Goal: Task Accomplishment & Management: Manage account settings

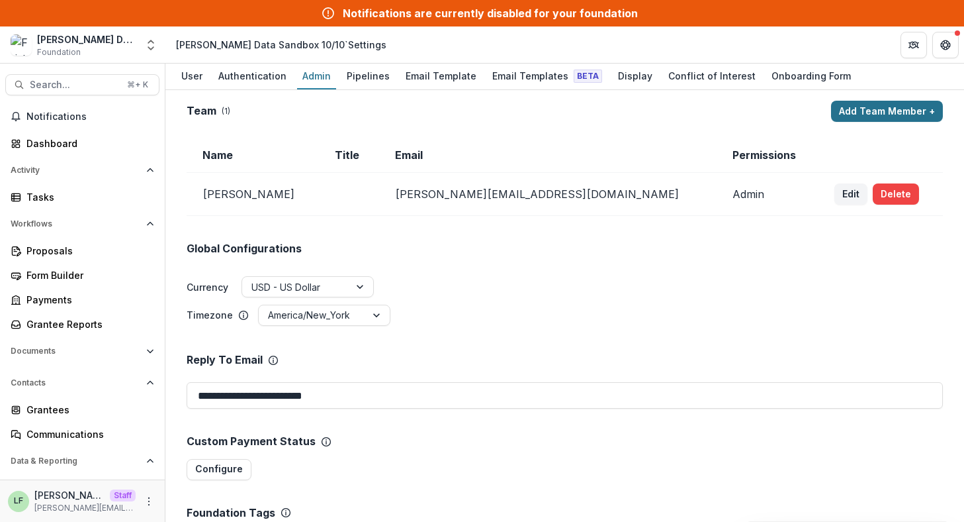
click at [885, 103] on button "Add Team Member +" at bounding box center [887, 111] width 112 height 21
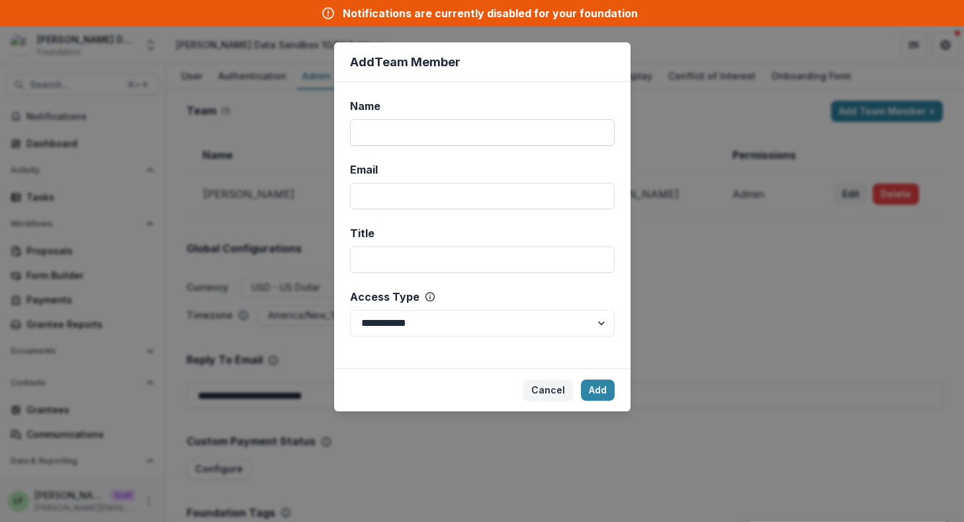
click at [453, 127] on input "Name" at bounding box center [482, 132] width 265 height 26
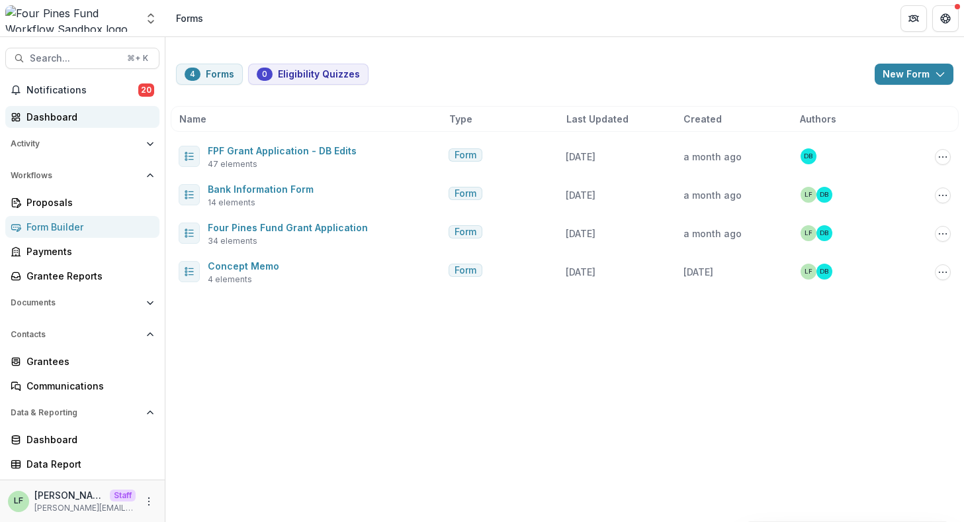
click at [73, 114] on div "Dashboard" at bounding box center [87, 117] width 122 height 14
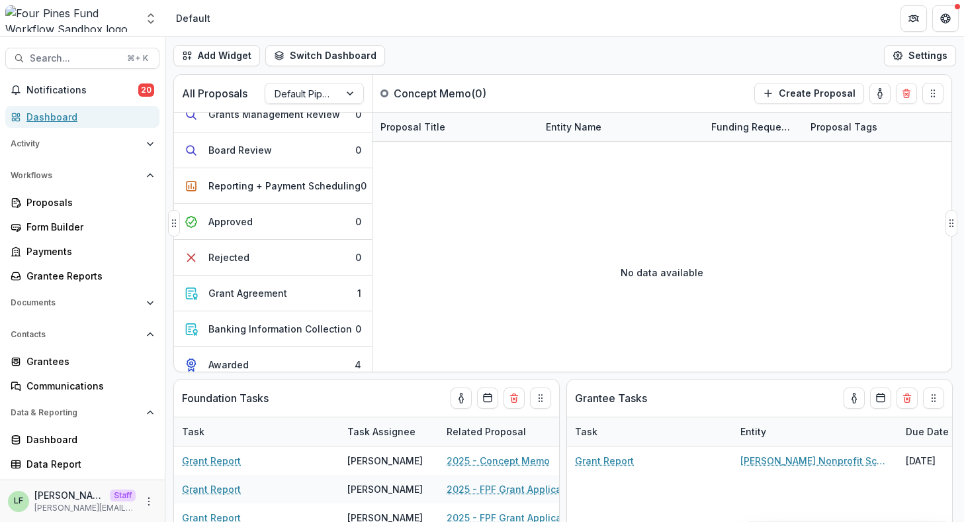
scroll to position [169, 0]
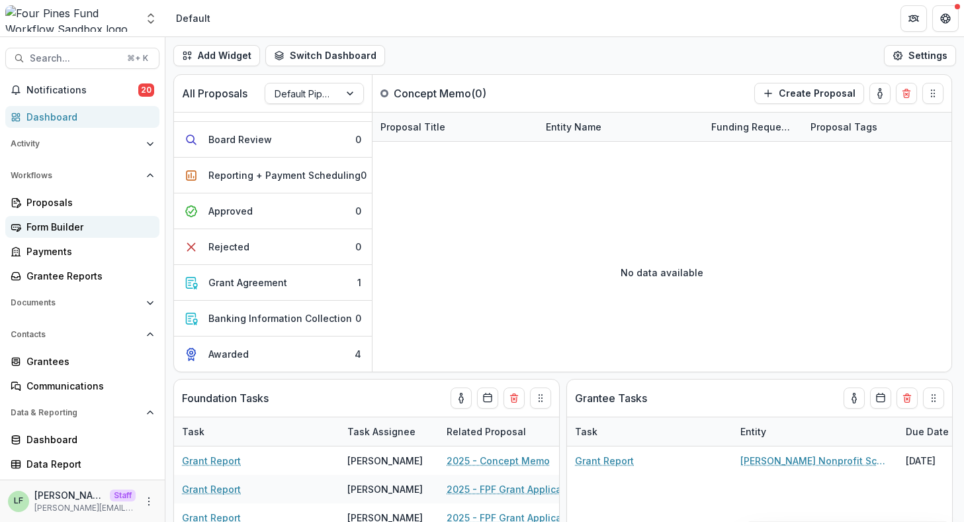
click at [87, 226] on div "Form Builder" at bounding box center [87, 227] width 122 height 14
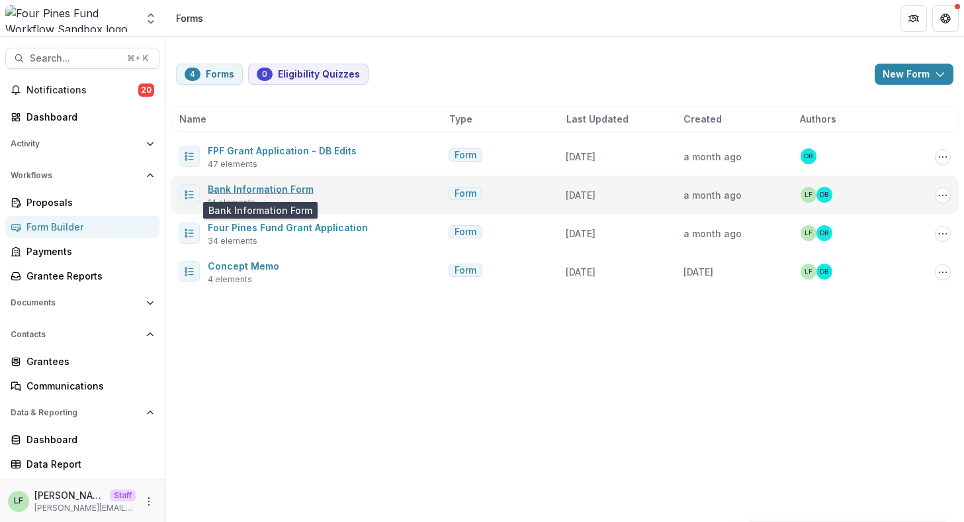
click at [283, 191] on link "Bank Information Form" at bounding box center [261, 188] width 106 height 11
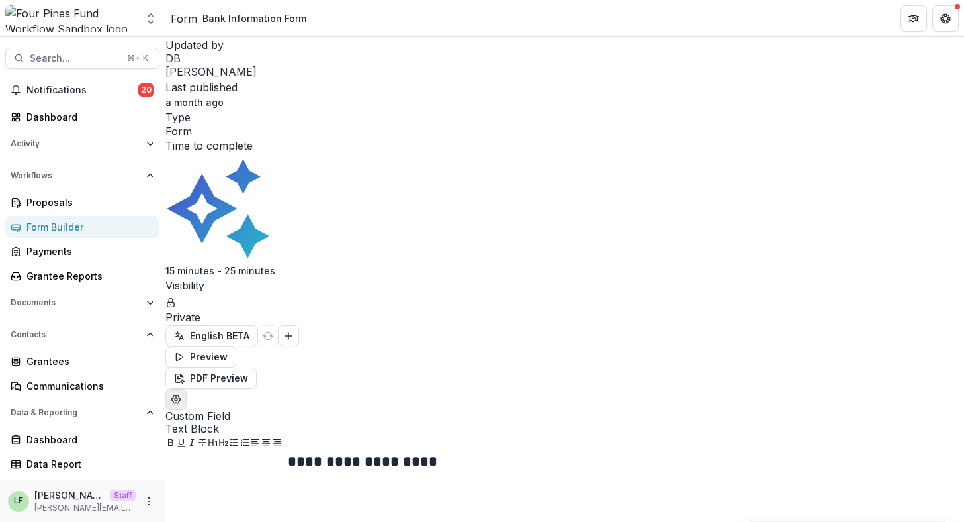
click at [181, 394] on icon "Edit Form Settings" at bounding box center [176, 399] width 11 height 11
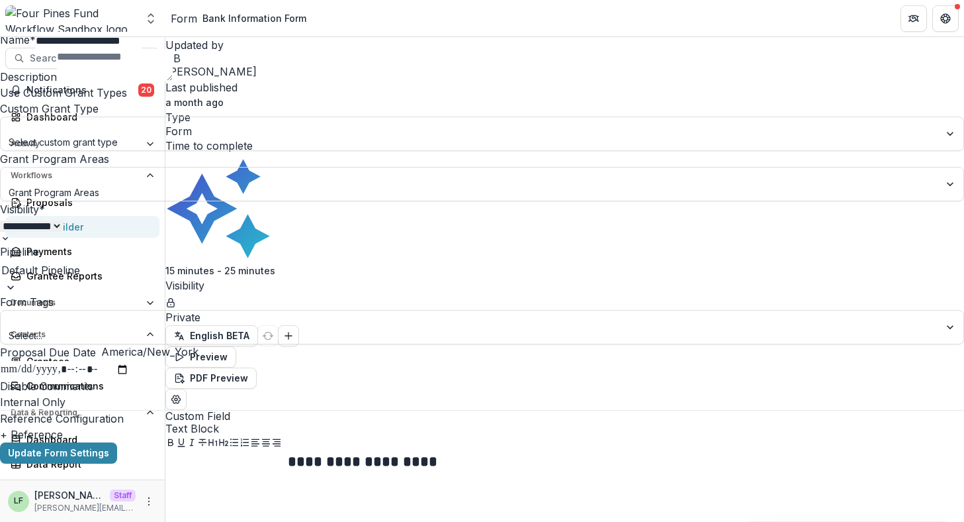
scroll to position [23, 0]
click at [62, 232] on select "**********" at bounding box center [31, 225] width 62 height 11
select select "******"
click at [62, 232] on select "**********" at bounding box center [31, 225] width 62 height 11
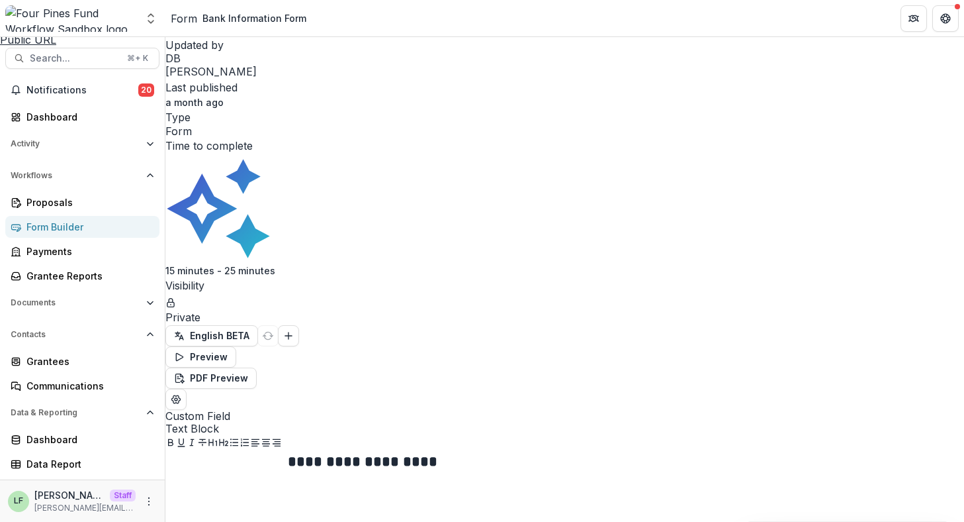
scroll to position [47, 0]
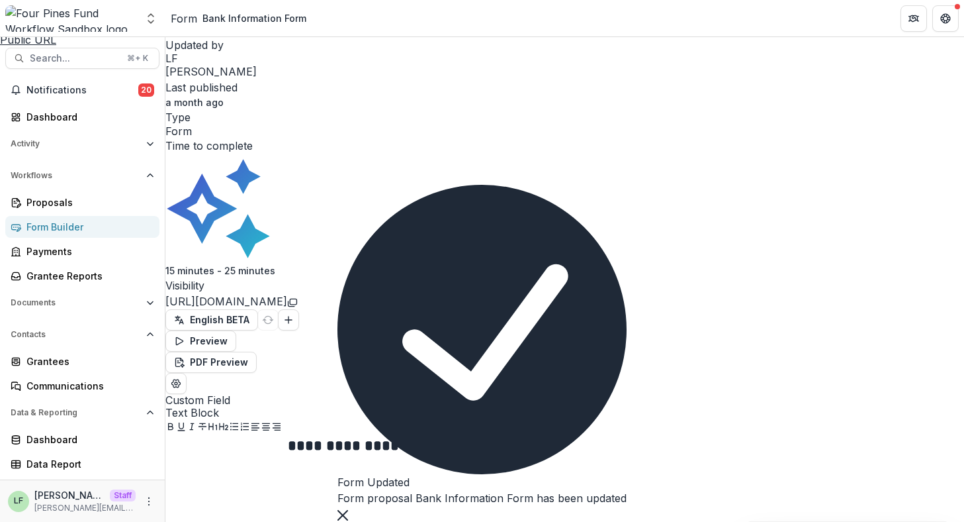
click at [563, 521] on div "**********" at bounding box center [482, 522] width 964 height 0
click at [298, 293] on button "Copy link" at bounding box center [292, 301] width 11 height 16
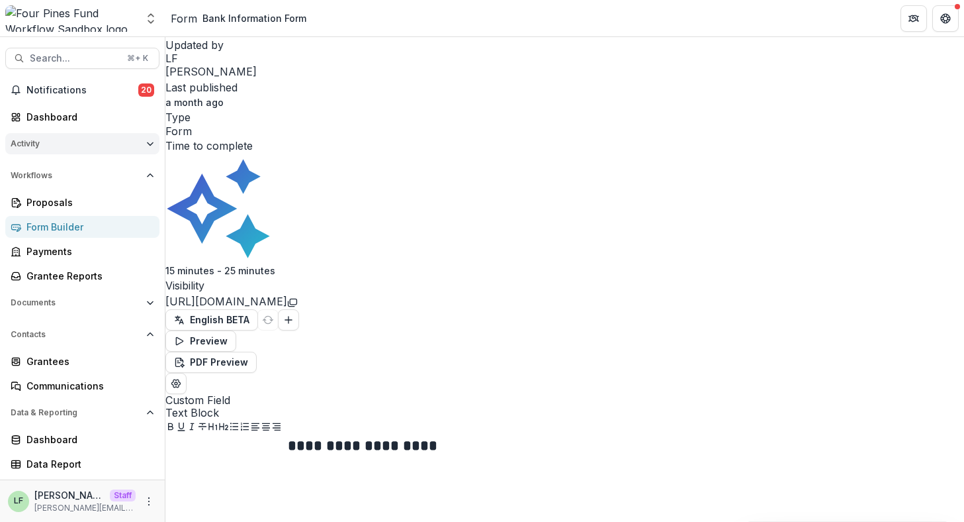
click at [64, 148] on span "Activity" at bounding box center [76, 143] width 130 height 9
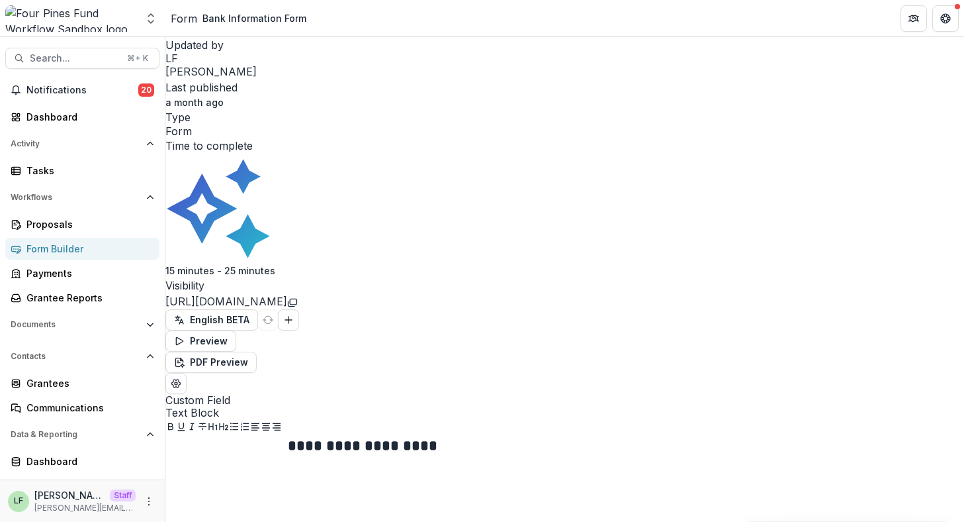
click at [64, 185] on div "Notifications 20 Dashboard Activity Tasks Workflows Proposals Form Builder Paym…" at bounding box center [82, 287] width 165 height 417
click at [64, 165] on div "Tasks" at bounding box center [87, 170] width 122 height 14
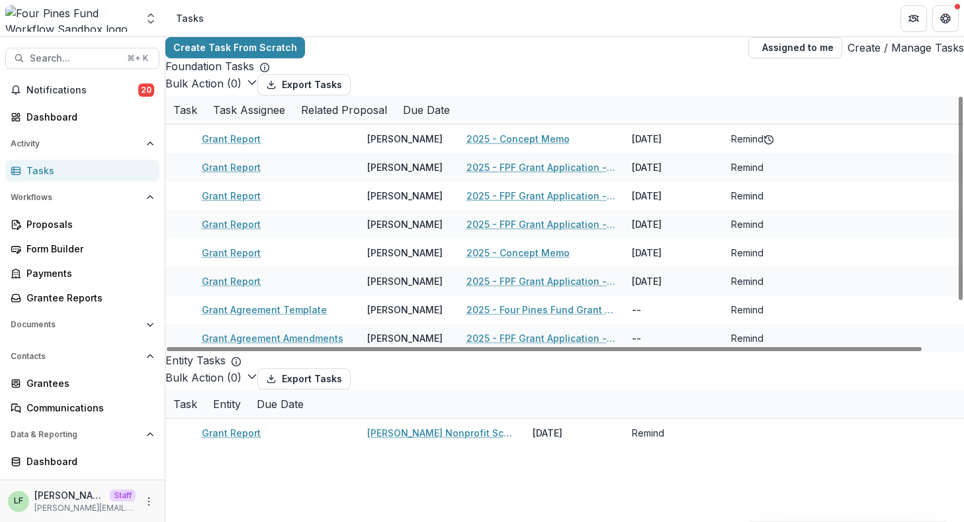
click at [908, 56] on link "Create / Manage Tasks" at bounding box center [906, 48] width 116 height 16
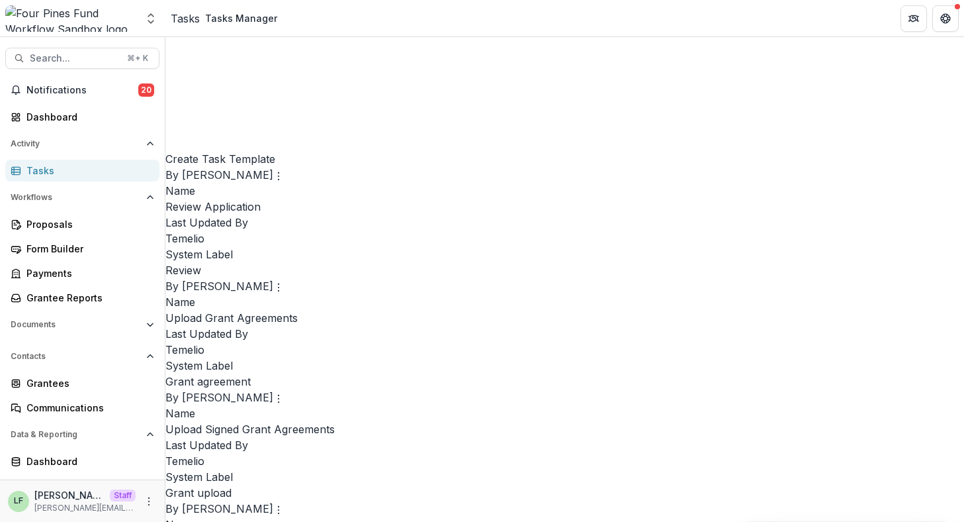
scroll to position [713, 0]
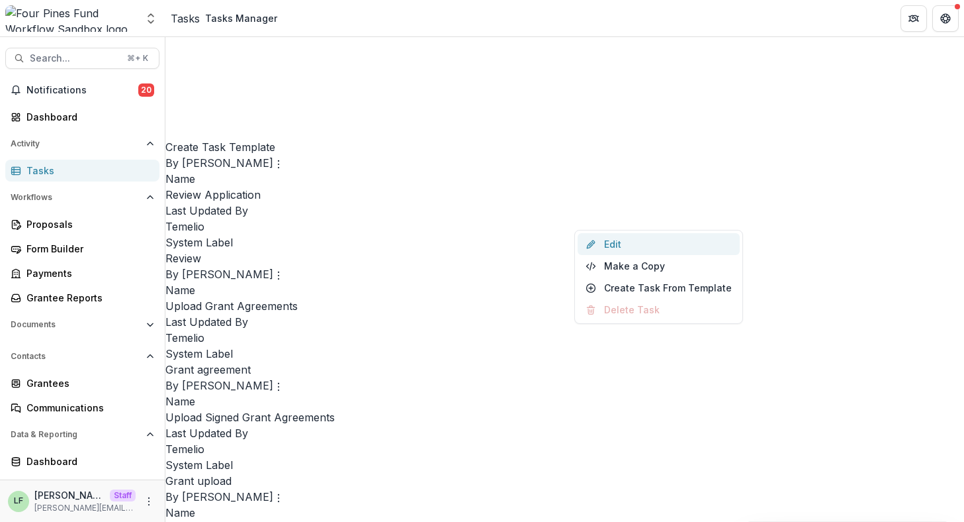
click at [615, 248] on link "Edit" at bounding box center [659, 244] width 162 height 22
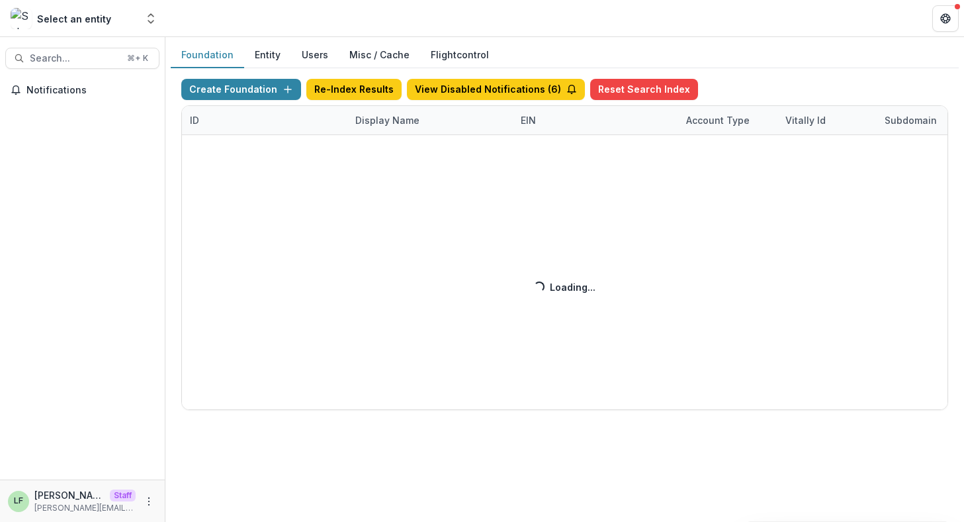
click at [389, 118] on div "Create Foundation Re-Index Results View Disabled Notifications ( 6 ) Reset Sear…" at bounding box center [564, 244] width 767 height 331
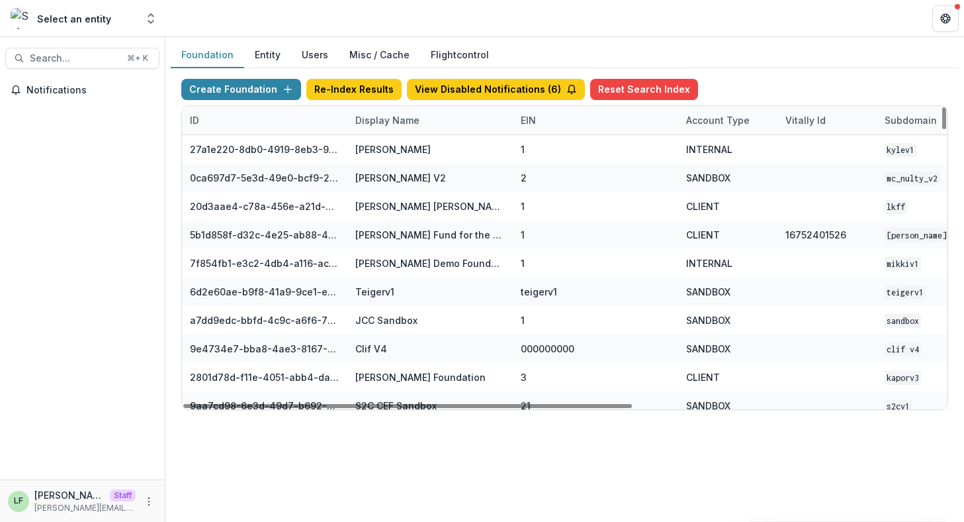
click at [390, 119] on div "Display Name" at bounding box center [387, 120] width 80 height 14
click at [391, 140] on input at bounding box center [429, 150] width 159 height 21
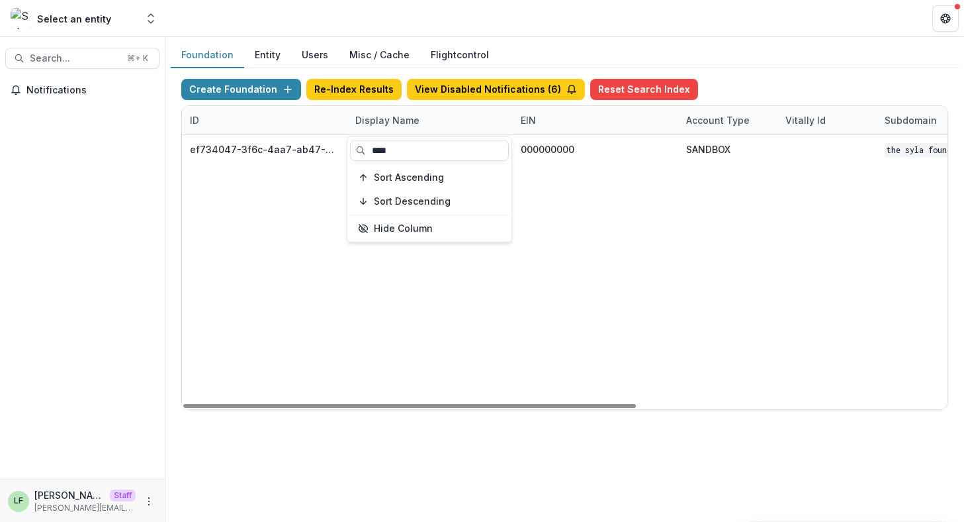
type input "****"
click at [635, 279] on div "ef734047-3f6c-4aa7-ab47-0fe093e0a055 The Syla Foundation Workflow Sandbox 00000…" at bounding box center [827, 272] width 1291 height 274
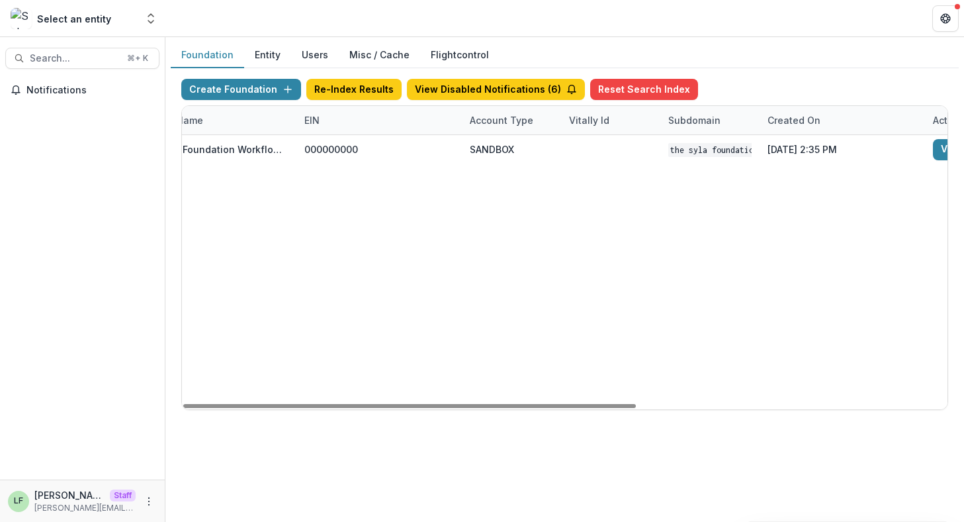
scroll to position [0, 382]
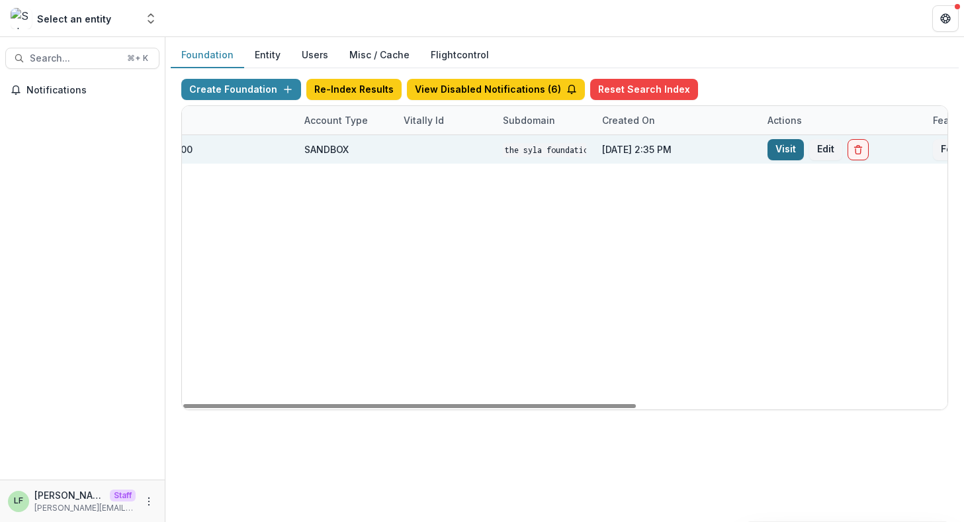
click at [775, 148] on link "Visit" at bounding box center [786, 149] width 36 height 21
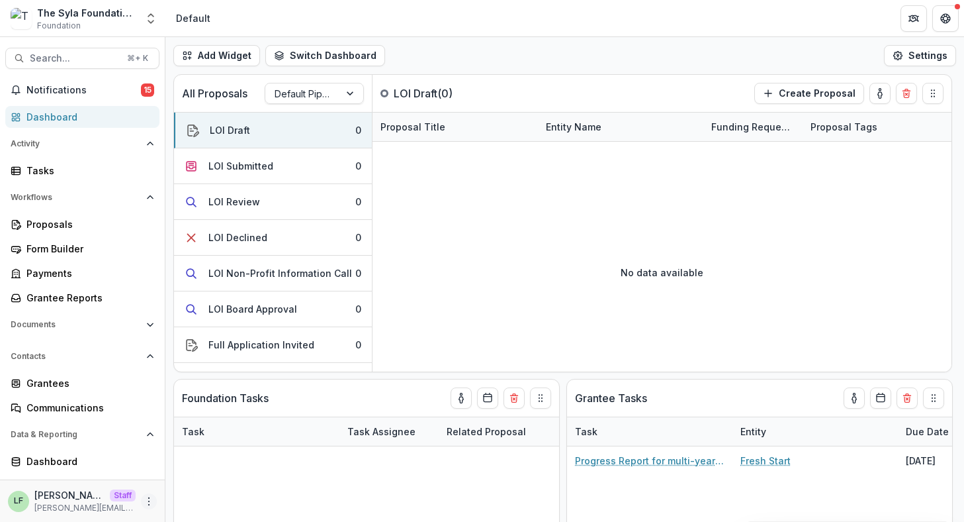
click at [144, 497] on icon "More" at bounding box center [149, 501] width 11 height 11
click at [205, 467] on link "User Settings" at bounding box center [232, 473] width 142 height 22
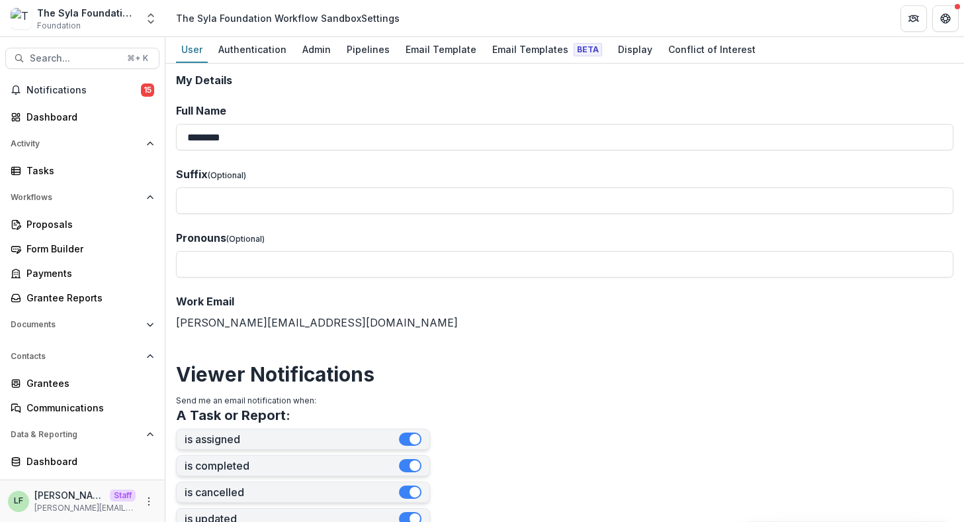
click at [148, 510] on div "LF Lucy Fey Staff lucy@trytemelio.com" at bounding box center [82, 501] width 149 height 26
click at [148, 499] on icon "More" at bounding box center [149, 501] width 11 height 11
click at [201, 451] on link "Help Center" at bounding box center [232, 451] width 142 height 22
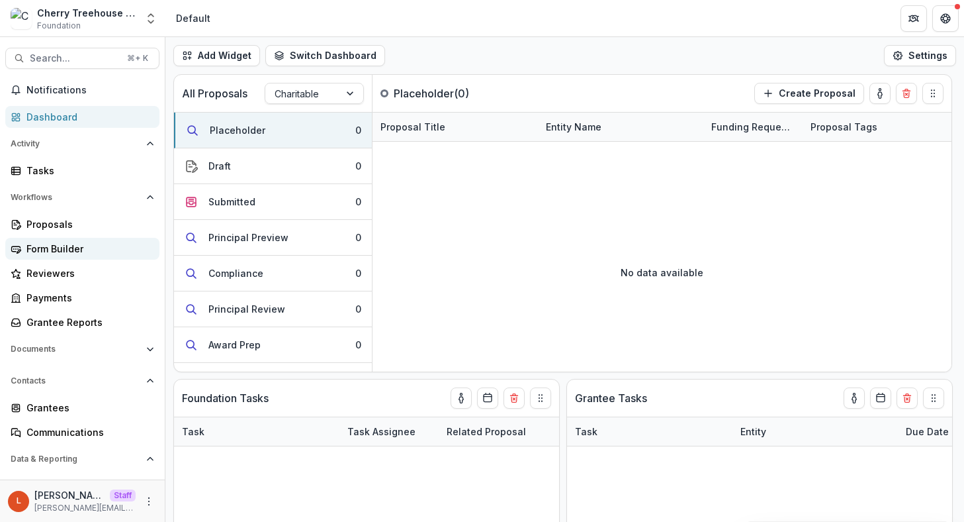
click at [48, 248] on div "Form Builder" at bounding box center [87, 249] width 122 height 14
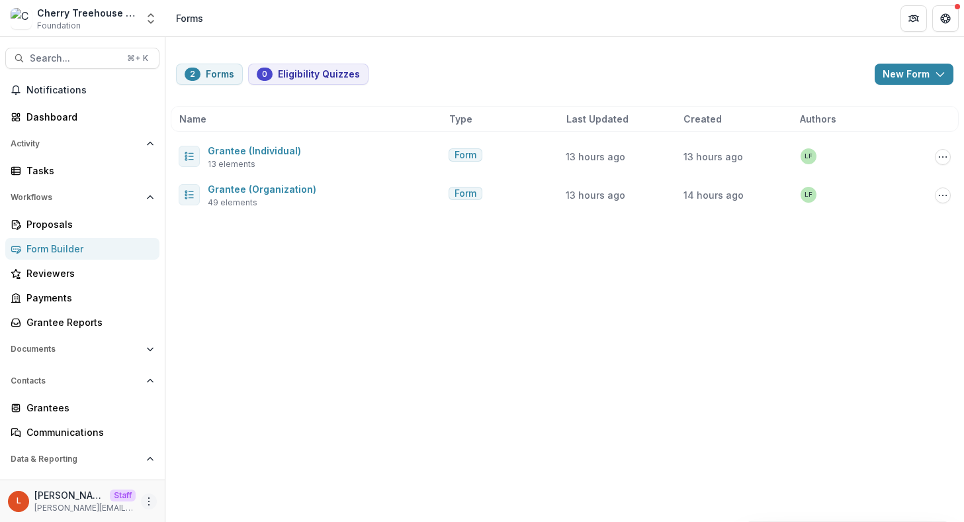
click at [144, 496] on icon "More" at bounding box center [149, 501] width 11 height 11
click at [201, 471] on link "User Settings" at bounding box center [232, 473] width 142 height 22
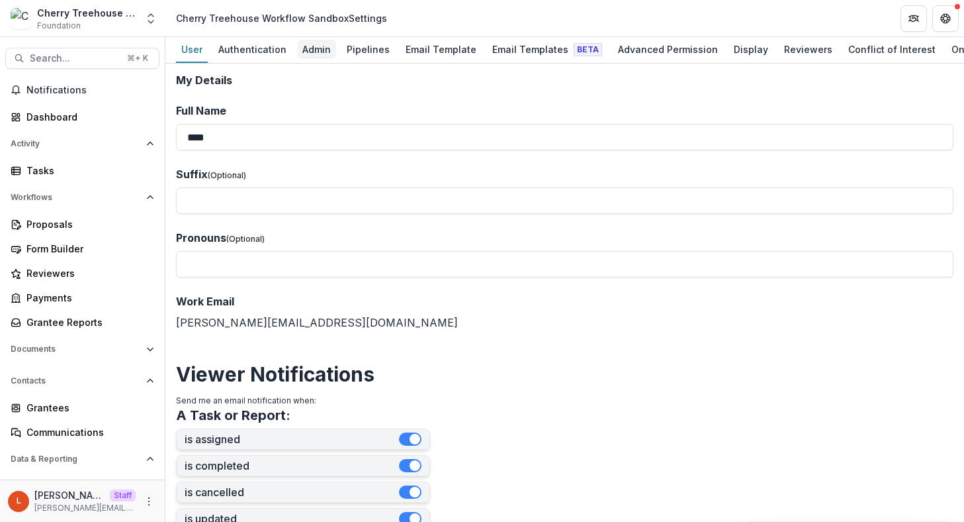
click at [322, 47] on div "Admin" at bounding box center [316, 49] width 39 height 19
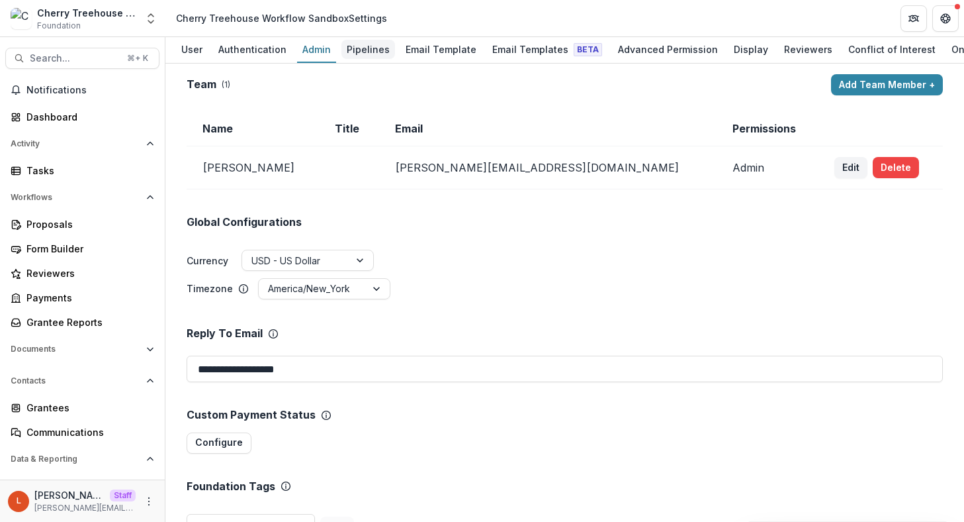
click at [385, 50] on div "Pipelines" at bounding box center [368, 49] width 54 height 19
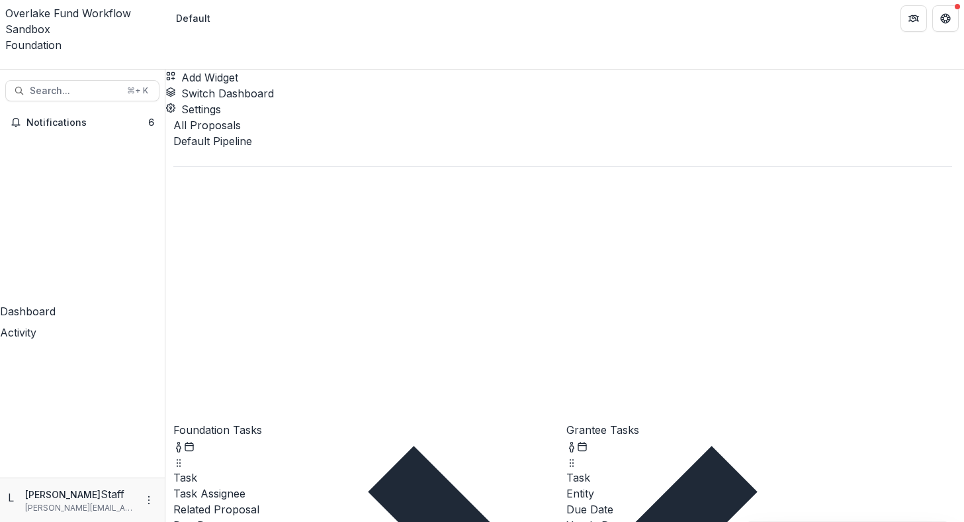
scroll to position [459, 0]
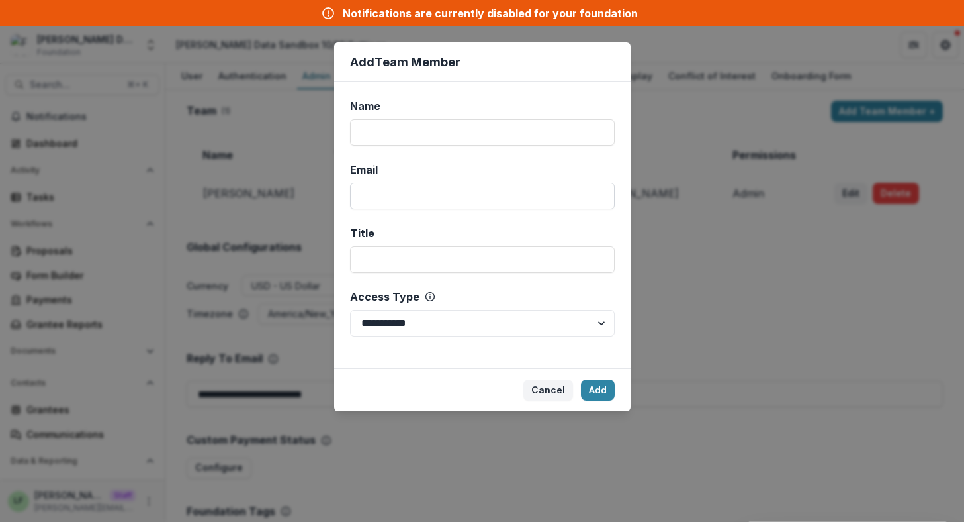
click at [390, 191] on input "Email" at bounding box center [482, 196] width 265 height 26
paste input "**********"
type input "**********"
click at [400, 134] on input "Name" at bounding box center [482, 132] width 265 height 26
type input "*********"
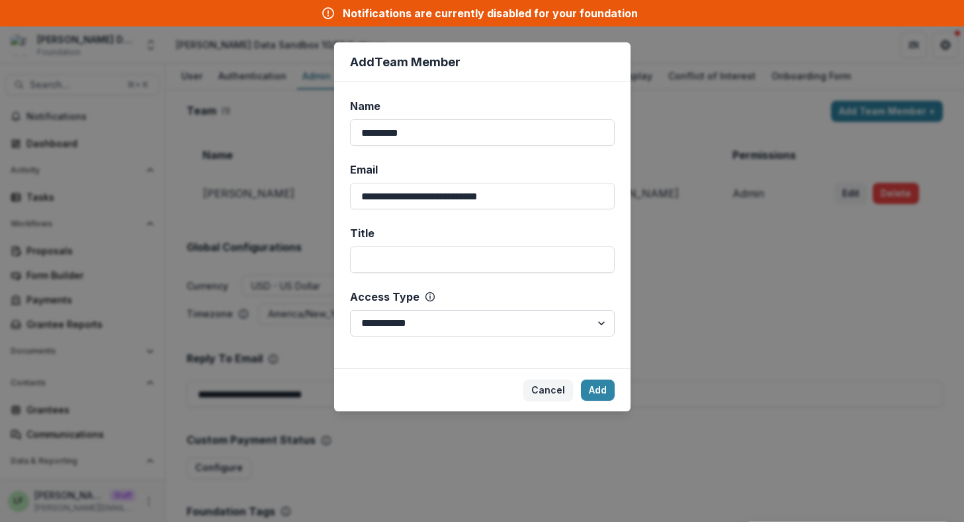
click at [402, 330] on select "**********" at bounding box center [482, 323] width 265 height 26
select select "*****"
click at [350, 310] on select "**********" at bounding box center [482, 323] width 265 height 26
click at [596, 387] on button "Add" at bounding box center [598, 389] width 34 height 21
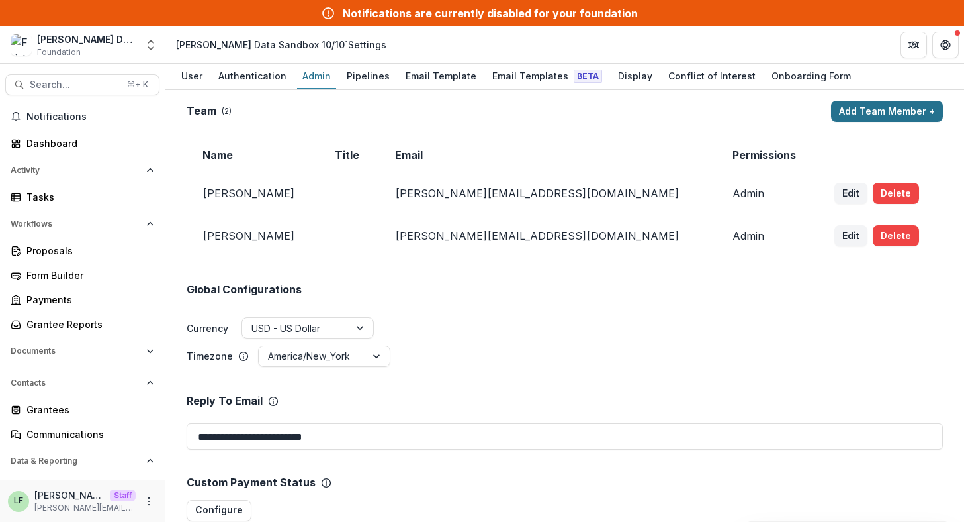
click at [899, 114] on button "Add Team Member +" at bounding box center [887, 111] width 112 height 21
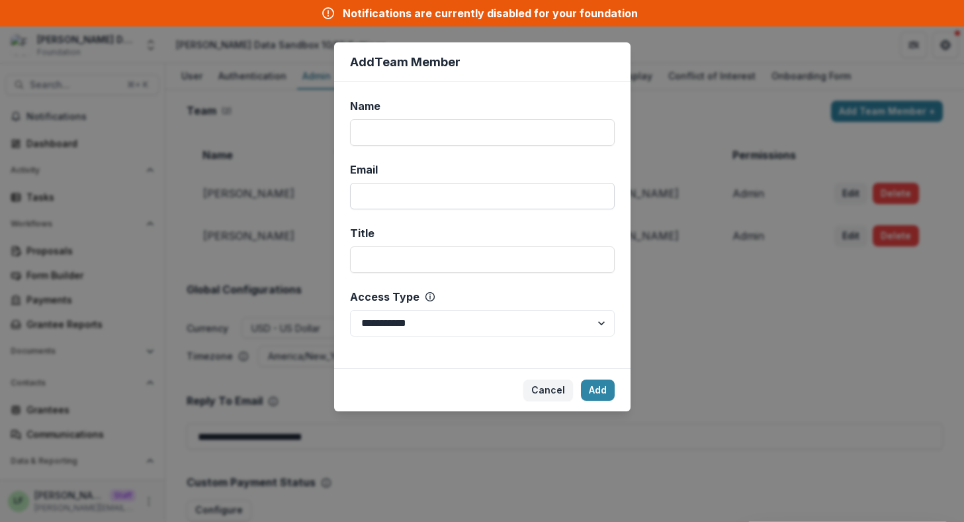
click at [485, 198] on input "Email" at bounding box center [482, 196] width 265 height 26
paste input "**********"
type input "**********"
click at [418, 133] on input "Name" at bounding box center [482, 132] width 265 height 26
type input "**********"
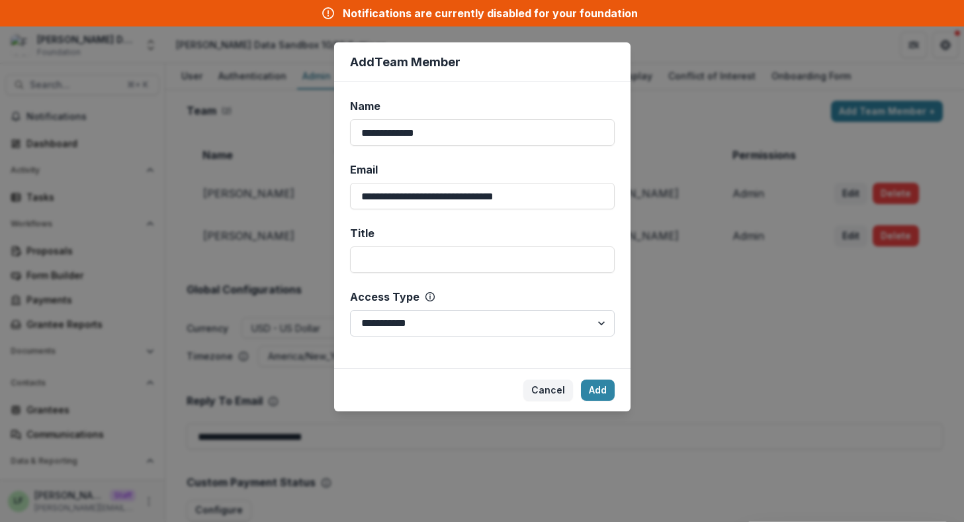
click at [413, 316] on select "**********" at bounding box center [482, 323] width 265 height 26
select select "*****"
click at [350, 310] on select "**********" at bounding box center [482, 323] width 265 height 26
click at [604, 389] on button "Add" at bounding box center [598, 389] width 34 height 21
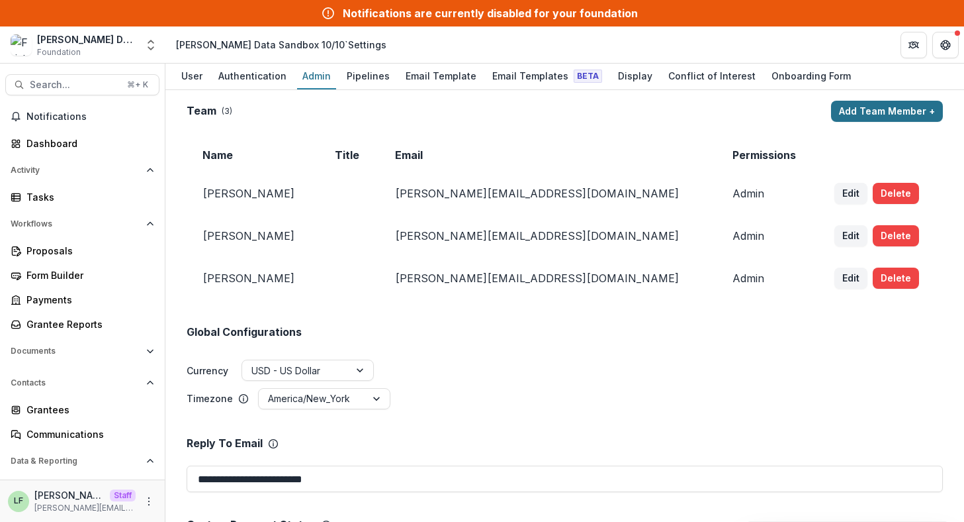
click at [874, 105] on button "Add Team Member +" at bounding box center [887, 111] width 112 height 21
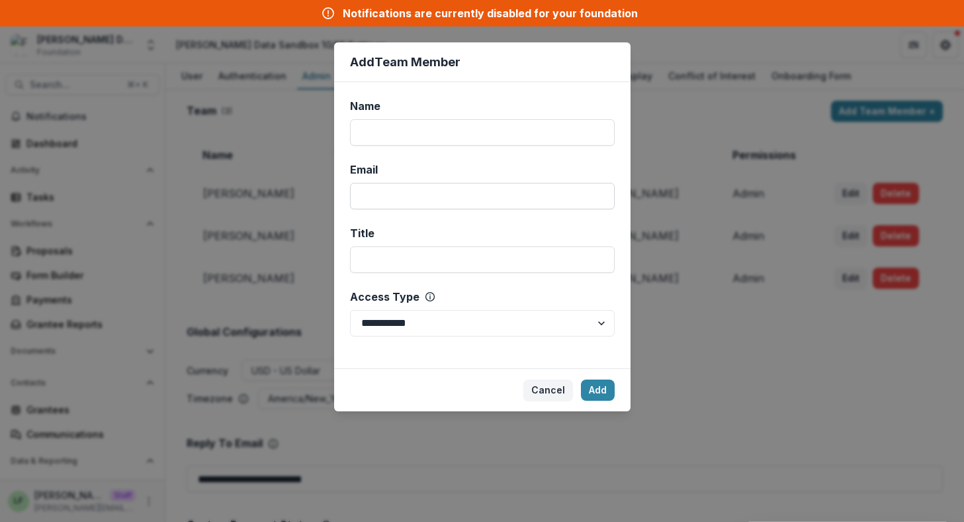
click at [455, 201] on input "Email" at bounding box center [482, 196] width 265 height 26
paste input "**********"
drag, startPoint x: 477, startPoint y: 198, endPoint x: 275, endPoint y: 183, distance: 201.7
click at [275, 183] on div "**********" at bounding box center [482, 261] width 964 height 522
click at [482, 194] on input "**********" at bounding box center [482, 196] width 265 height 26
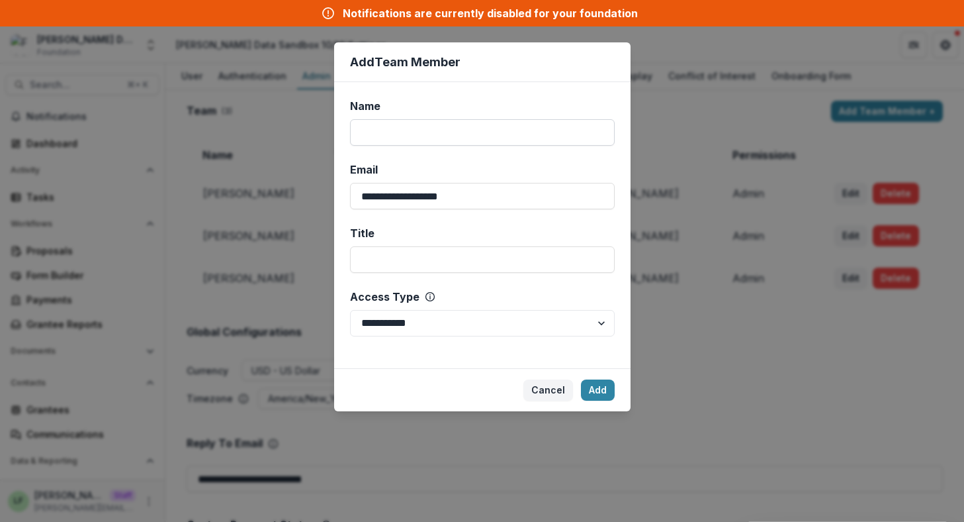
click at [421, 132] on input "Name" at bounding box center [482, 132] width 265 height 26
type input "**********"
click at [412, 144] on input "Name" at bounding box center [482, 132] width 265 height 26
type input "**********"
click at [454, 322] on select "**********" at bounding box center [482, 323] width 265 height 26
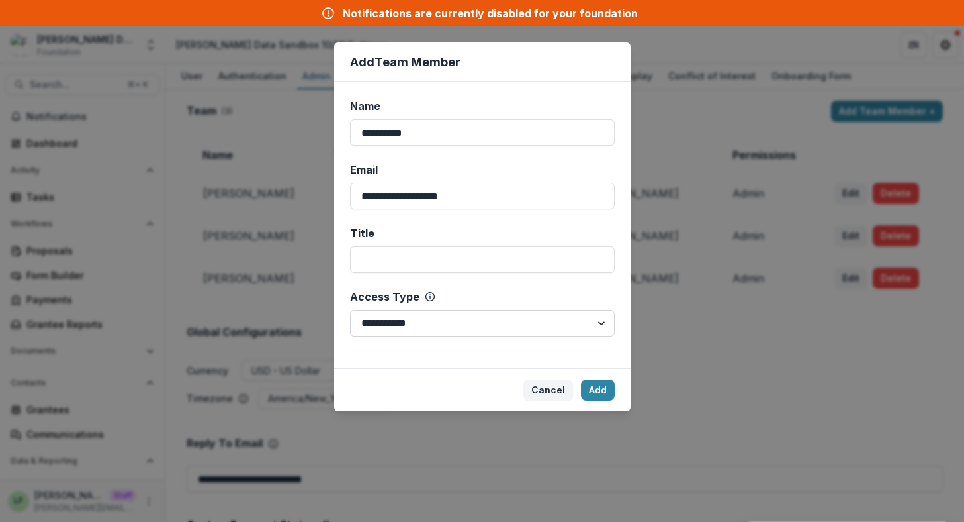
select select "*****"
click at [350, 310] on select "**********" at bounding box center [482, 323] width 265 height 26
click at [595, 389] on button "Add" at bounding box center [598, 389] width 34 height 21
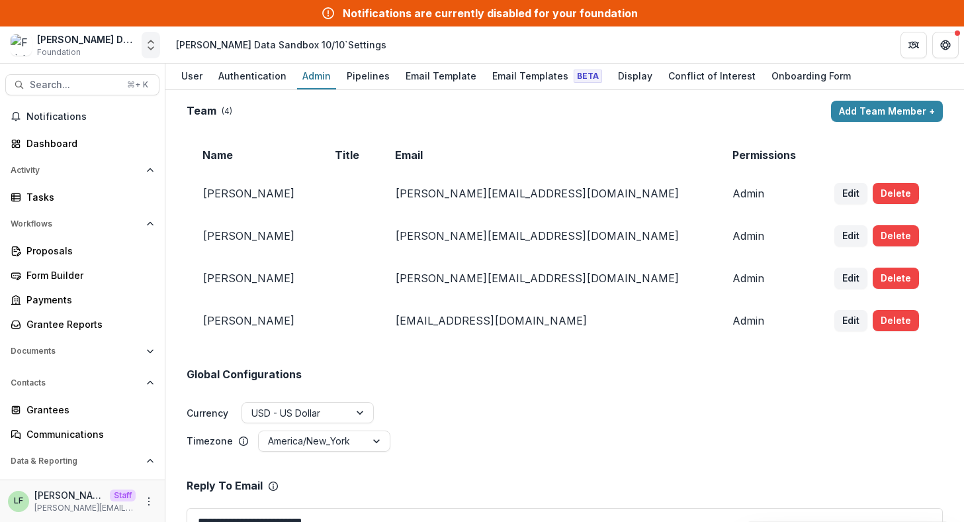
click at [150, 50] on icon "Open entity switcher" at bounding box center [150, 44] width 13 height 13
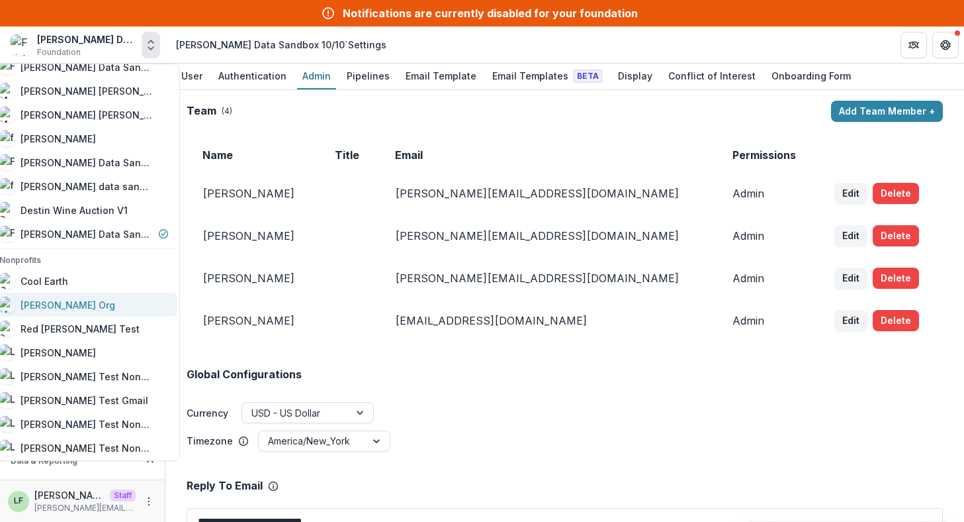
scroll to position [1163, 0]
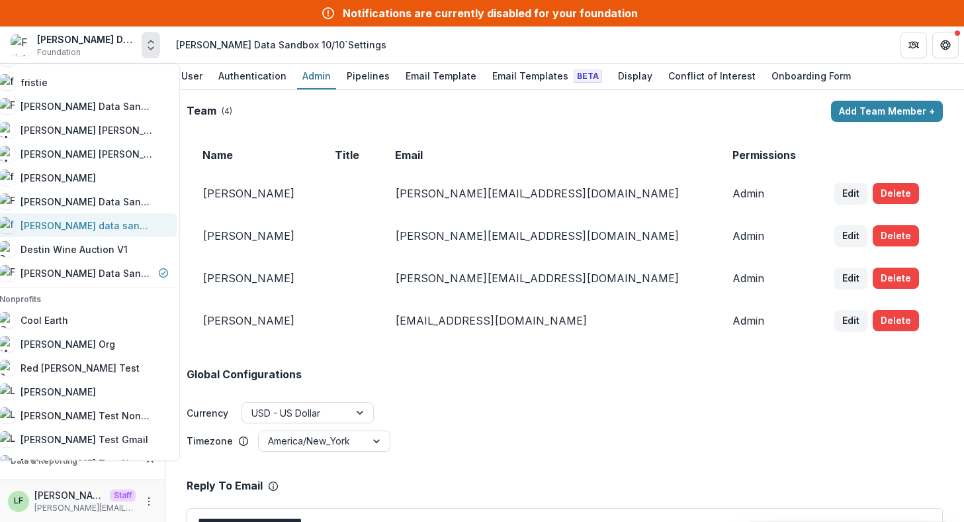
click at [87, 224] on div "frist data sandbox" at bounding box center [87, 225] width 132 height 14
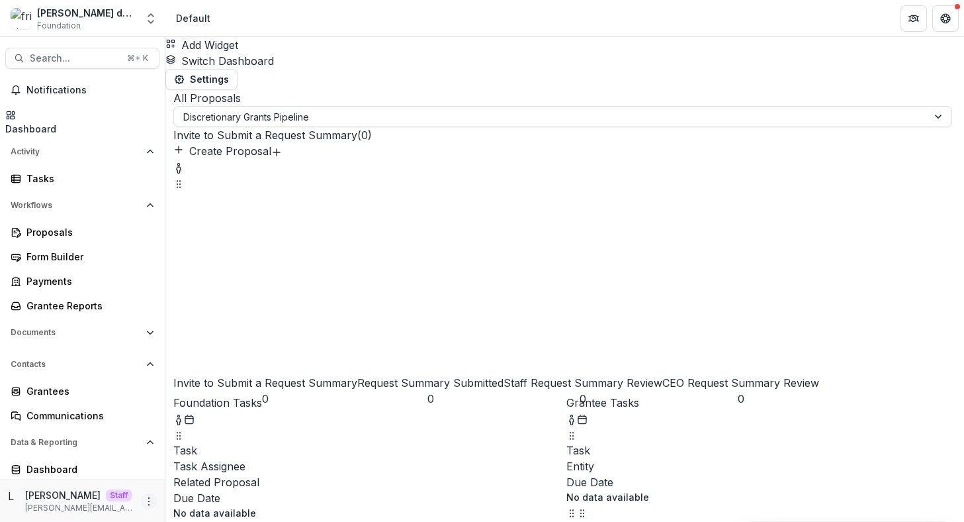
click at [146, 500] on icon "More" at bounding box center [149, 501] width 11 height 11
click at [216, 475] on link "User Settings" at bounding box center [232, 473] width 142 height 22
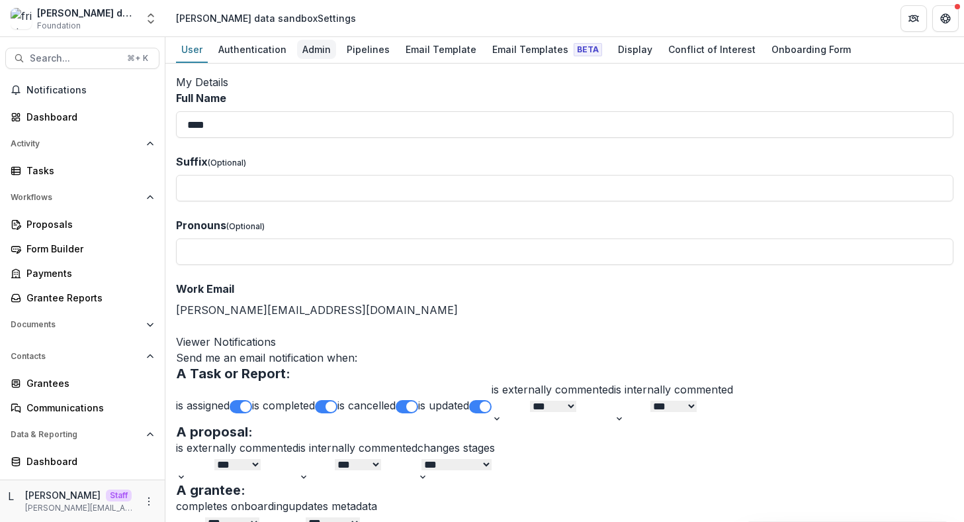
click at [317, 49] on div "Admin" at bounding box center [316, 49] width 39 height 19
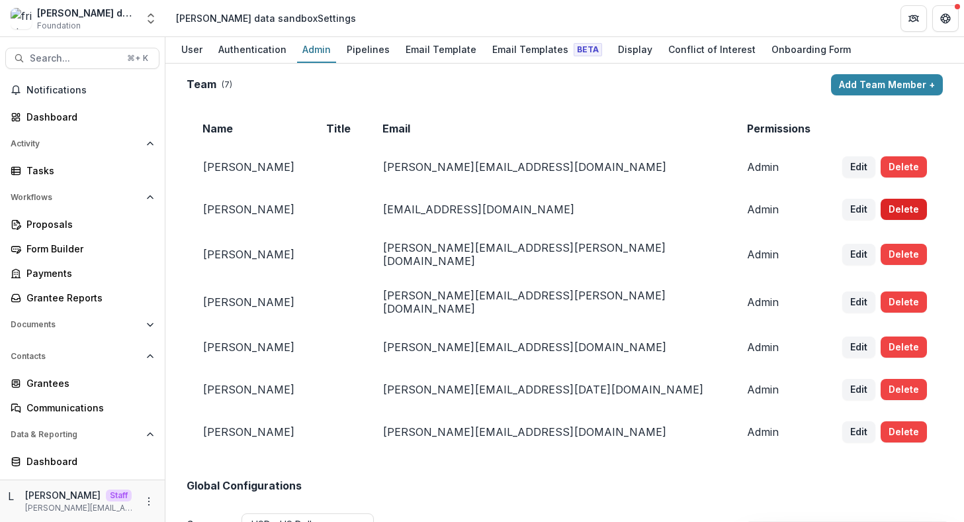
click at [886, 212] on button "Delete" at bounding box center [904, 209] width 46 height 21
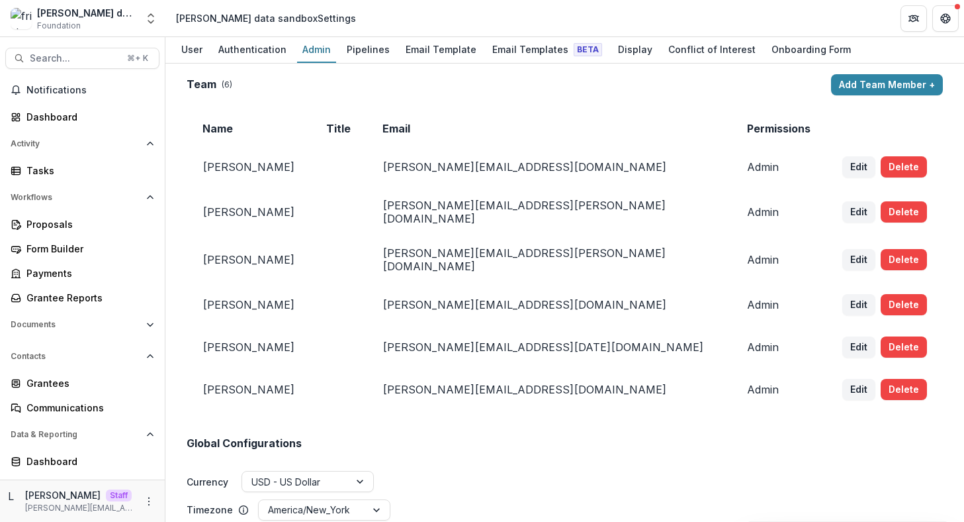
click at [886, 212] on button "Delete" at bounding box center [904, 211] width 46 height 21
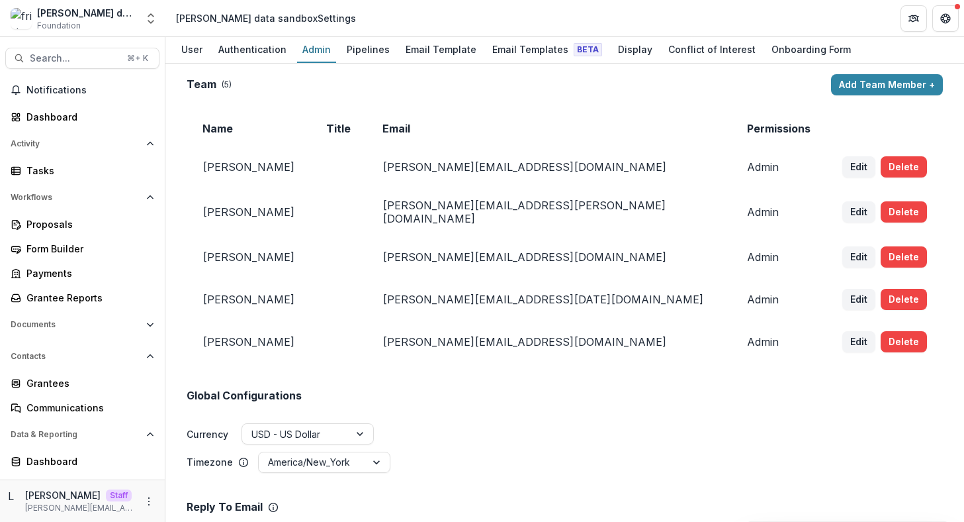
click at [886, 212] on button "Delete" at bounding box center [904, 211] width 46 height 21
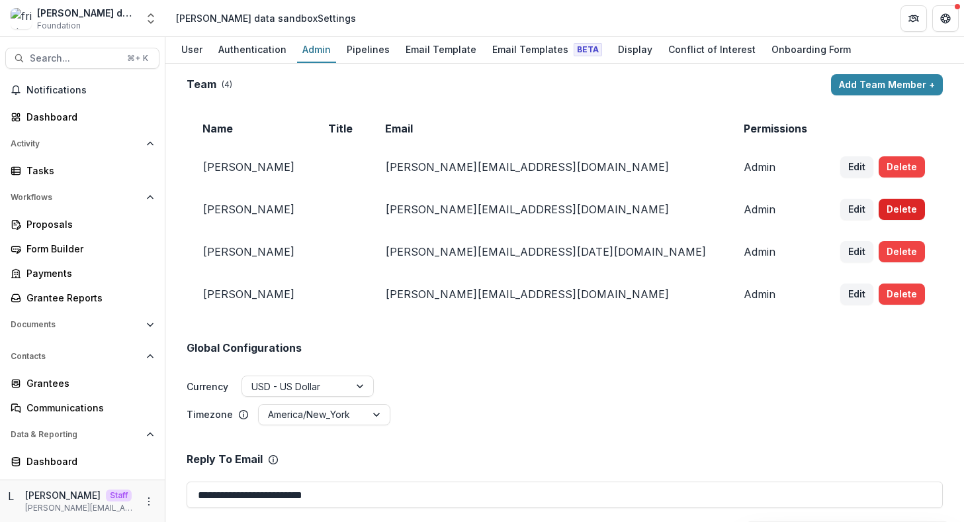
click at [886, 212] on button "Delete" at bounding box center [902, 209] width 46 height 21
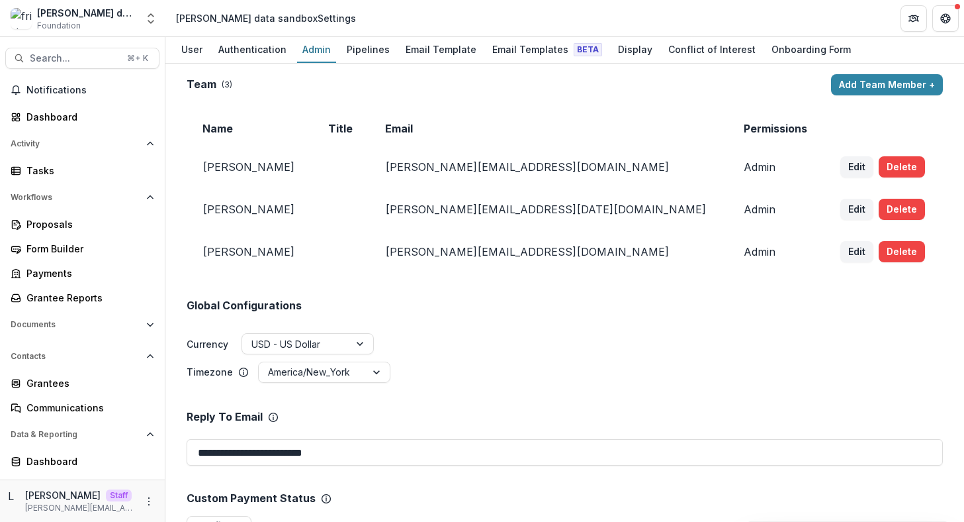
click at [886, 212] on div "Edit Delete" at bounding box center [884, 209] width 87 height 21
click at [879, 210] on button "Delete" at bounding box center [902, 209] width 46 height 21
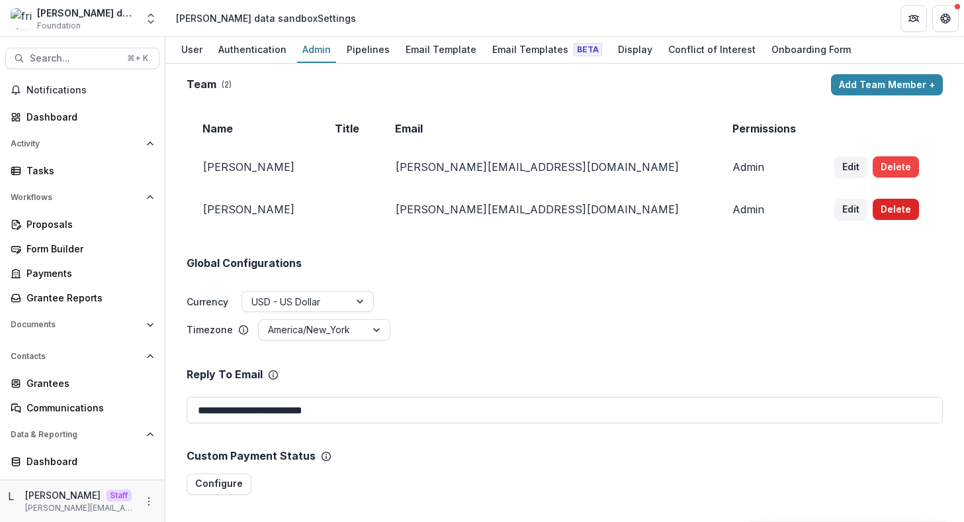
click at [873, 206] on button "Delete" at bounding box center [896, 209] width 46 height 21
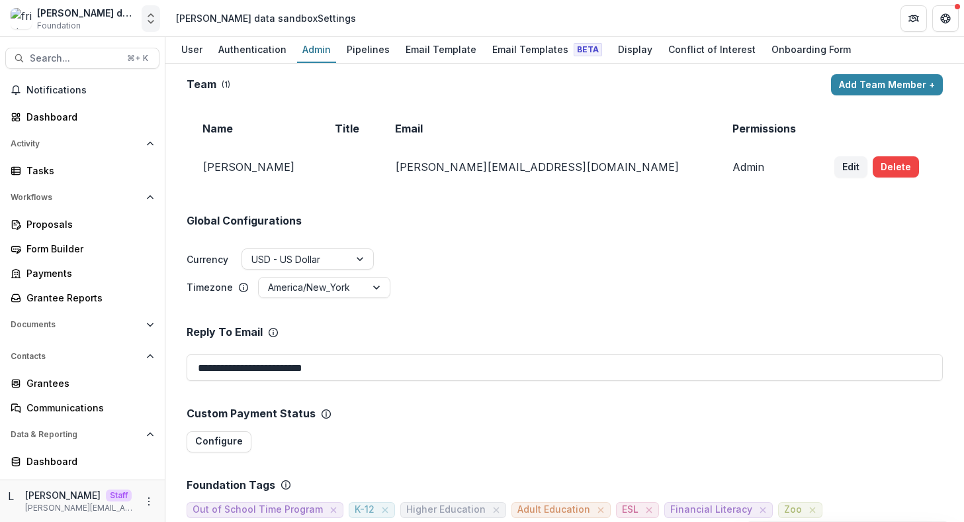
click at [146, 19] on icon "Open entity switcher" at bounding box center [150, 18] width 13 height 13
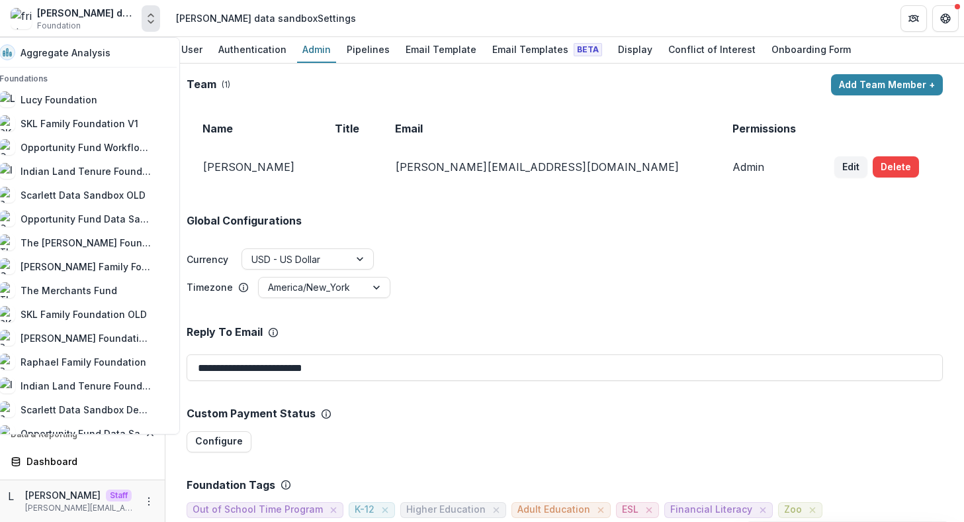
click at [815, 201] on div "Global Configurations Currency USD - US Dollar Timezone America/New_York" at bounding box center [565, 243] width 756 height 111
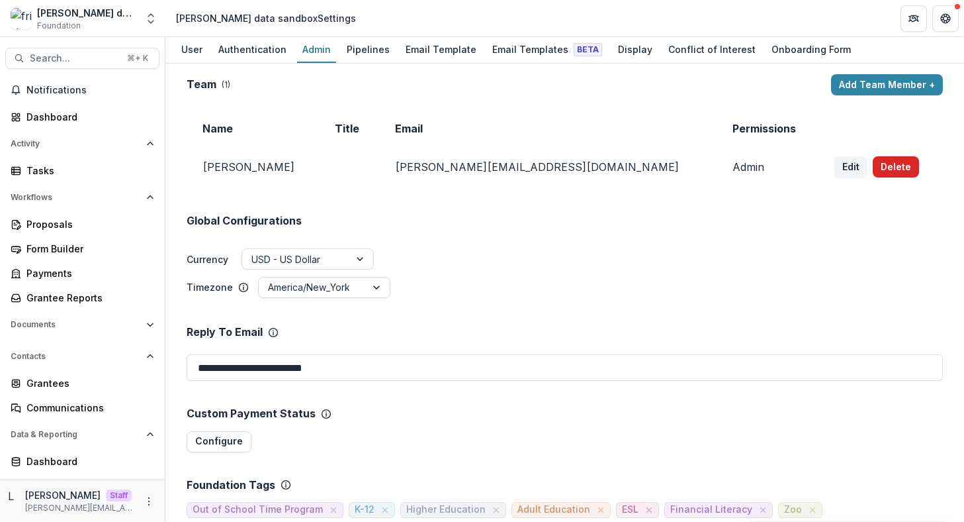
click at [873, 176] on button "Delete" at bounding box center [896, 166] width 46 height 21
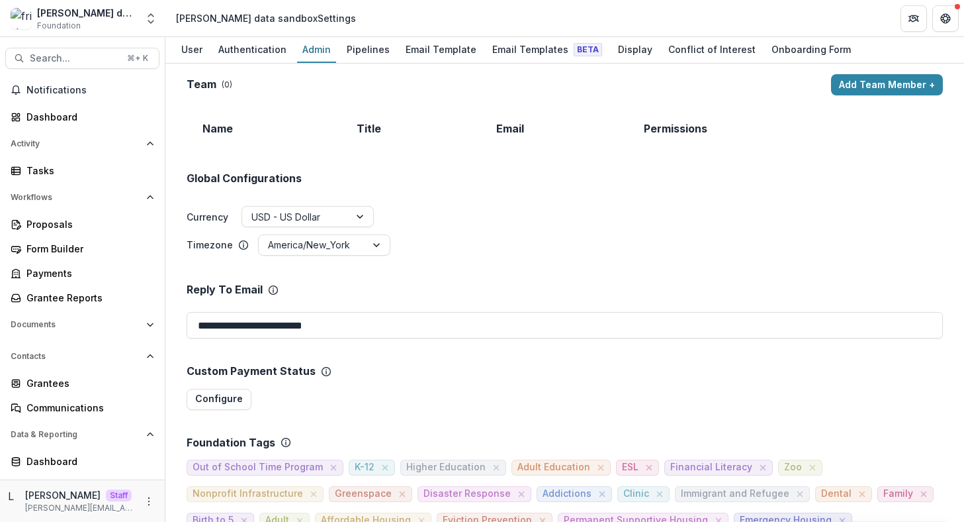
click at [136, 19] on div "frist data sandbox Foundation Aggregate Analysis Foundations Lucy Foundation SK…" at bounding box center [82, 18] width 155 height 26
click at [150, 12] on icon "Open entity switcher" at bounding box center [150, 18] width 13 height 13
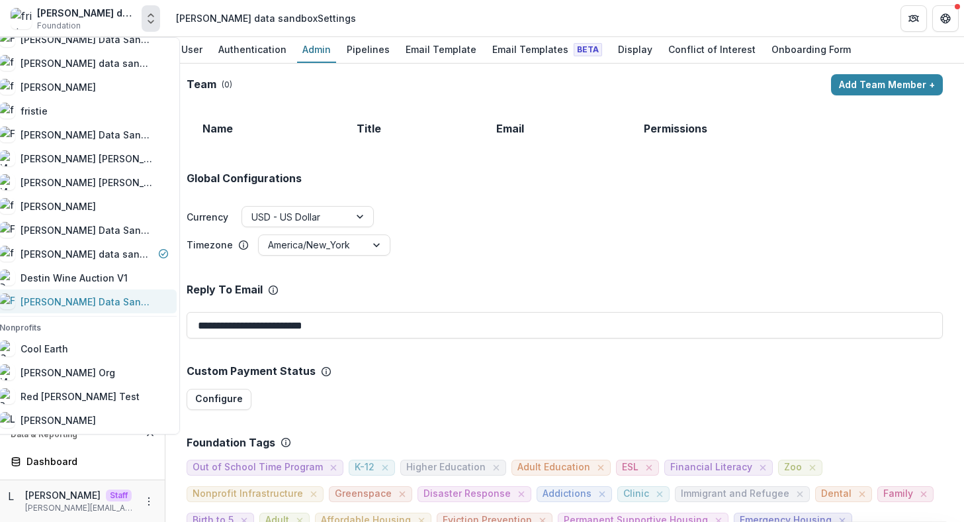
scroll to position [1097, 0]
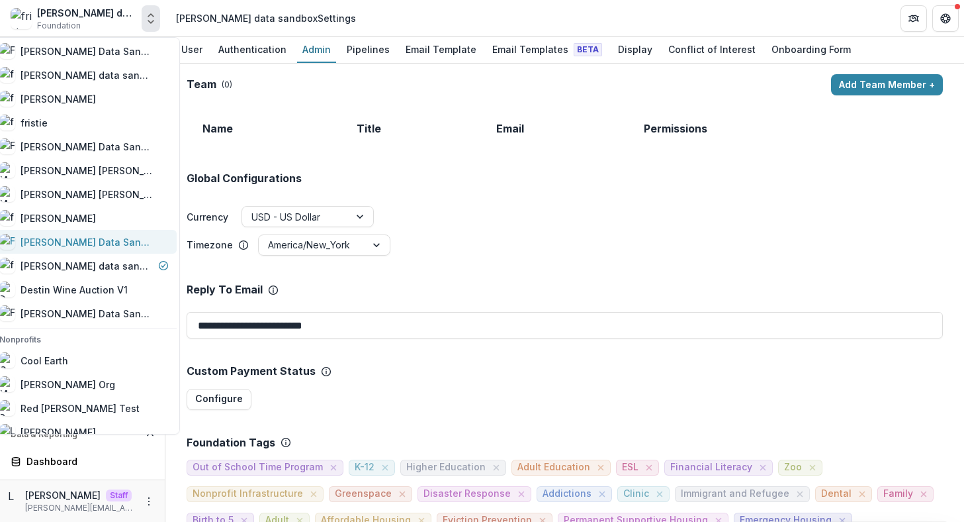
click at [76, 244] on div "[PERSON_NAME] Data Sandbox [In Dev]" at bounding box center [87, 242] width 132 height 14
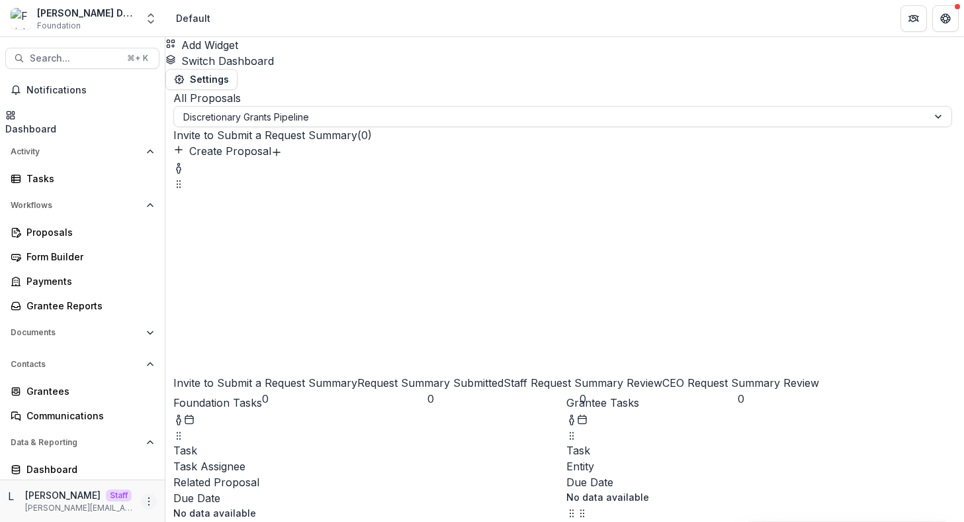
click at [149, 504] on circle "More" at bounding box center [149, 504] width 1 height 1
click at [200, 478] on link "User Settings" at bounding box center [232, 473] width 142 height 22
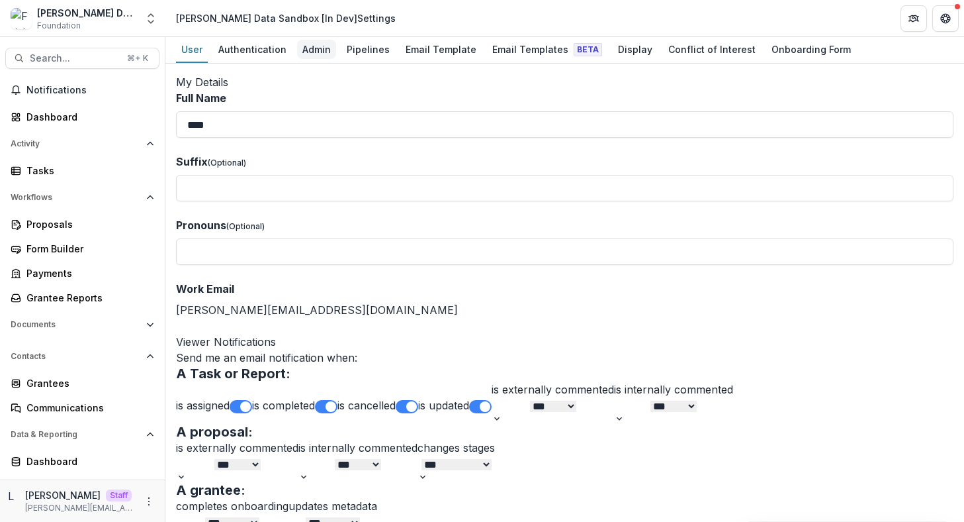
click at [317, 52] on div "Admin" at bounding box center [316, 49] width 39 height 19
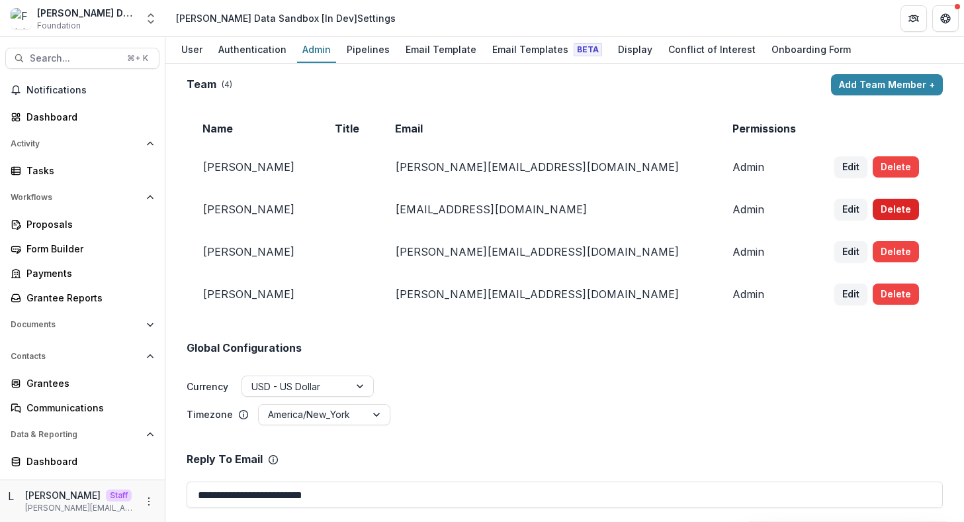
click at [873, 207] on button "Delete" at bounding box center [896, 209] width 46 height 21
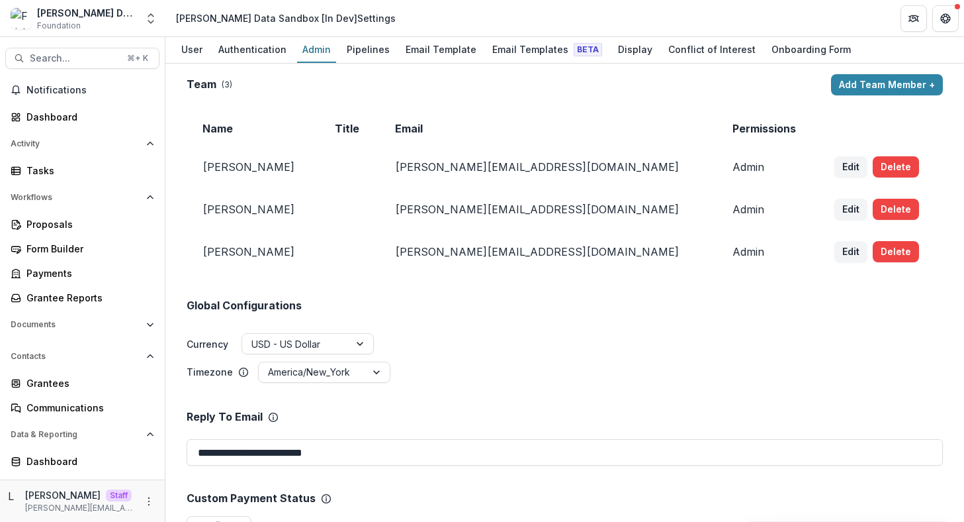
click at [873, 207] on button "Delete" at bounding box center [896, 209] width 46 height 21
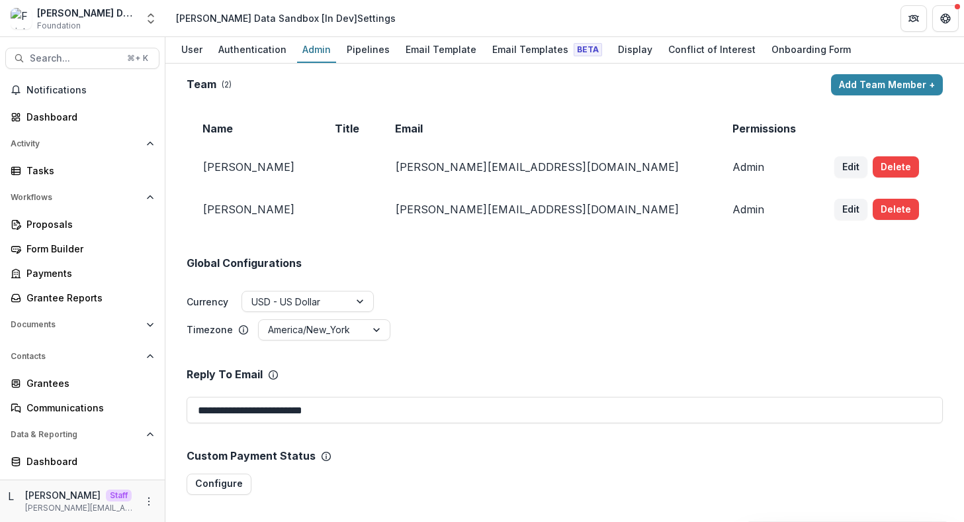
click at [873, 207] on button "Delete" at bounding box center [896, 209] width 46 height 21
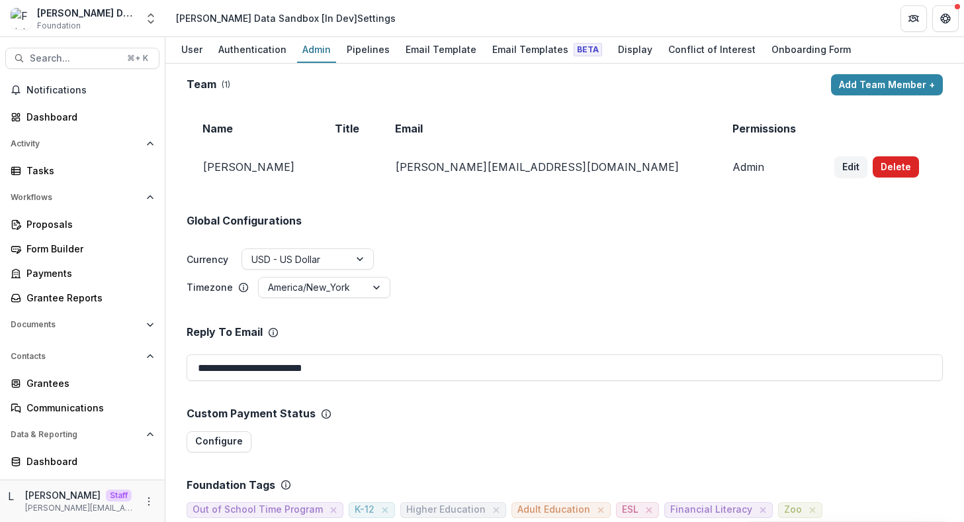
click at [873, 164] on button "Delete" at bounding box center [896, 166] width 46 height 21
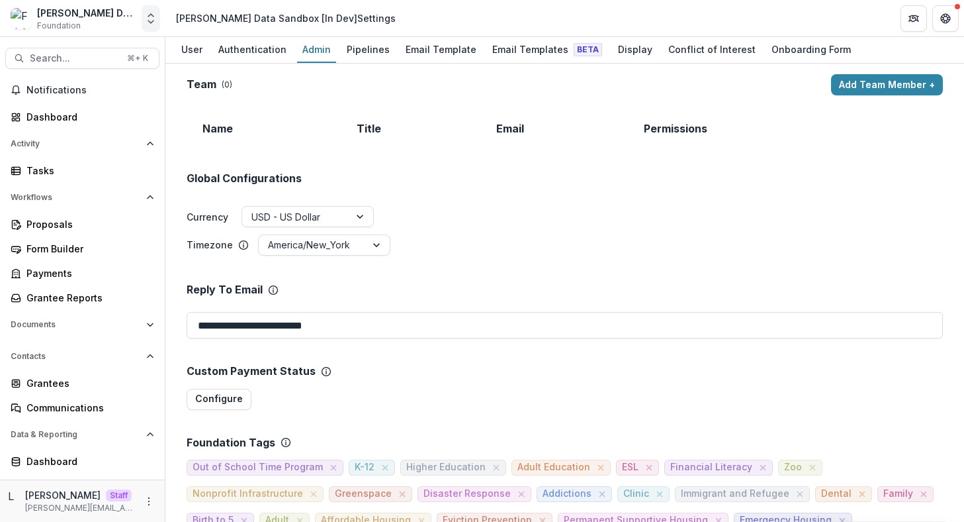
click at [156, 20] on icon "Open entity switcher" at bounding box center [150, 18] width 13 height 13
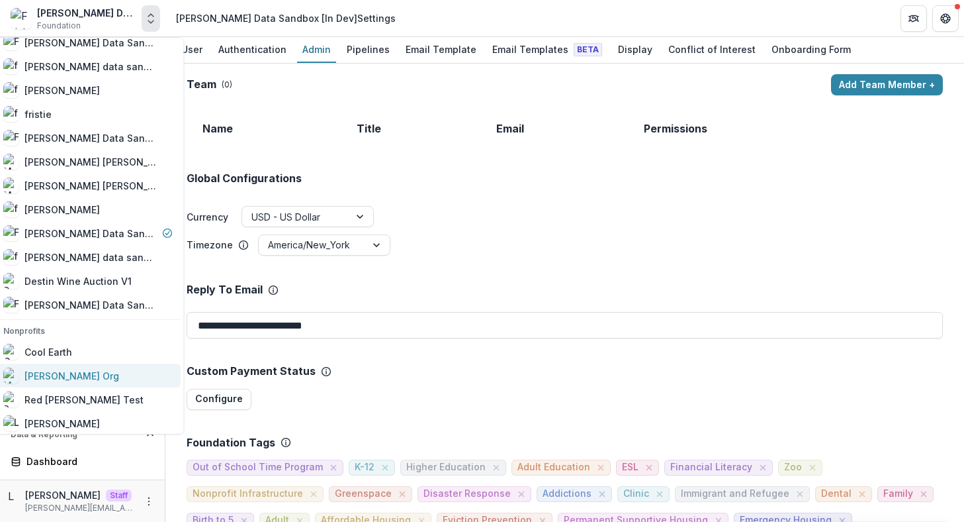
scroll to position [1091, 0]
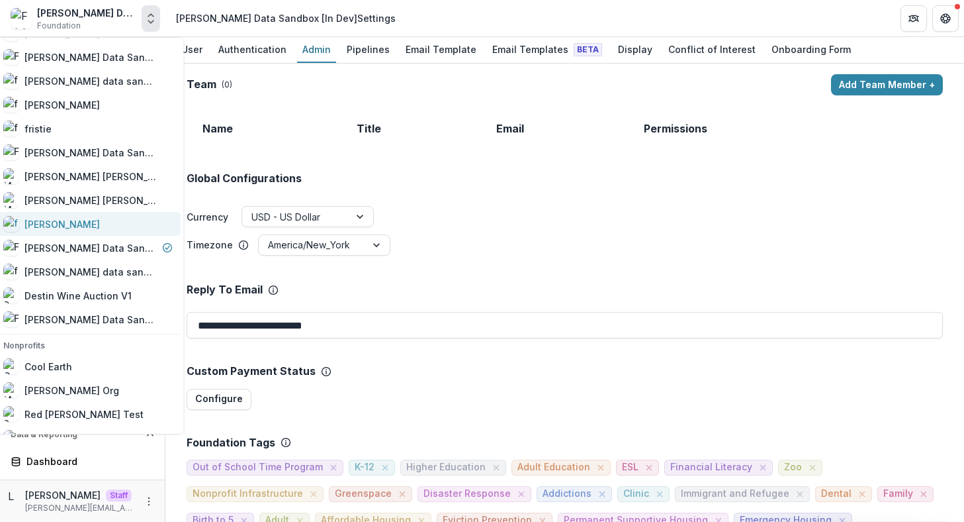
click at [75, 230] on div "[PERSON_NAME]" at bounding box center [88, 224] width 169 height 16
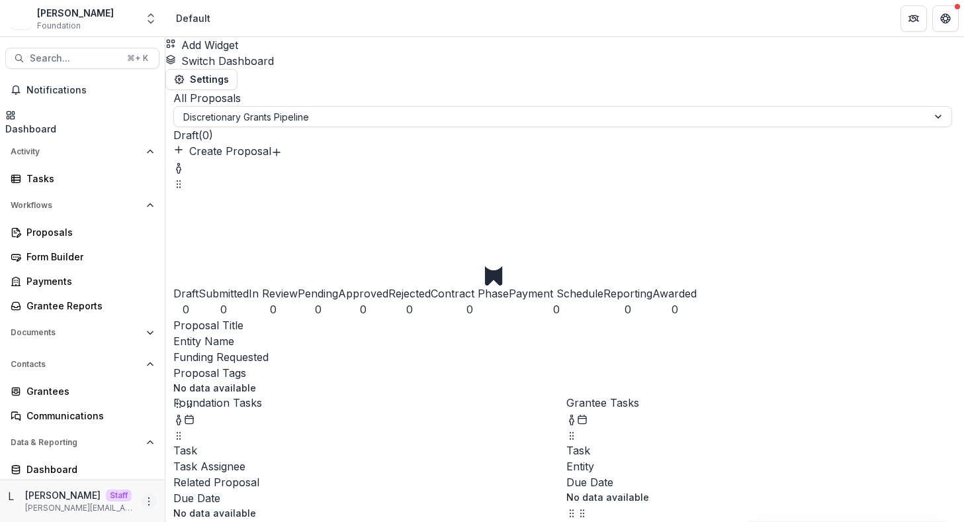
click at [144, 504] on icon "More" at bounding box center [149, 501] width 11 height 11
click at [187, 478] on link "User Settings" at bounding box center [232, 473] width 142 height 22
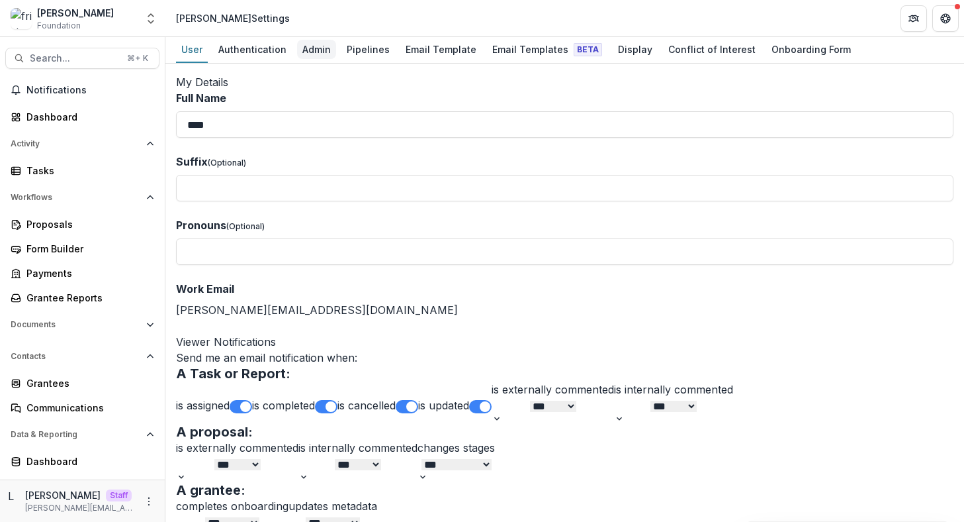
click at [318, 50] on div "Admin" at bounding box center [316, 49] width 39 height 19
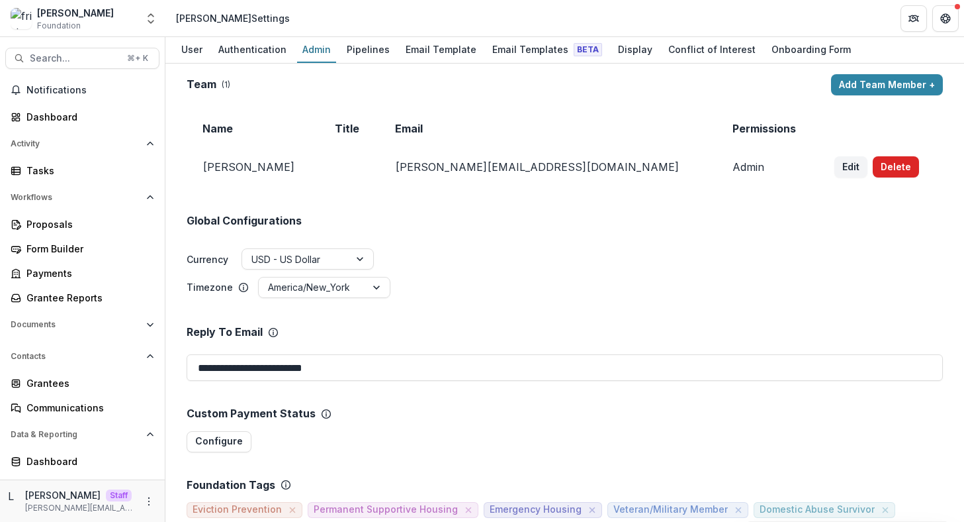
click at [873, 160] on button "Delete" at bounding box center [896, 166] width 46 height 21
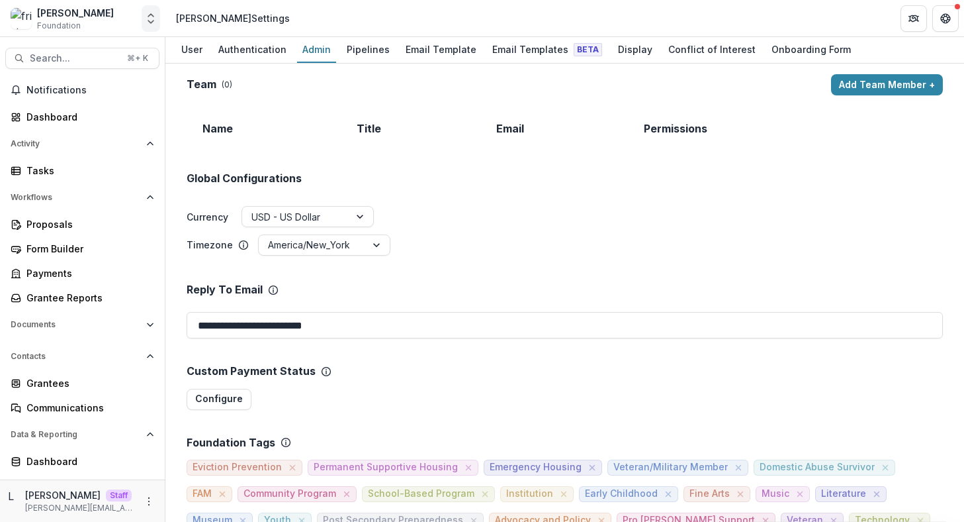
click at [157, 17] on icon "Open entity switcher" at bounding box center [150, 18] width 13 height 13
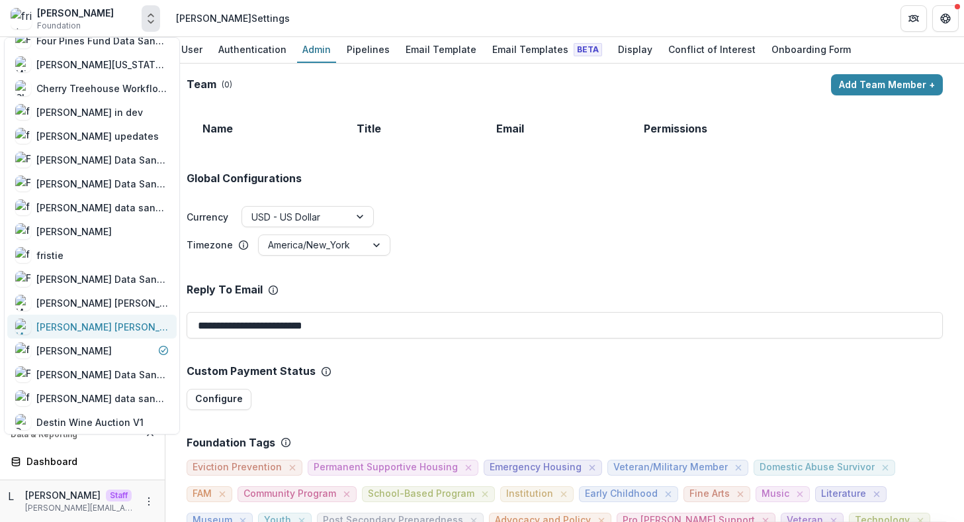
scroll to position [965, 0]
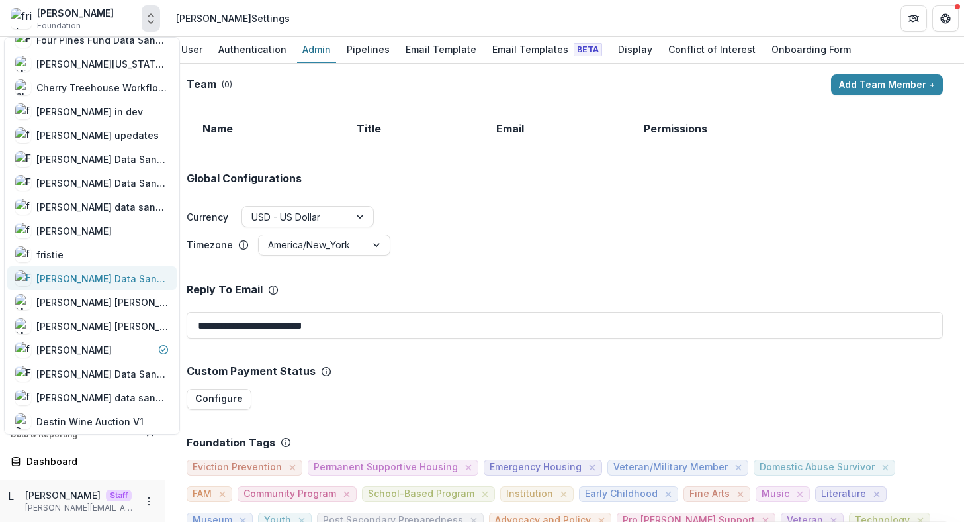
click at [103, 275] on div "[PERSON_NAME] Data Sandbox" at bounding box center [102, 278] width 132 height 14
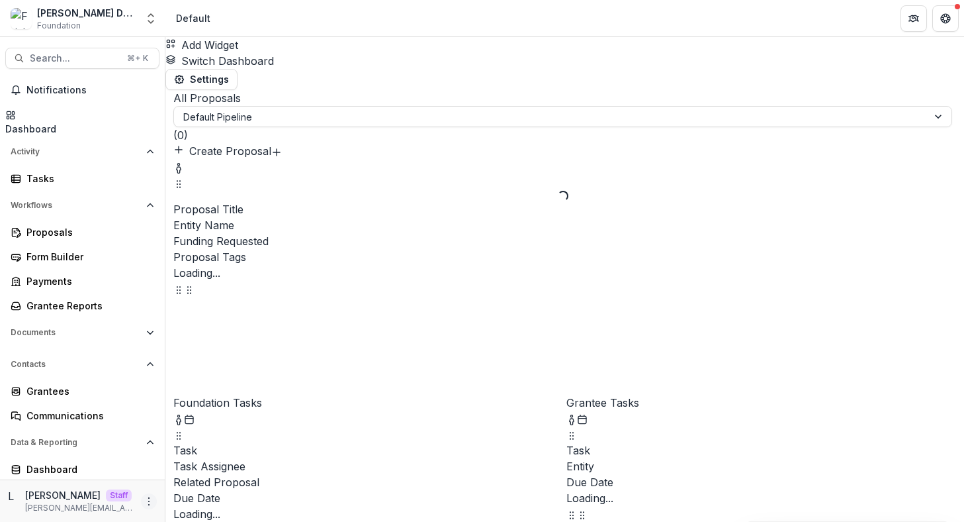
click at [144, 496] on icon "More" at bounding box center [149, 501] width 11 height 11
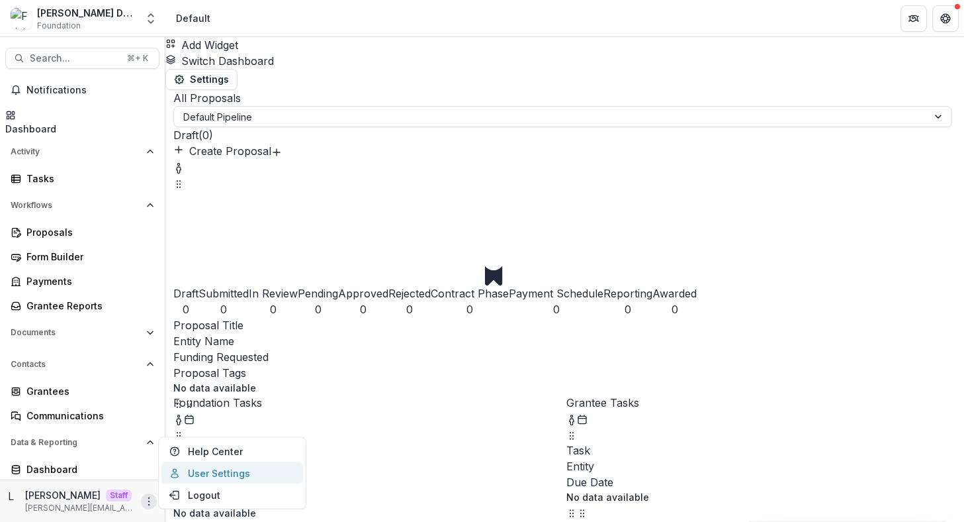
click at [187, 478] on link "User Settings" at bounding box center [232, 473] width 142 height 22
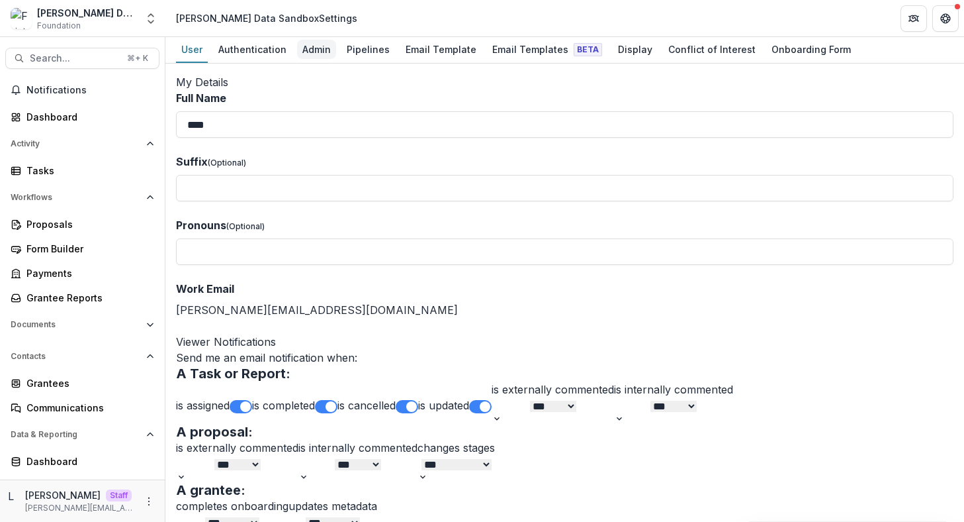
click at [316, 44] on div "Admin" at bounding box center [316, 49] width 39 height 19
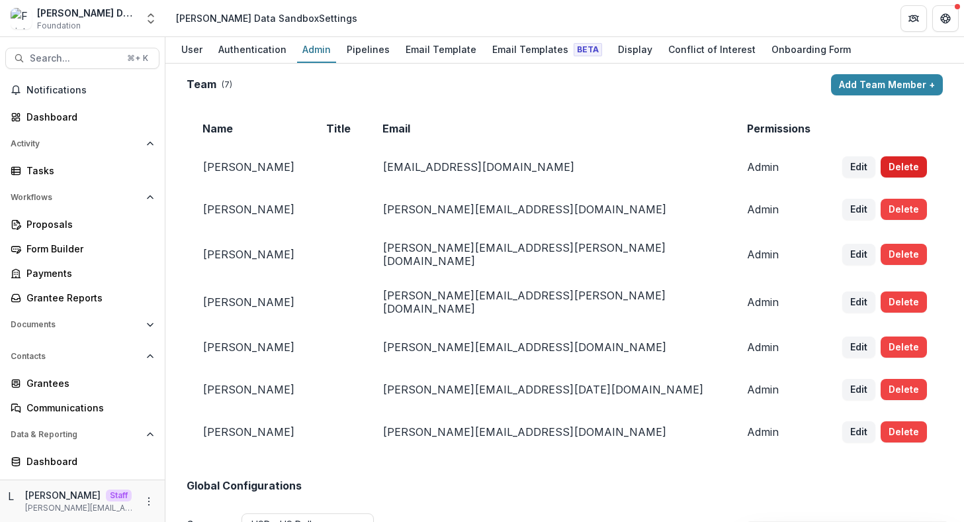
click at [881, 165] on button "Delete" at bounding box center [904, 166] width 46 height 21
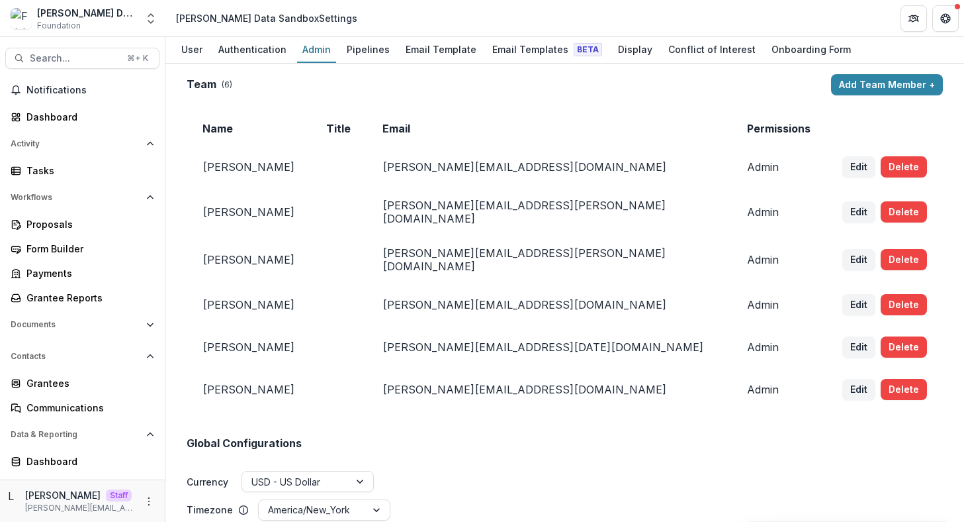
click at [881, 165] on button "Delete" at bounding box center [904, 166] width 46 height 21
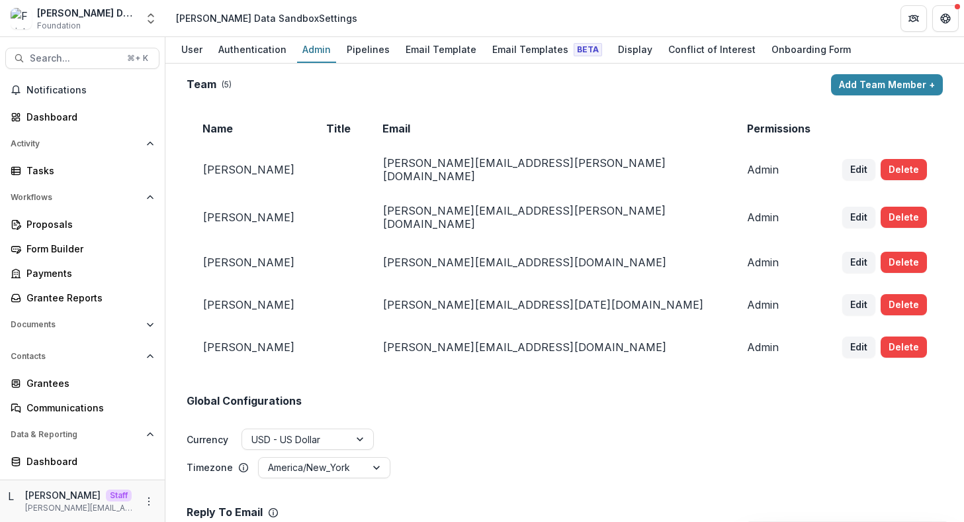
click at [881, 165] on button "Delete" at bounding box center [904, 169] width 46 height 21
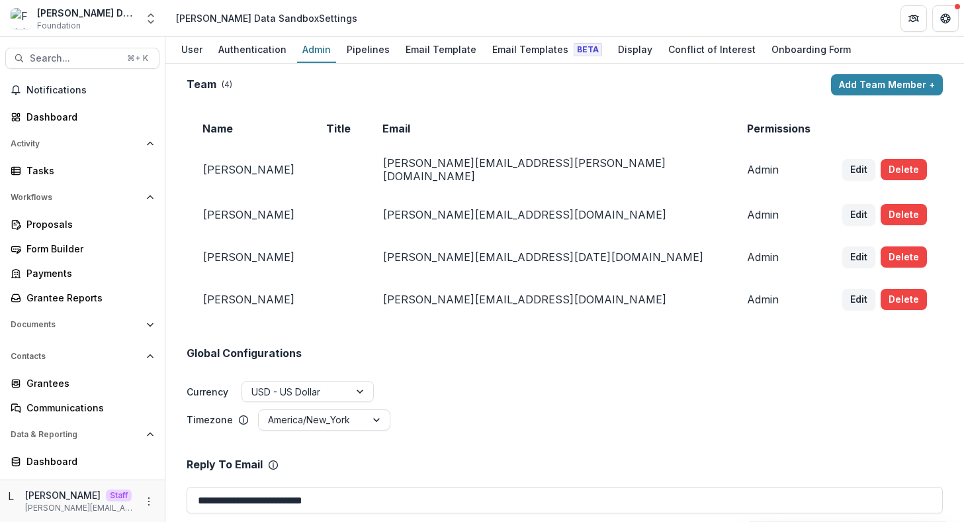
click at [881, 165] on button "Delete" at bounding box center [904, 169] width 46 height 21
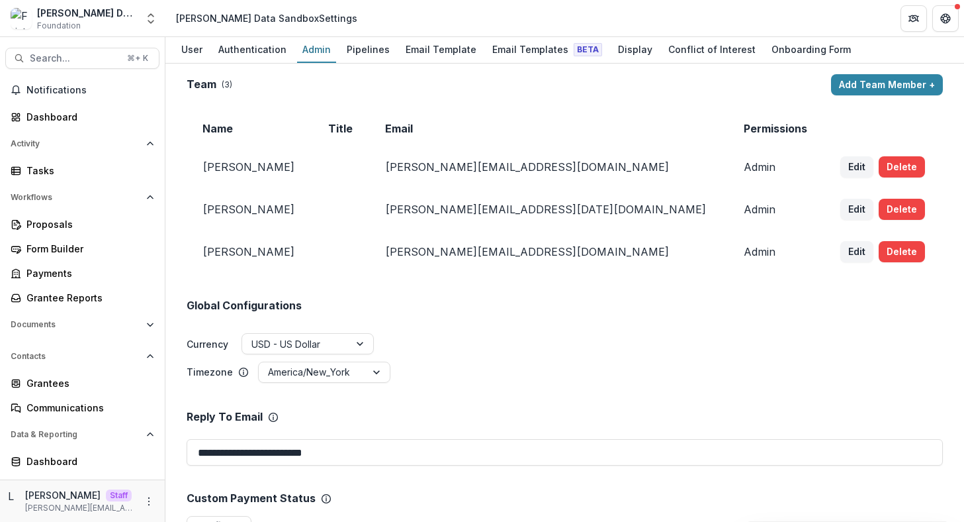
click at [879, 165] on button "Delete" at bounding box center [902, 166] width 46 height 21
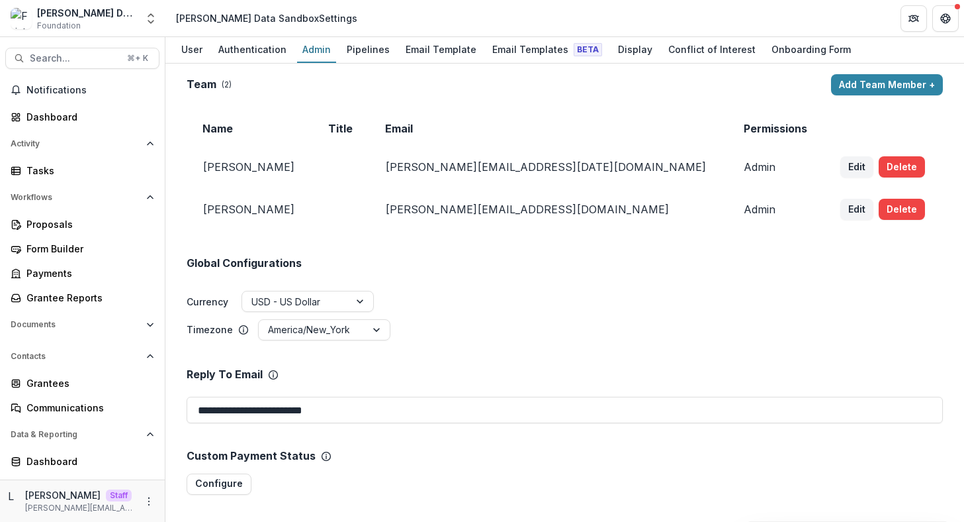
click at [879, 165] on button "Delete" at bounding box center [902, 166] width 46 height 21
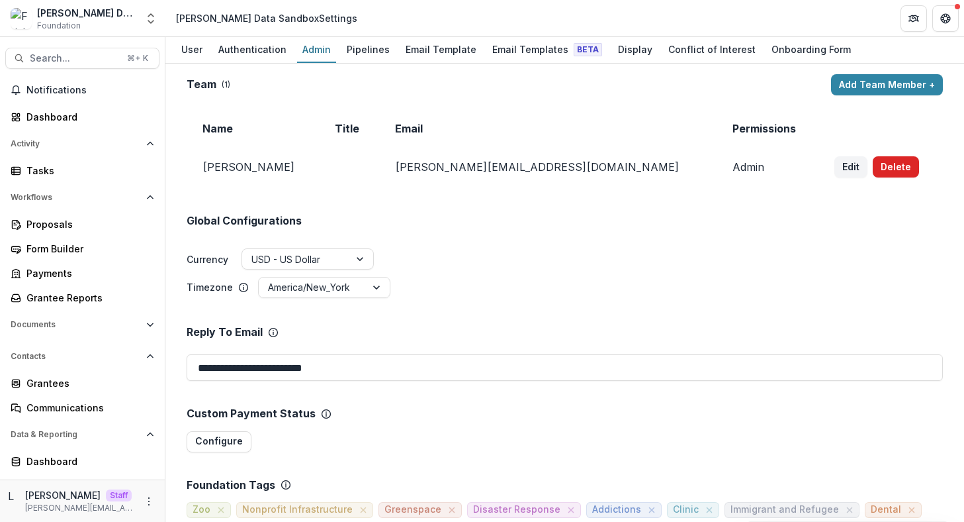
click at [873, 166] on button "Delete" at bounding box center [896, 166] width 46 height 21
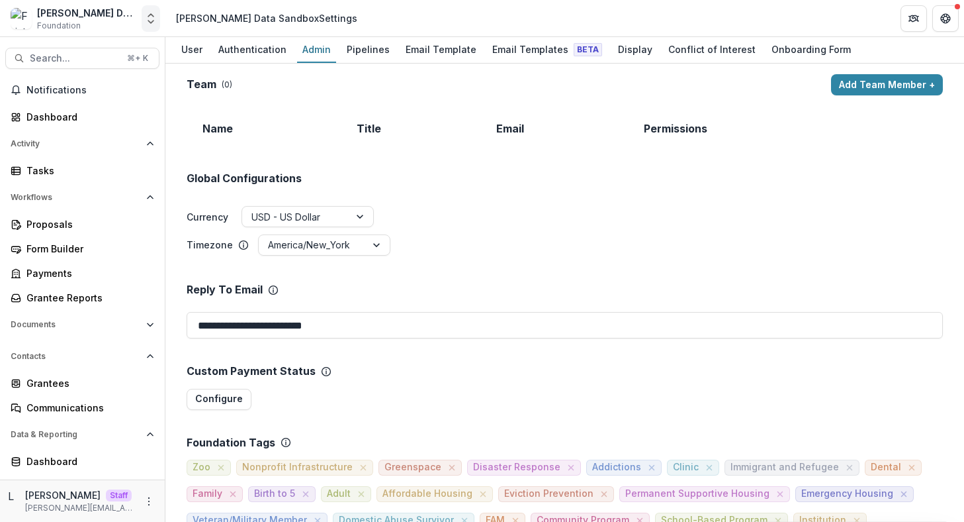
click at [151, 16] on icon "Open entity switcher" at bounding box center [150, 18] width 13 height 13
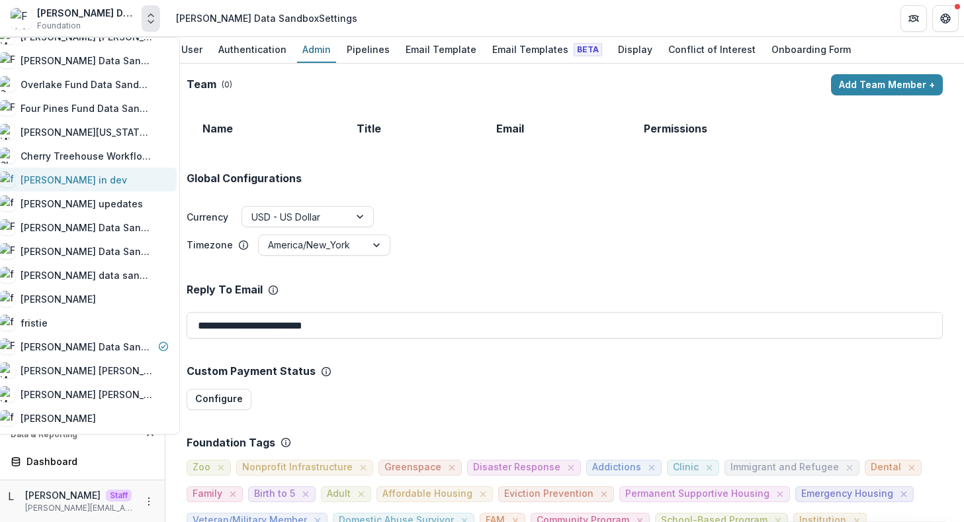
scroll to position [954, 0]
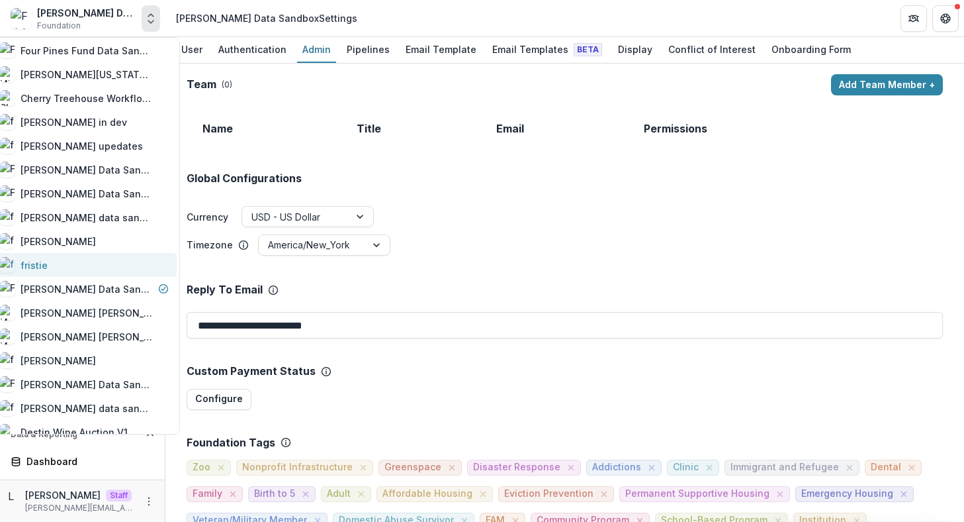
click at [118, 261] on div "fristie" at bounding box center [83, 265] width 169 height 16
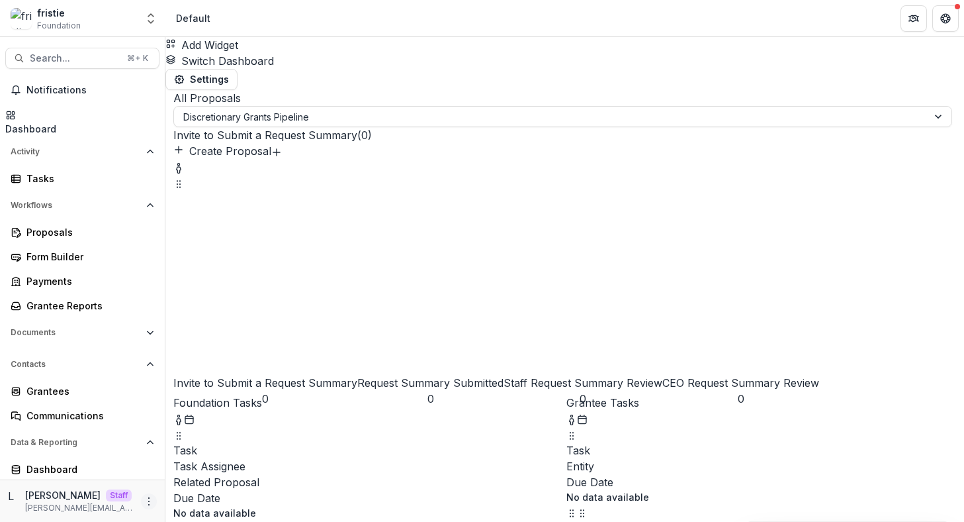
click at [141, 498] on button "More" at bounding box center [149, 501] width 16 height 16
click at [205, 467] on link "User Settings" at bounding box center [232, 473] width 142 height 22
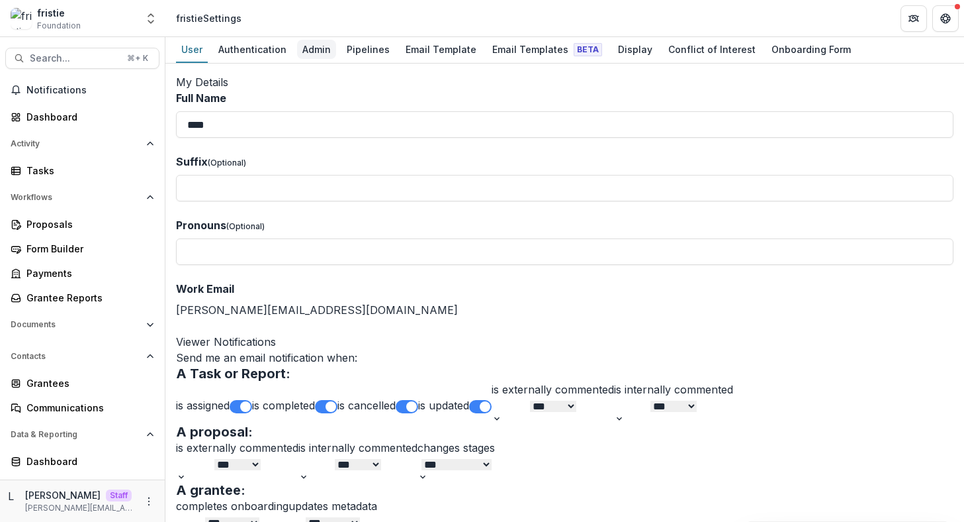
click at [306, 48] on div "Admin" at bounding box center [316, 49] width 39 height 19
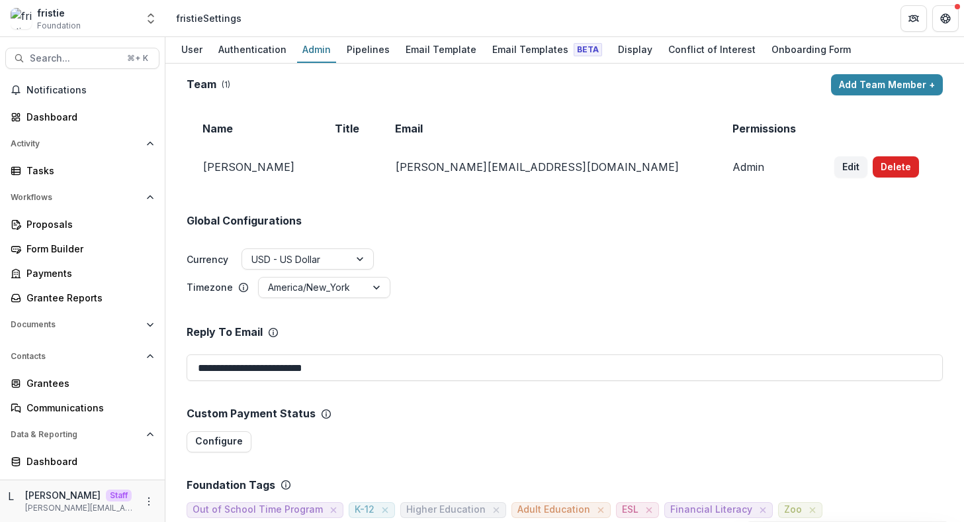
click at [873, 158] on button "Delete" at bounding box center [896, 166] width 46 height 21
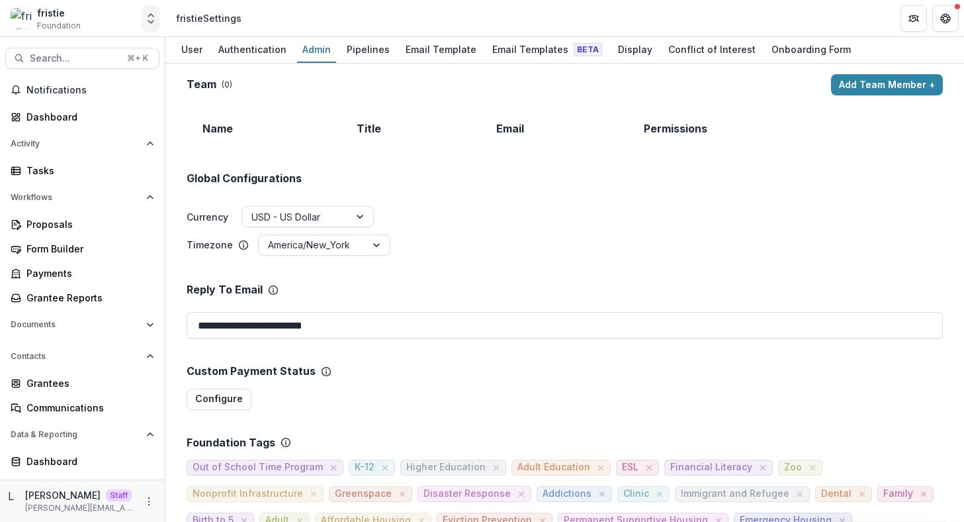
click at [148, 18] on icon "Open entity switcher" at bounding box center [150, 18] width 13 height 13
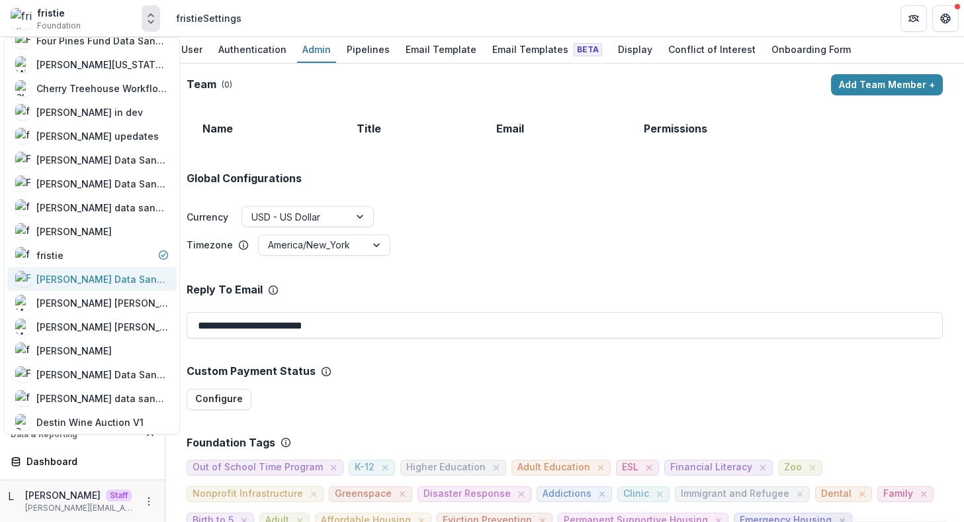
scroll to position [971, 0]
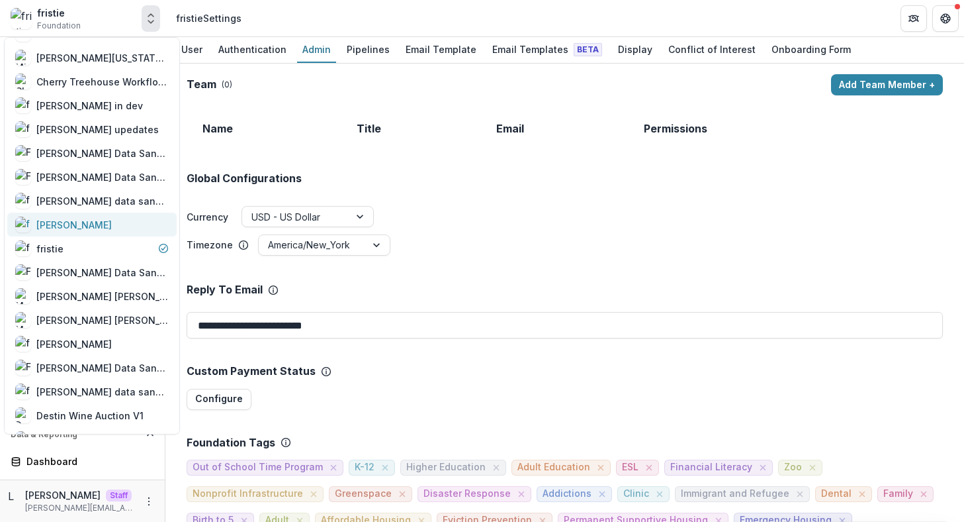
click at [110, 220] on div "[PERSON_NAME]" at bounding box center [92, 224] width 154 height 16
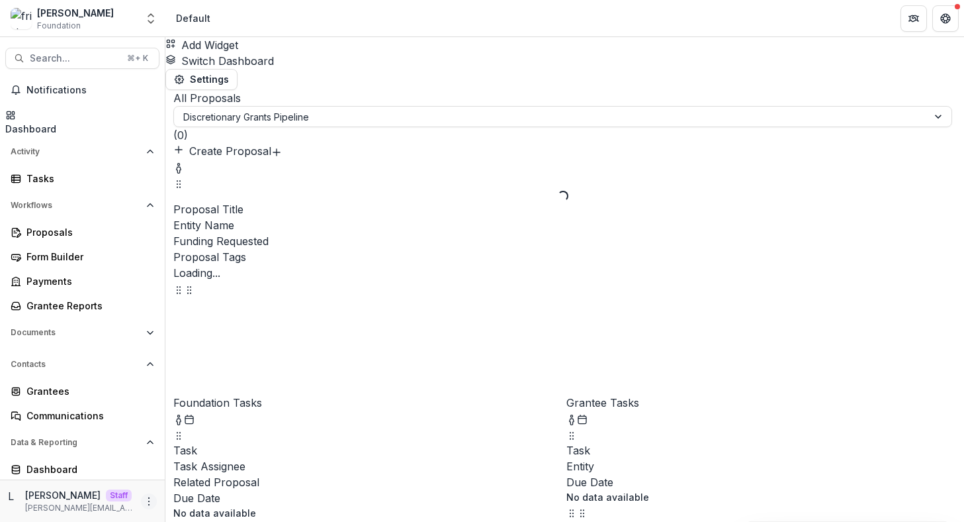
click at [146, 498] on icon "More" at bounding box center [149, 501] width 11 height 11
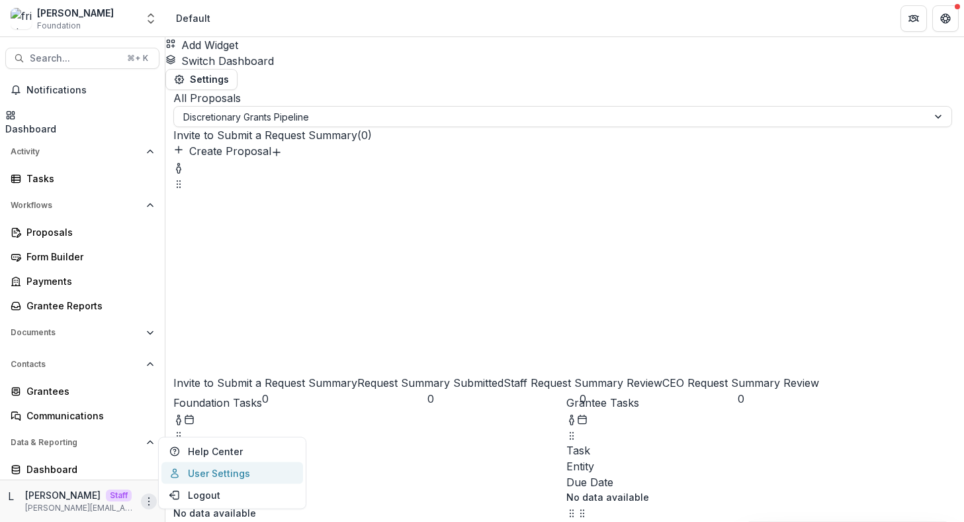
click at [207, 467] on link "User Settings" at bounding box center [232, 473] width 142 height 22
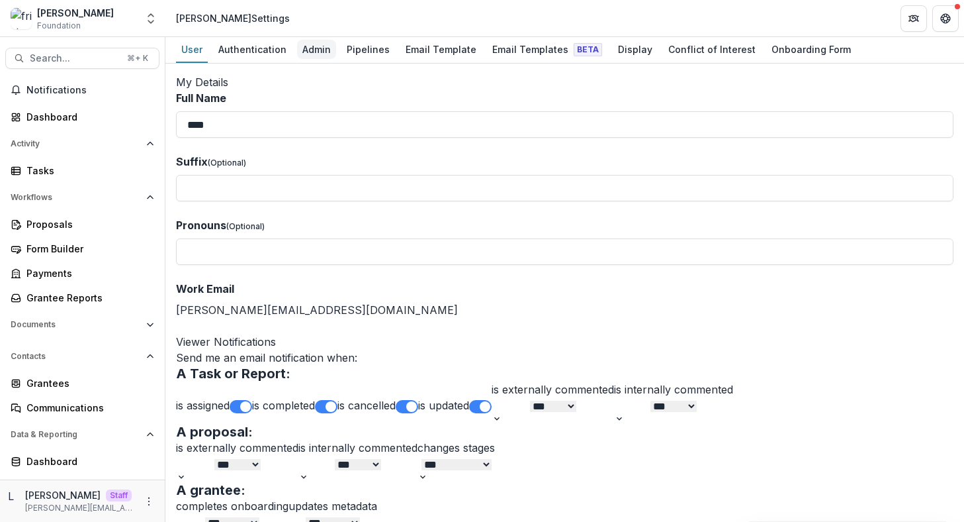
click at [303, 46] on div "Admin" at bounding box center [316, 49] width 39 height 19
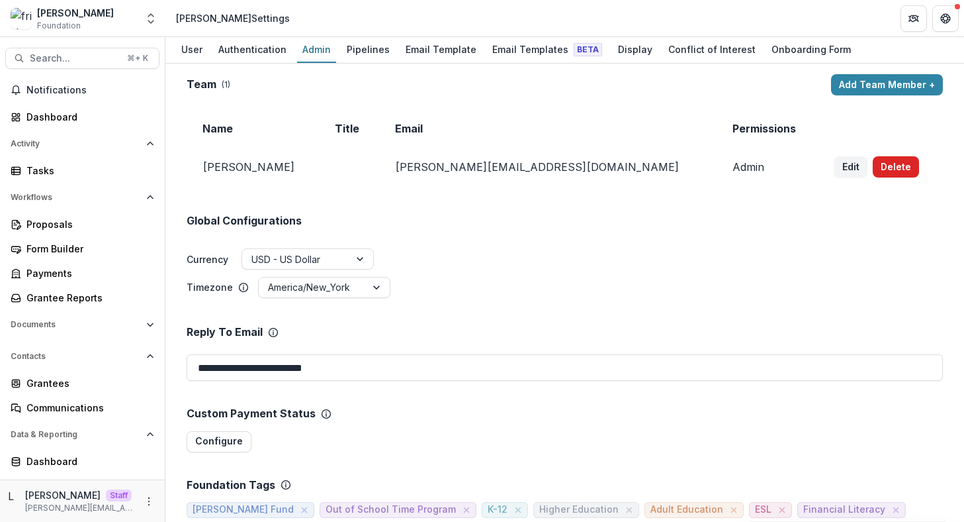
click at [873, 169] on button "Delete" at bounding box center [896, 166] width 46 height 21
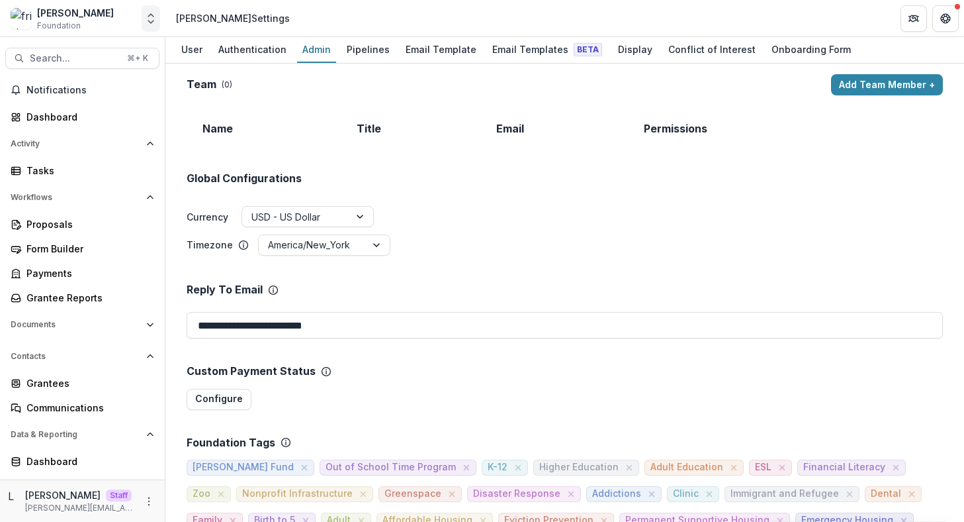
click at [152, 18] on icon "Open entity switcher" at bounding box center [150, 18] width 13 height 13
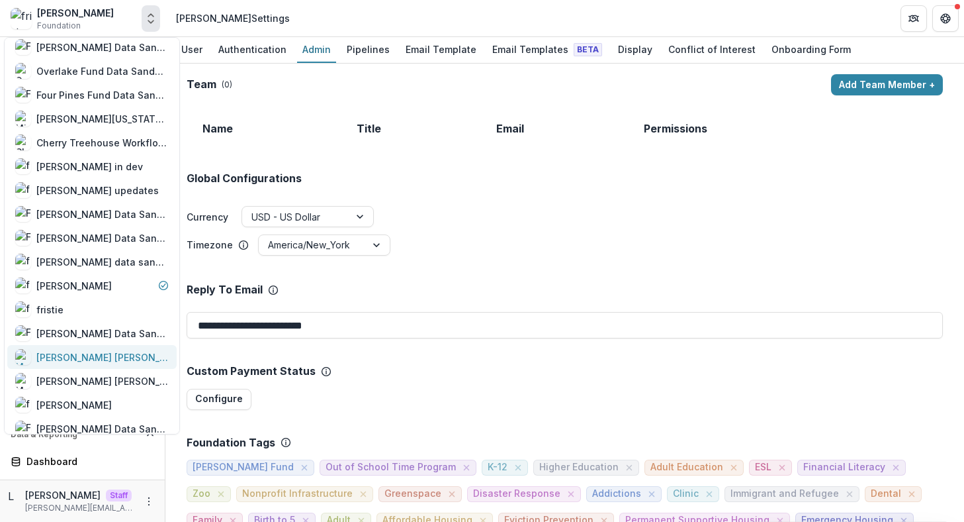
scroll to position [895, 0]
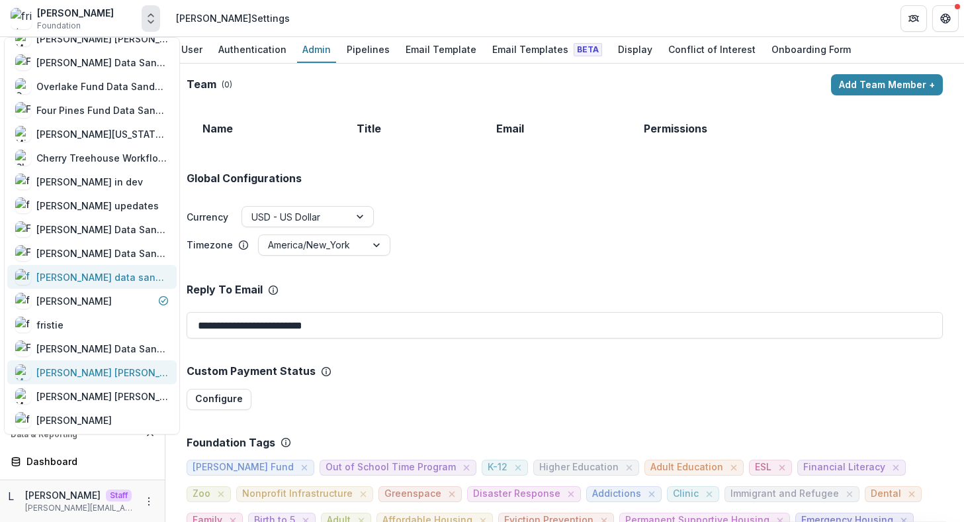
click at [103, 279] on div "[PERSON_NAME] data sandbox again" at bounding box center [102, 277] width 132 height 14
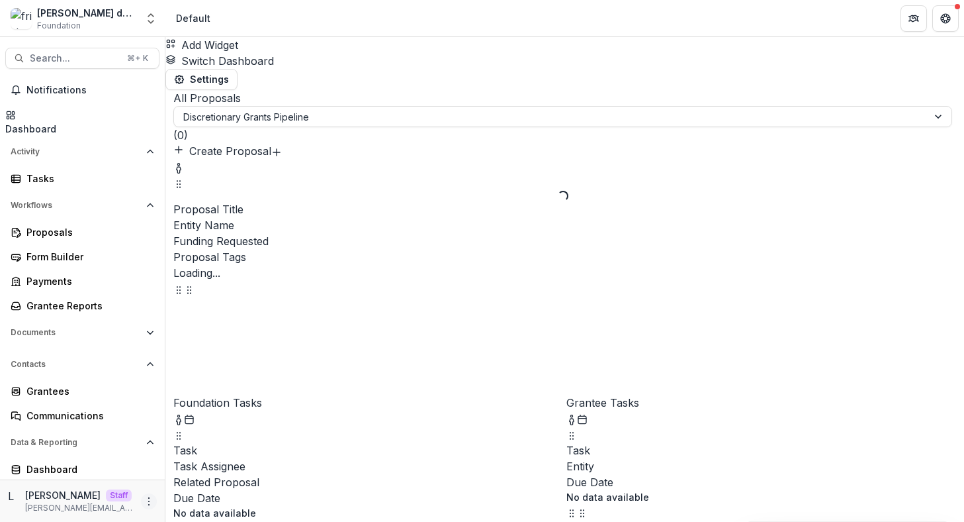
click at [150, 498] on icon "More" at bounding box center [149, 501] width 11 height 11
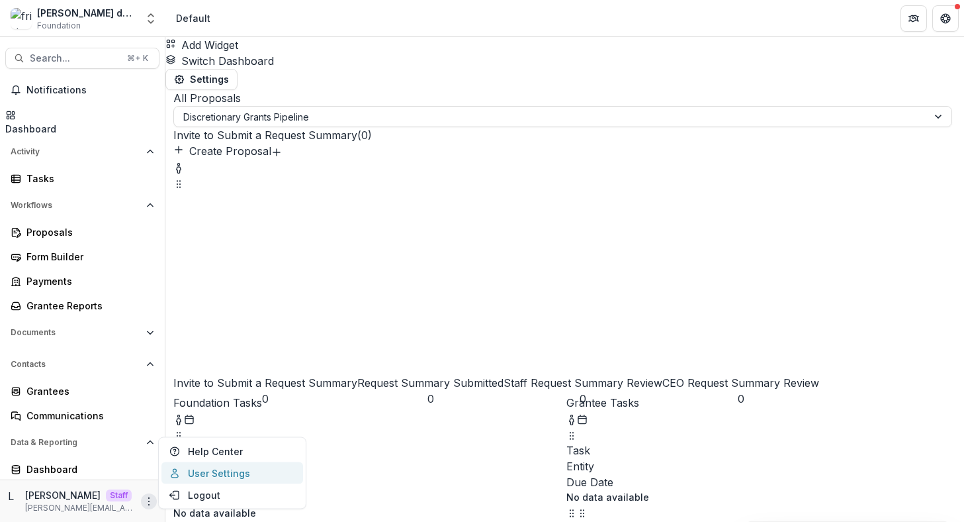
click at [189, 471] on link "User Settings" at bounding box center [232, 473] width 142 height 22
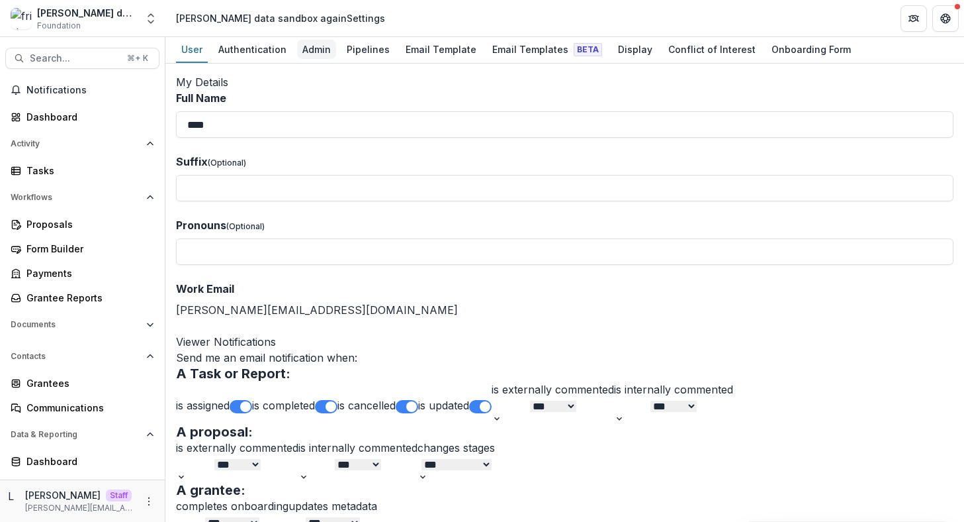
click at [327, 48] on div "Admin" at bounding box center [316, 49] width 39 height 19
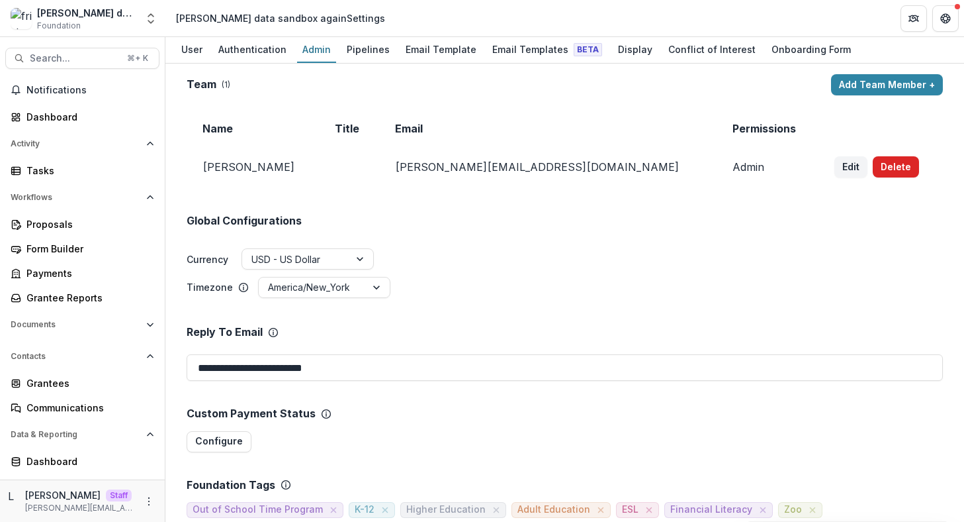
click at [873, 165] on button "Delete" at bounding box center [896, 166] width 46 height 21
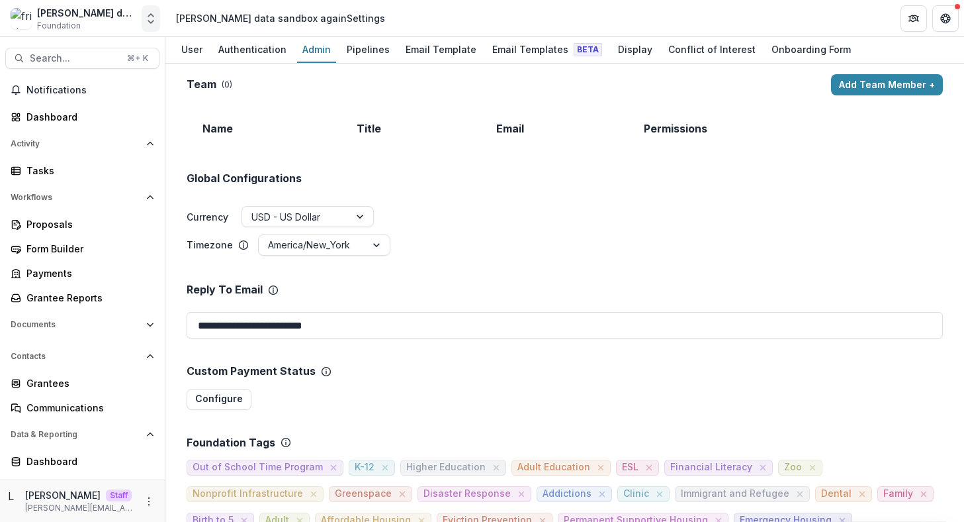
click at [149, 20] on icon "Open entity switcher" at bounding box center [150, 18] width 13 height 13
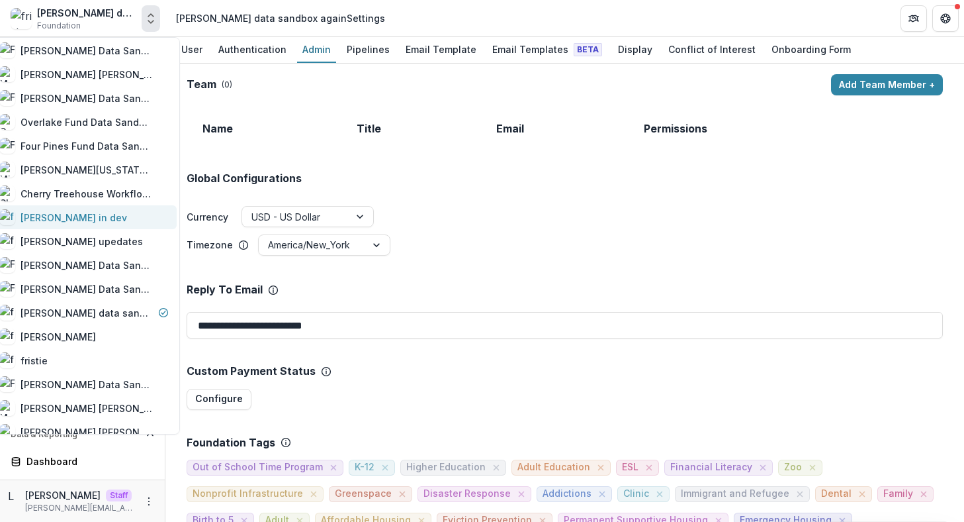
scroll to position [858, 0]
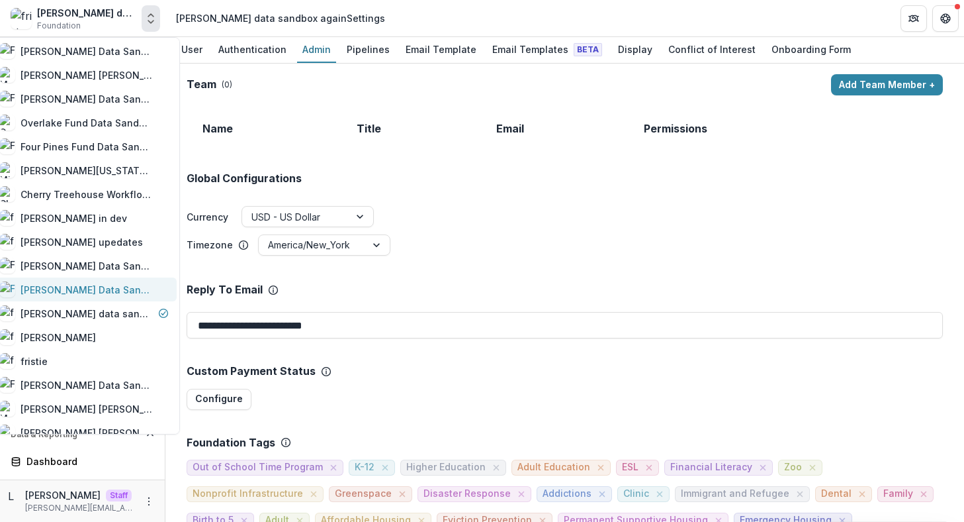
click at [148, 285] on div "[PERSON_NAME] Data Sandbox [In Dev]" at bounding box center [87, 290] width 132 height 14
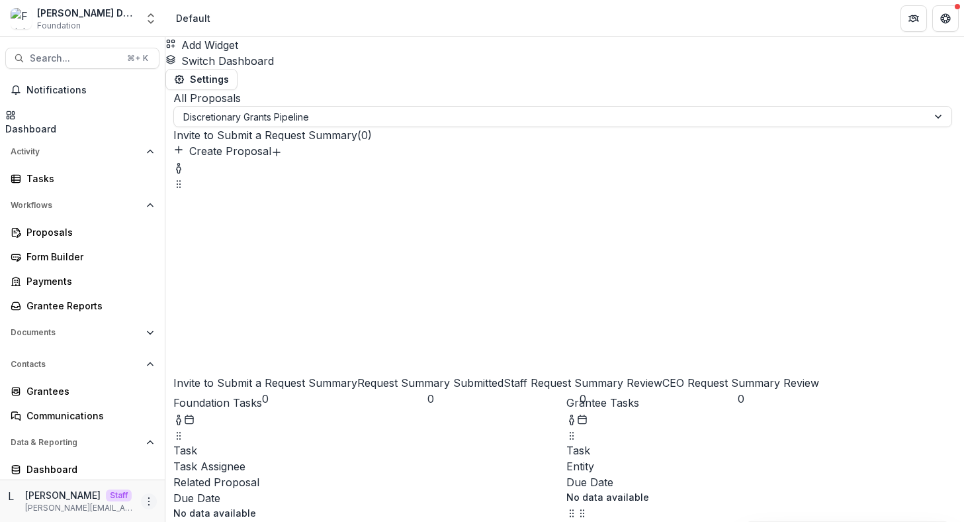
click at [146, 504] on icon "More" at bounding box center [149, 501] width 11 height 11
click at [188, 482] on link "User Settings" at bounding box center [232, 473] width 142 height 22
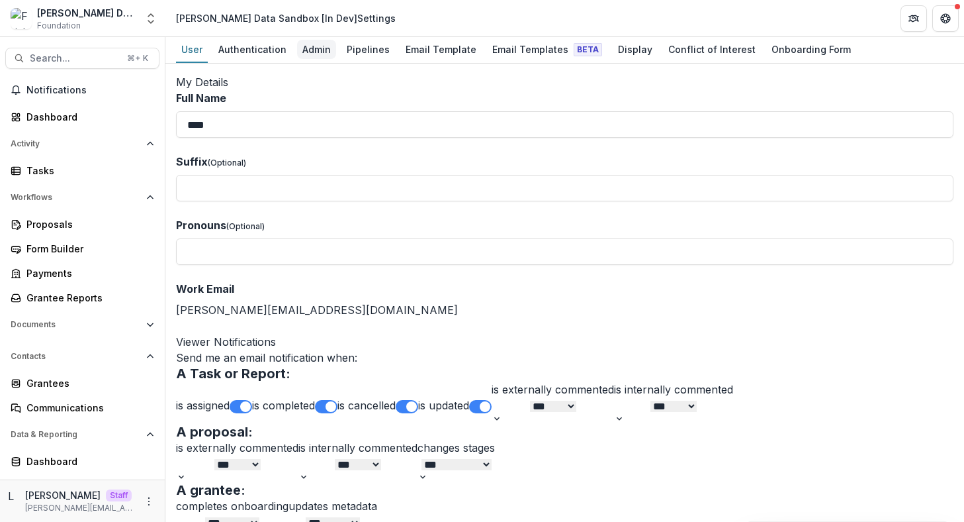
click at [301, 53] on div "Admin" at bounding box center [316, 49] width 39 height 19
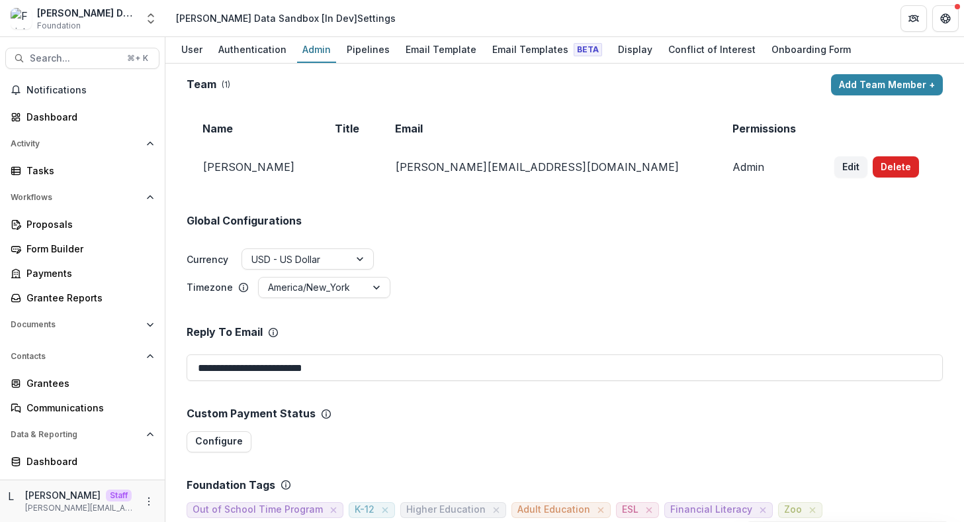
click at [873, 165] on button "Delete" at bounding box center [896, 166] width 46 height 21
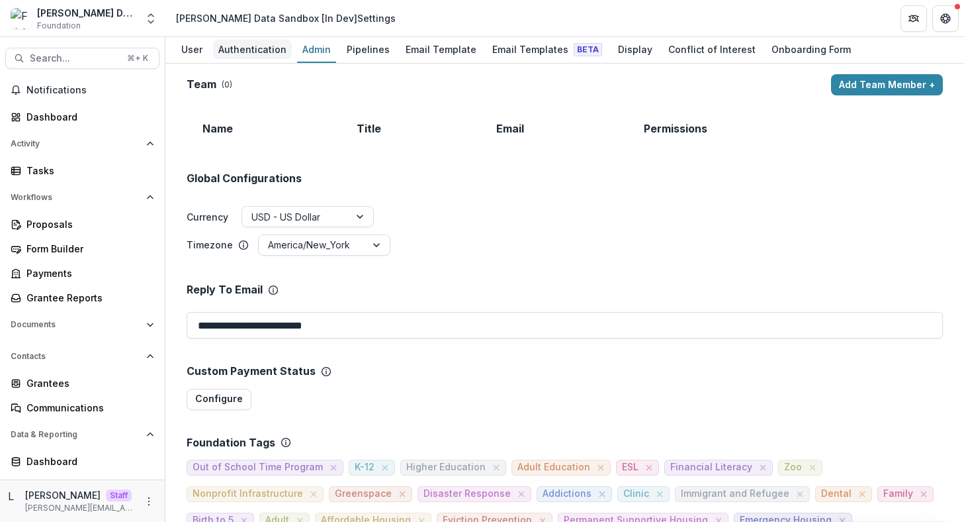
click at [253, 46] on div "Authentication" at bounding box center [252, 49] width 79 height 19
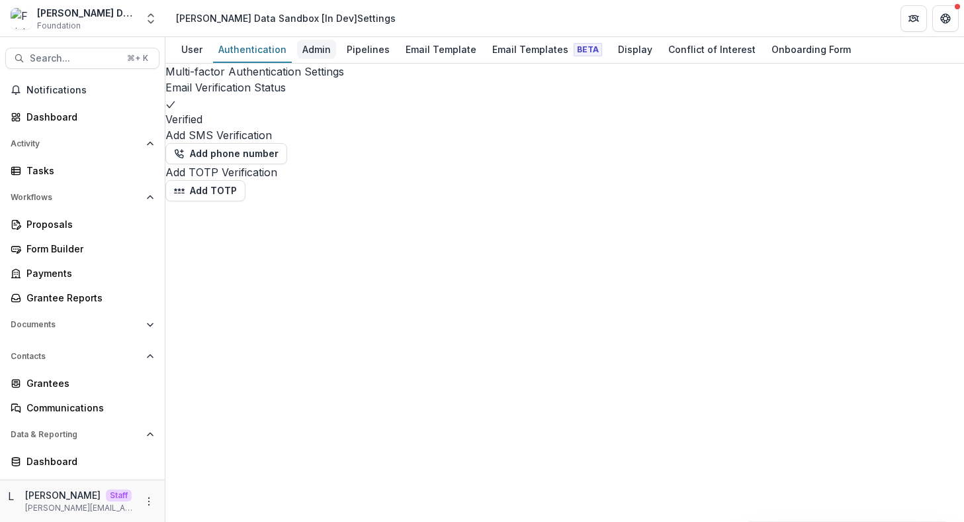
click at [311, 49] on div "Admin" at bounding box center [316, 49] width 39 height 19
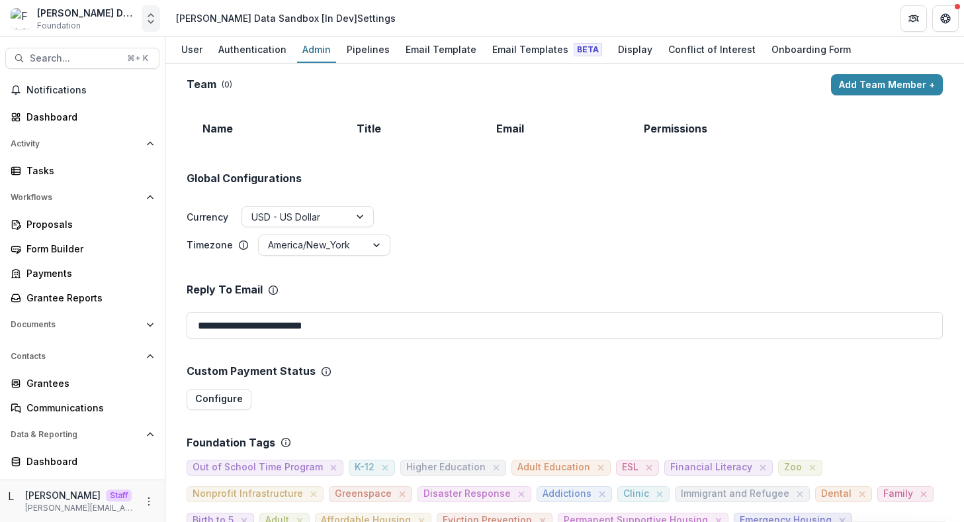
click at [145, 22] on icon "Open entity switcher" at bounding box center [150, 18] width 13 height 13
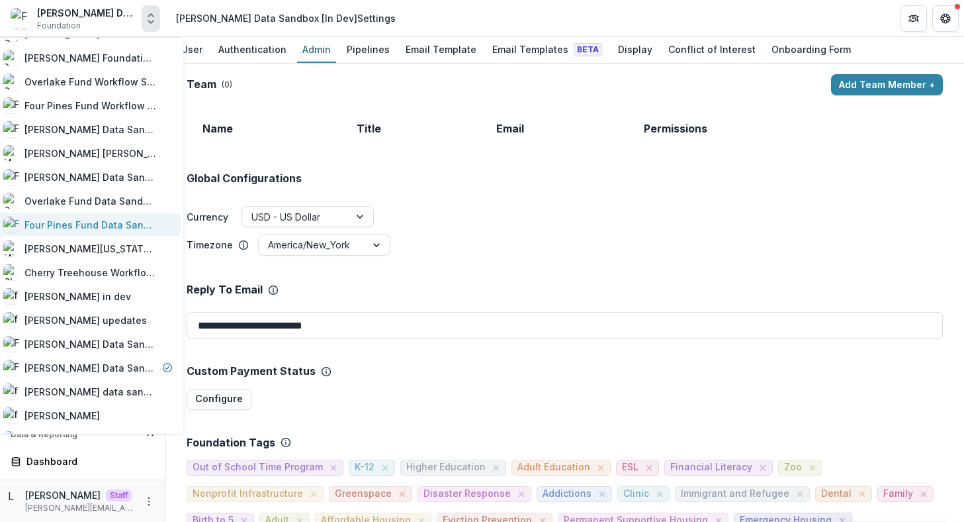
scroll to position [797, 0]
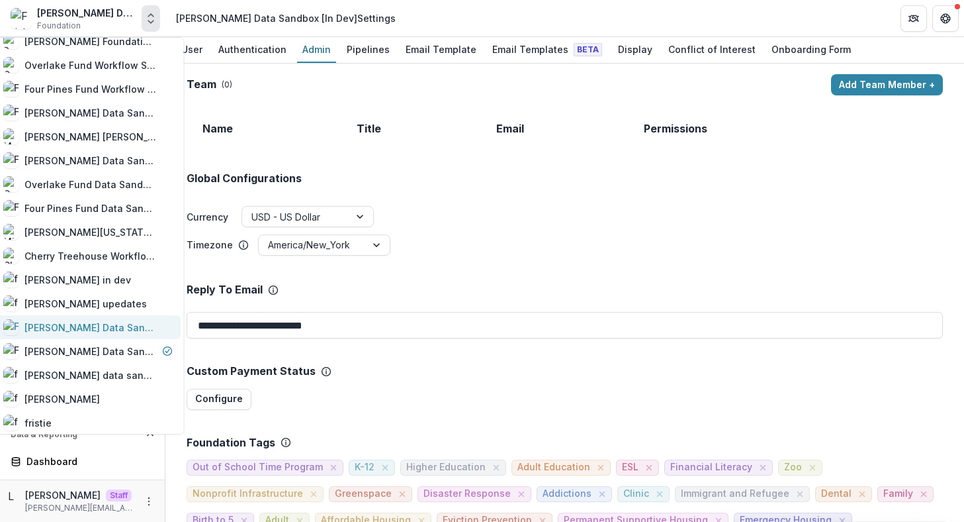
click at [112, 328] on div "[PERSON_NAME] Data Sandbox [Dep]" at bounding box center [91, 327] width 132 height 14
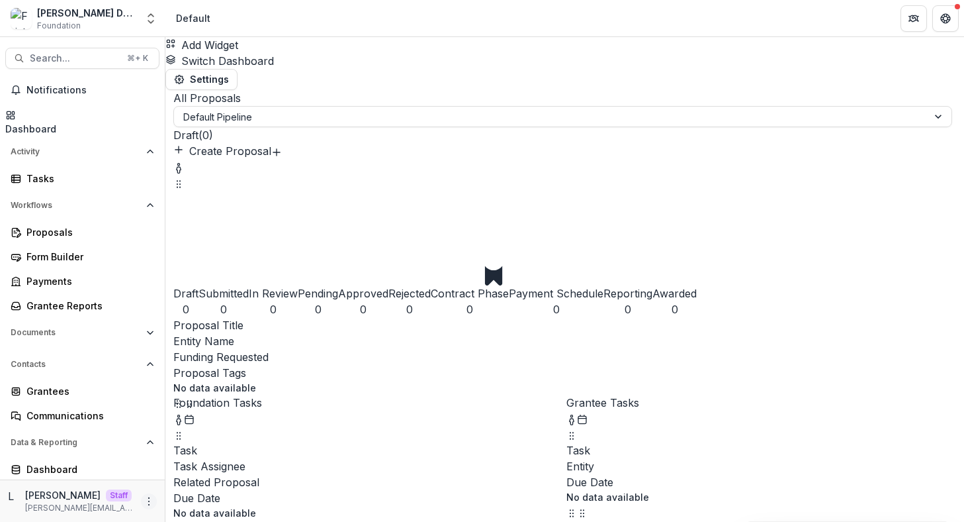
click at [144, 503] on icon "More" at bounding box center [149, 501] width 11 height 11
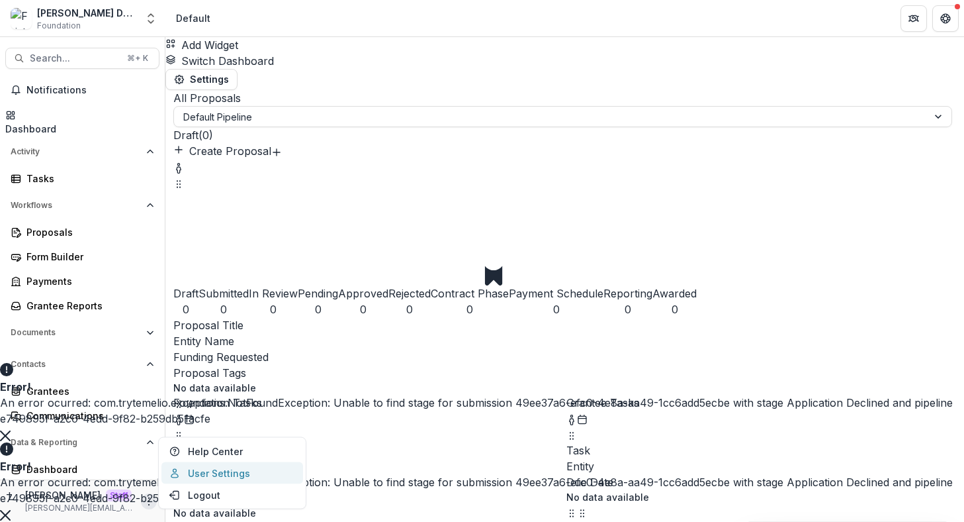
click at [244, 471] on link "User Settings" at bounding box center [232, 473] width 142 height 22
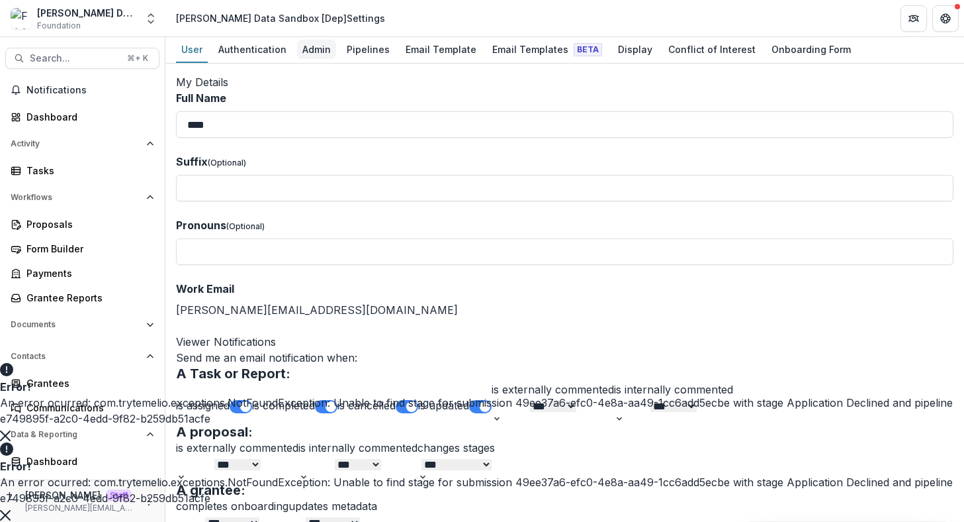
click at [317, 56] on div "Admin" at bounding box center [316, 49] width 39 height 19
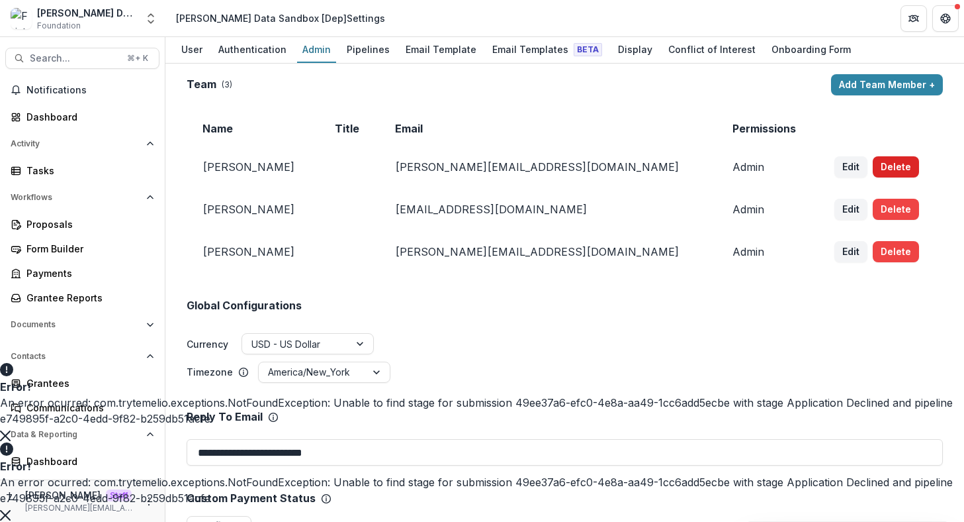
click at [873, 166] on button "Delete" at bounding box center [896, 166] width 46 height 21
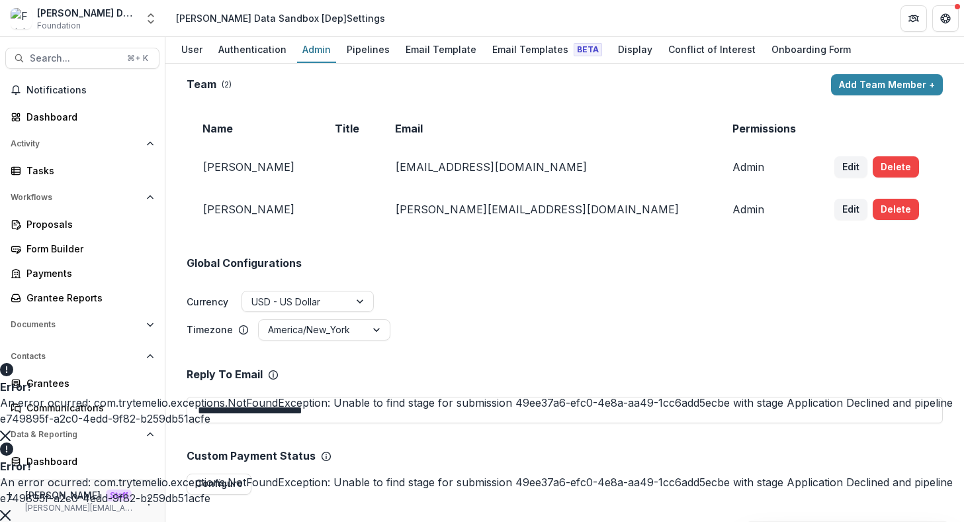
click at [873, 166] on button "Delete" at bounding box center [896, 166] width 46 height 21
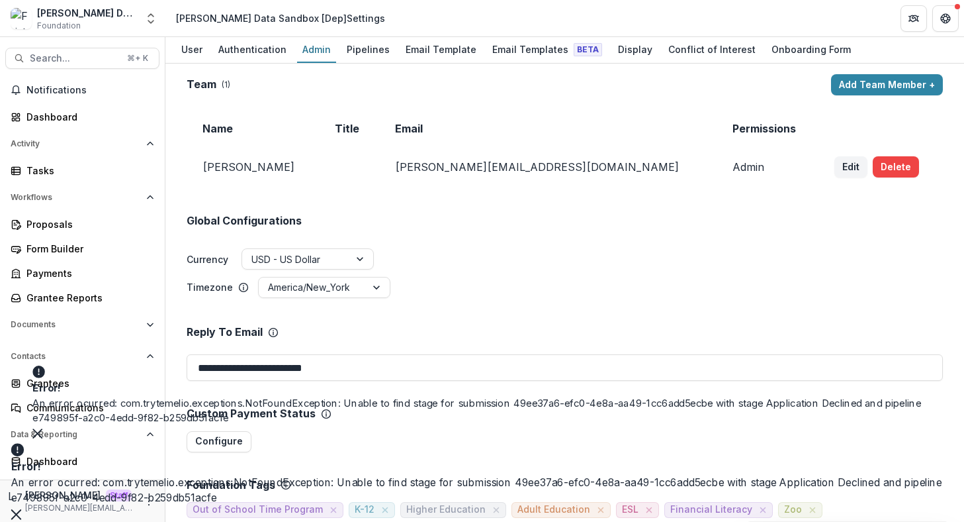
click at [873, 166] on button "Delete" at bounding box center [896, 166] width 46 height 21
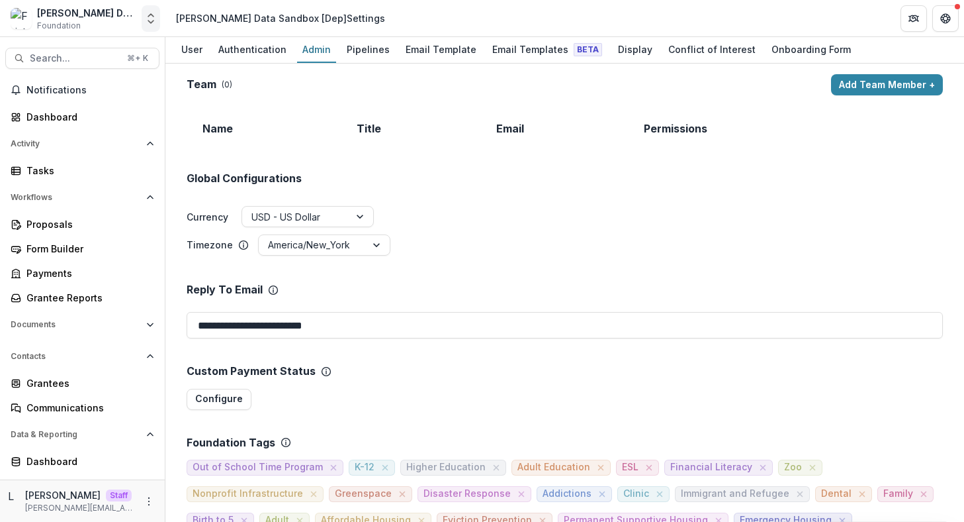
click at [152, 17] on icon "Open entity switcher" at bounding box center [150, 18] width 13 height 13
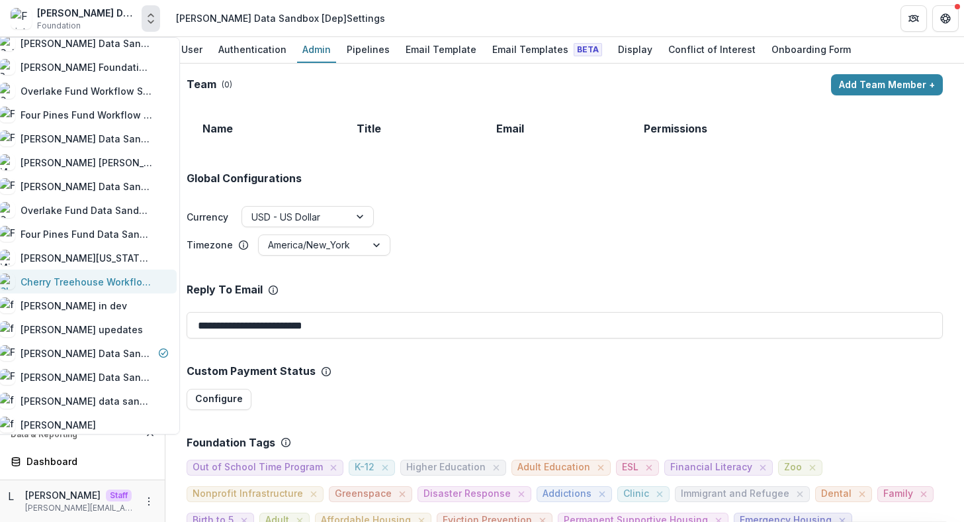
scroll to position [768, 0]
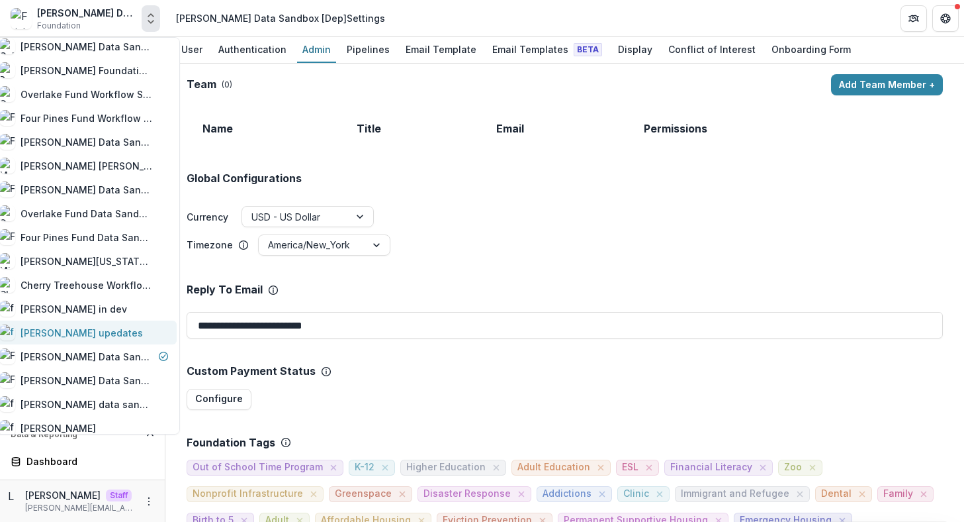
click at [104, 332] on div "[PERSON_NAME] upedates" at bounding box center [83, 332] width 169 height 16
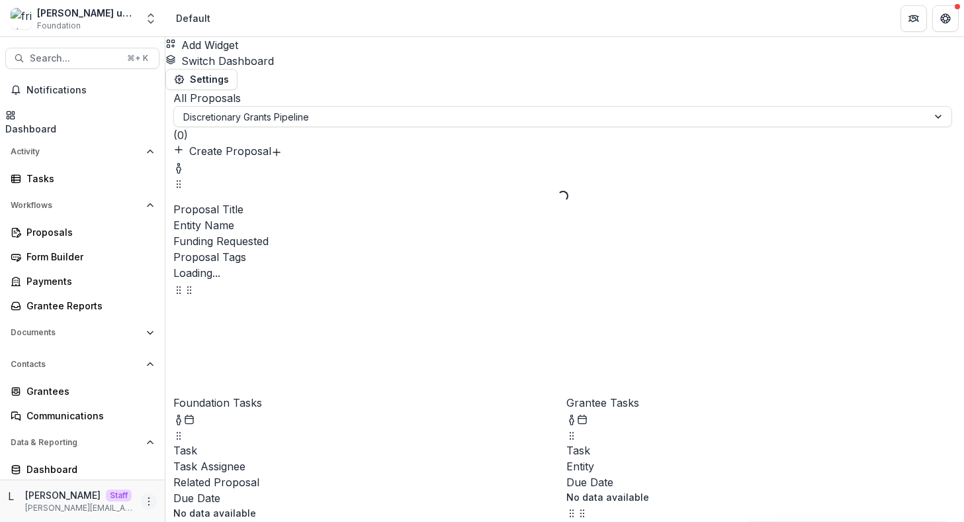
click at [144, 502] on icon "More" at bounding box center [149, 501] width 11 height 11
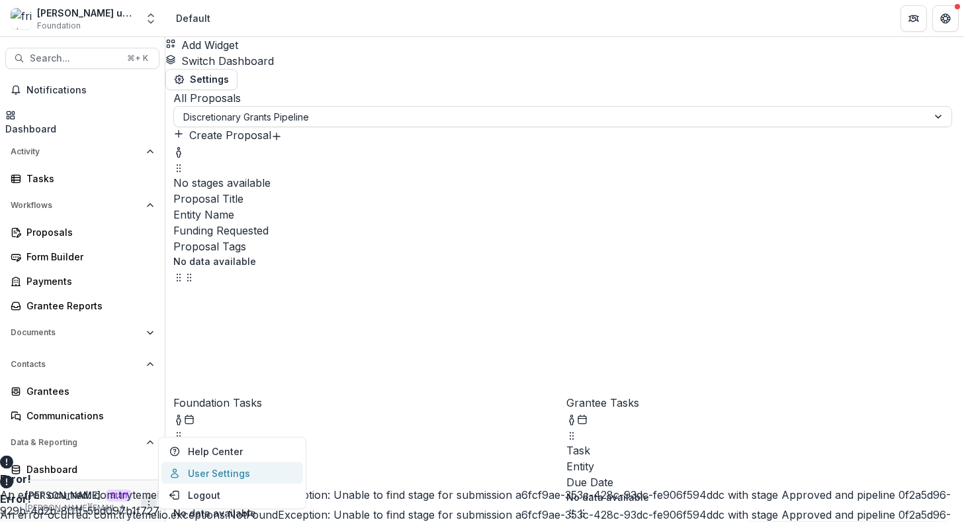
click at [214, 473] on link "User Settings" at bounding box center [232, 473] width 142 height 22
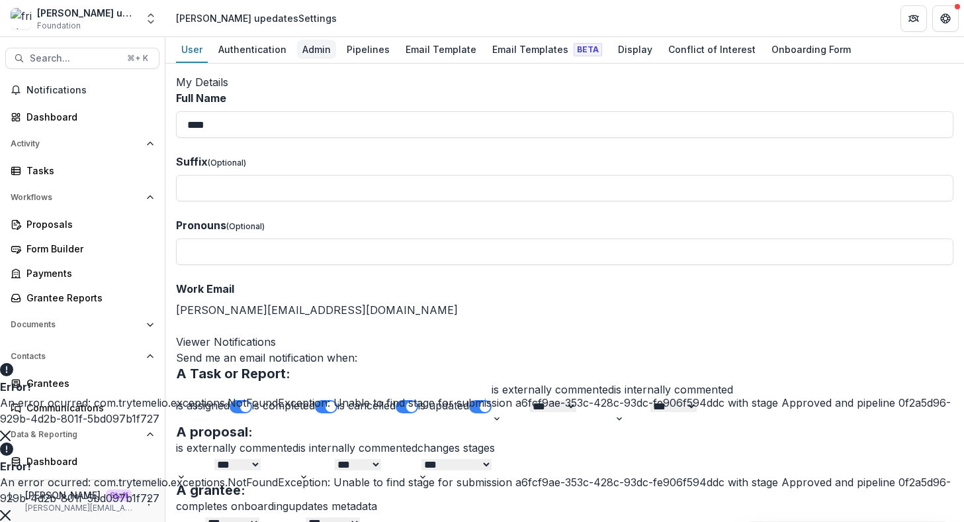
click at [310, 46] on div "Admin" at bounding box center [316, 49] width 39 height 19
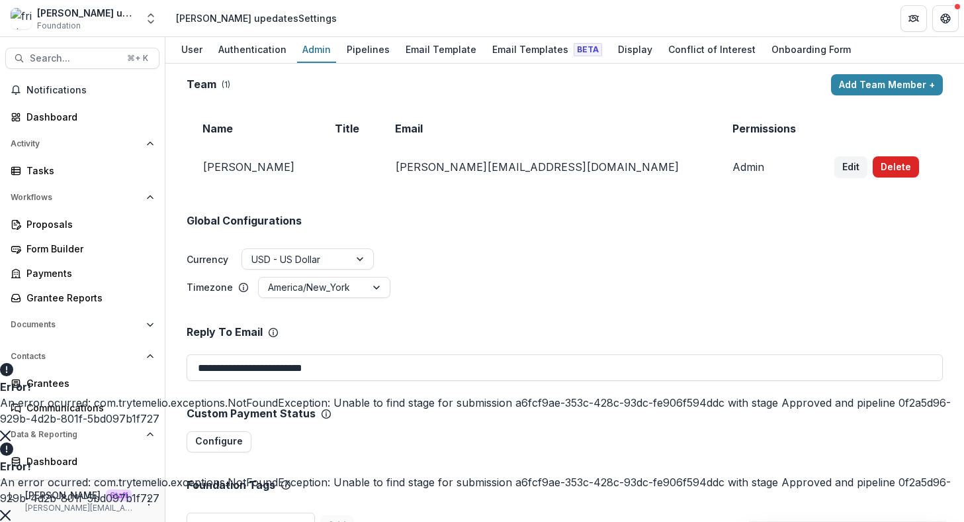
click at [873, 165] on button "Delete" at bounding box center [896, 166] width 46 height 21
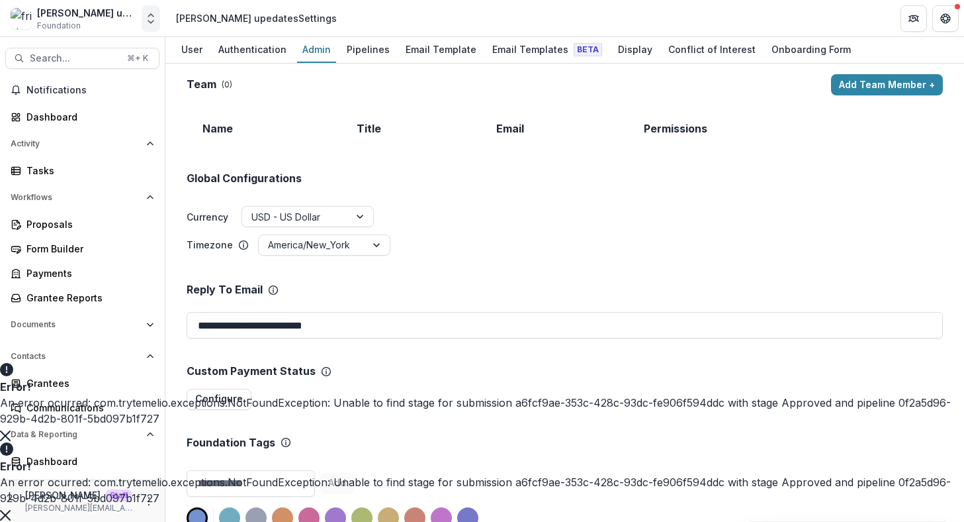
click at [149, 13] on icon "Open entity switcher" at bounding box center [150, 18] width 13 height 13
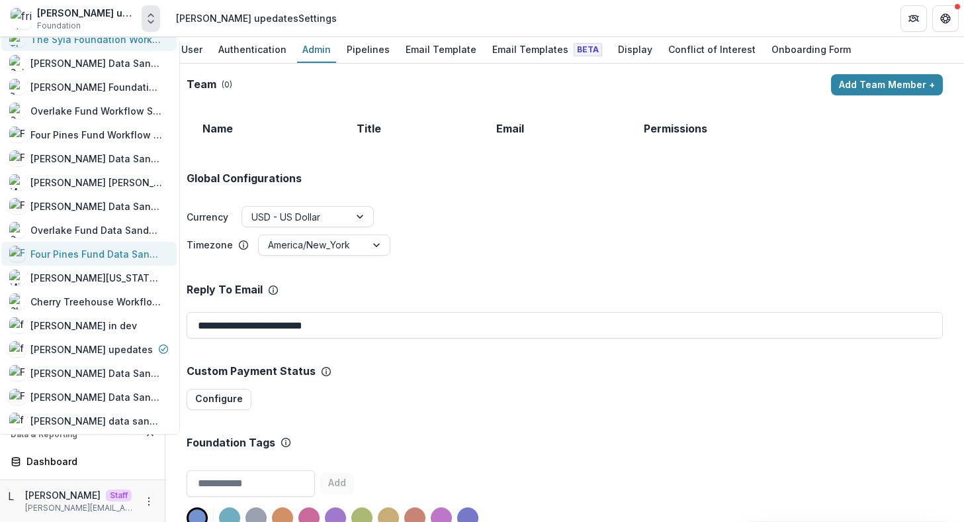
scroll to position [772, 0]
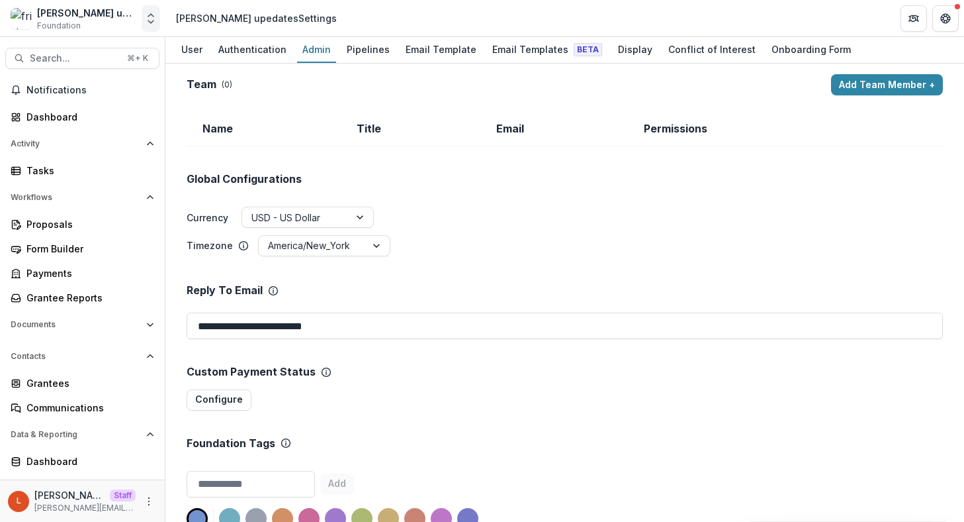
click at [151, 15] on icon "Open entity switcher" at bounding box center [150, 18] width 13 height 13
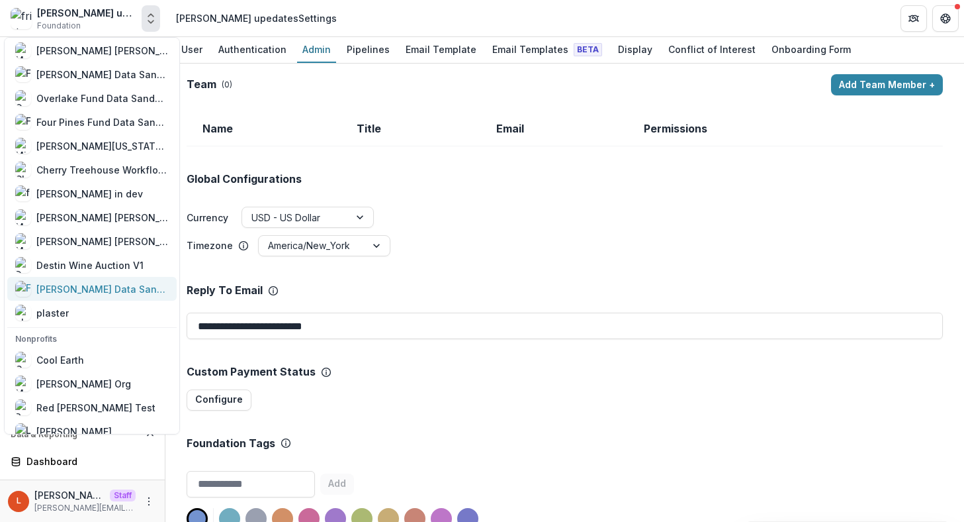
scroll to position [880, 0]
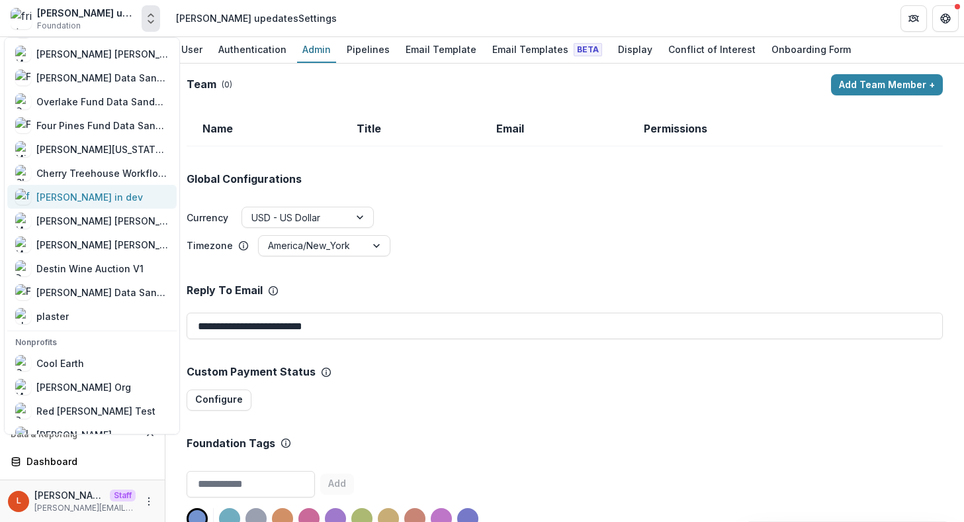
click at [51, 194] on div "frist in dev" at bounding box center [89, 197] width 107 height 14
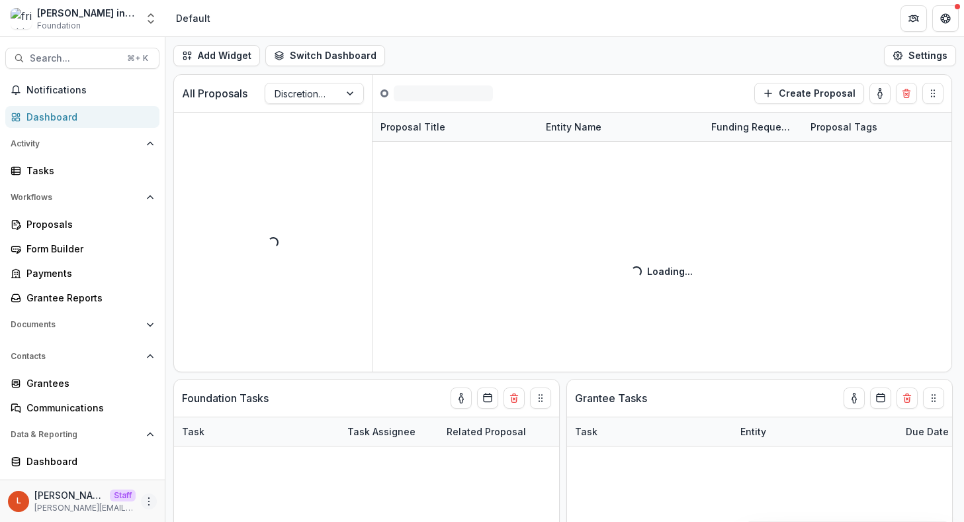
click at [144, 496] on icon "More" at bounding box center [149, 501] width 11 height 11
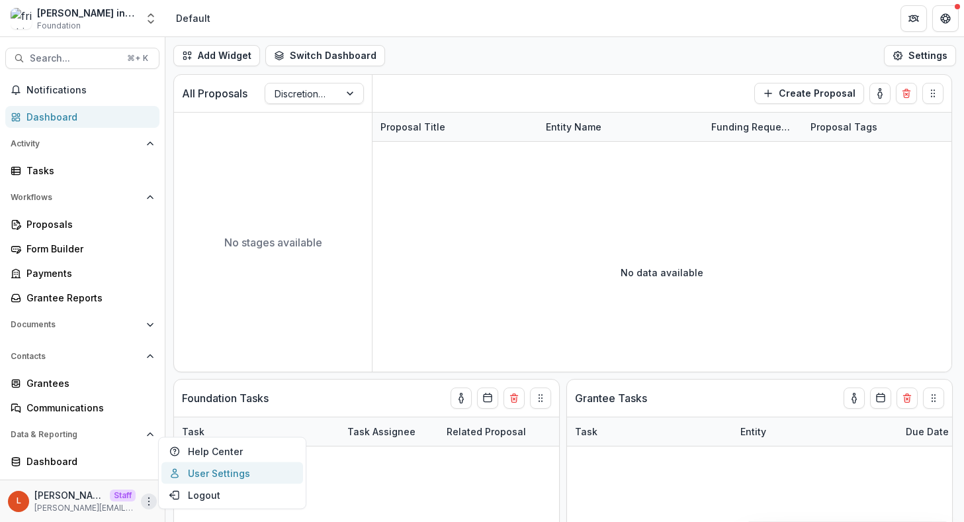
click at [202, 475] on link "User Settings" at bounding box center [232, 473] width 142 height 22
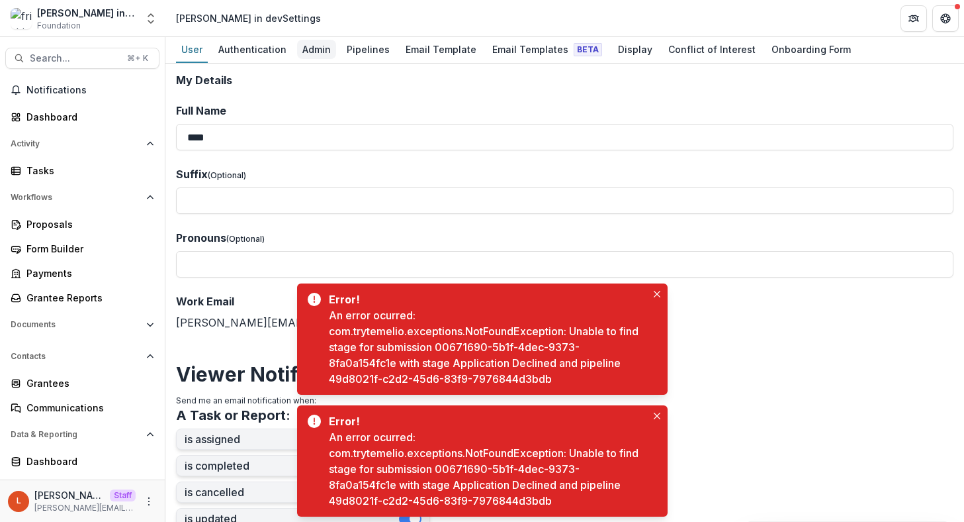
click at [318, 60] on link "Admin" at bounding box center [316, 50] width 39 height 26
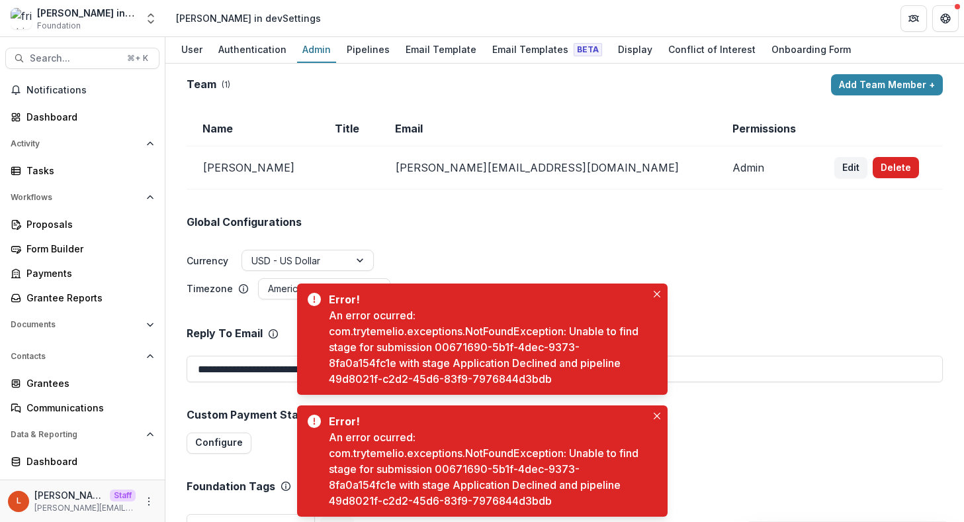
click at [873, 166] on button "Delete" at bounding box center [896, 167] width 46 height 21
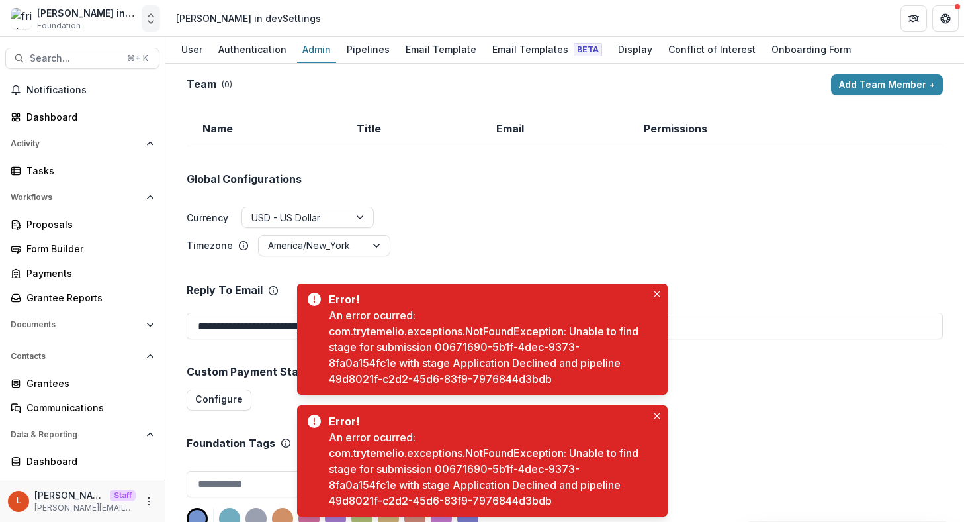
click at [152, 26] on button "Open entity switcher" at bounding box center [151, 18] width 19 height 26
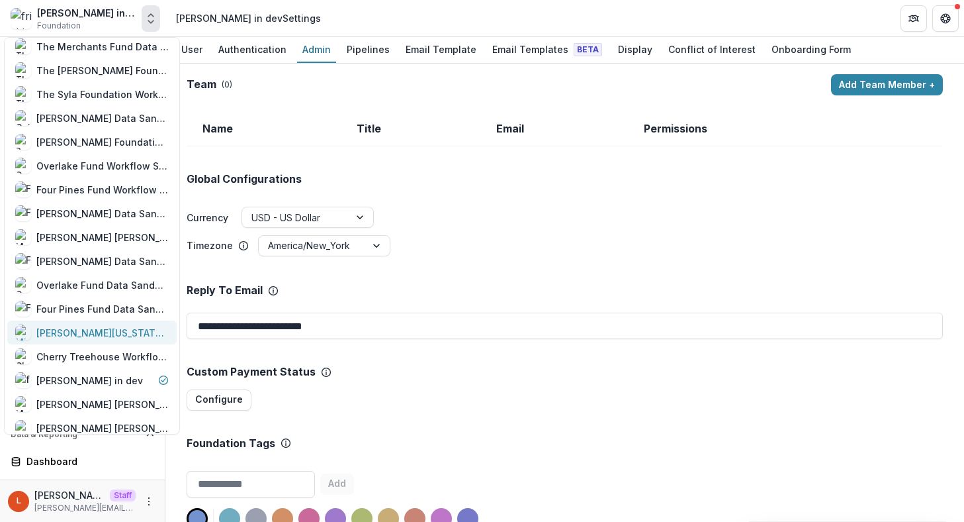
scroll to position [724, 0]
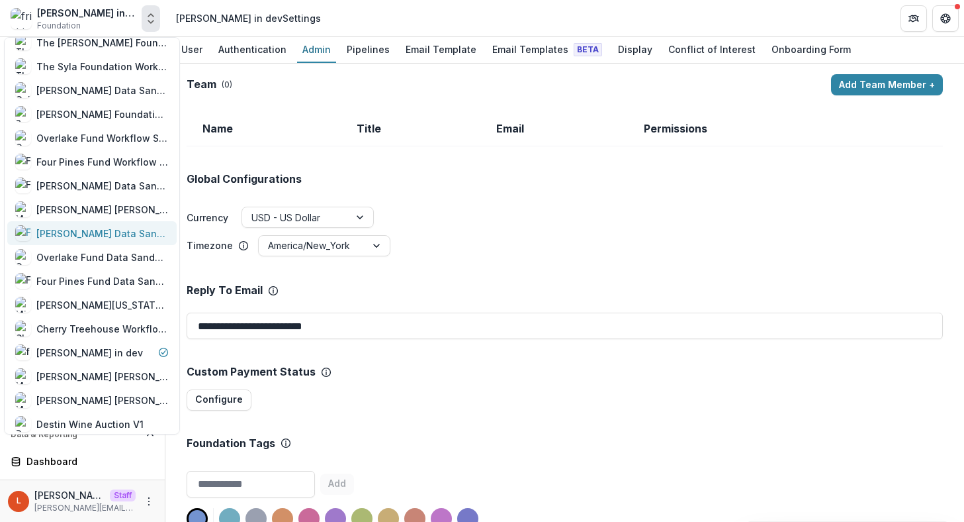
click at [95, 236] on div "Frist Data Sandbox [In Dev]" at bounding box center [102, 233] width 132 height 14
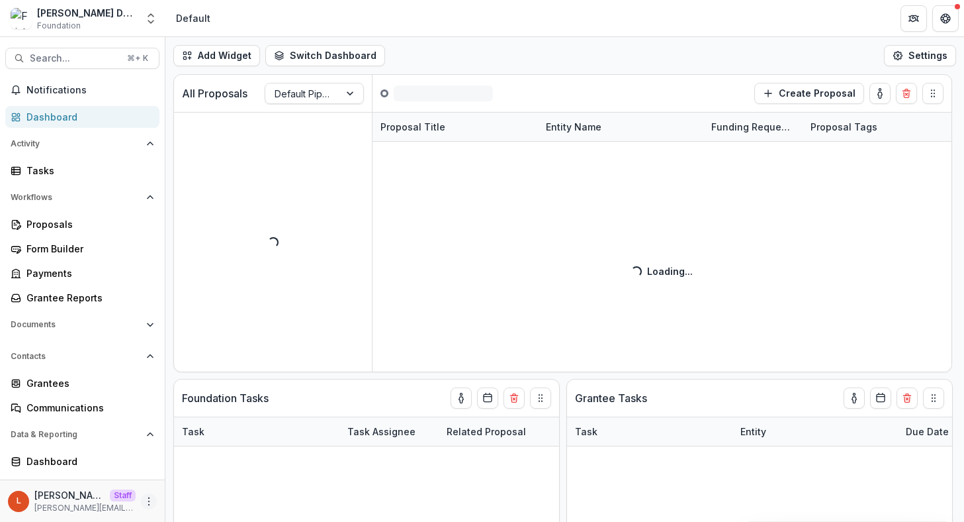
click at [145, 503] on icon "More" at bounding box center [149, 501] width 11 height 11
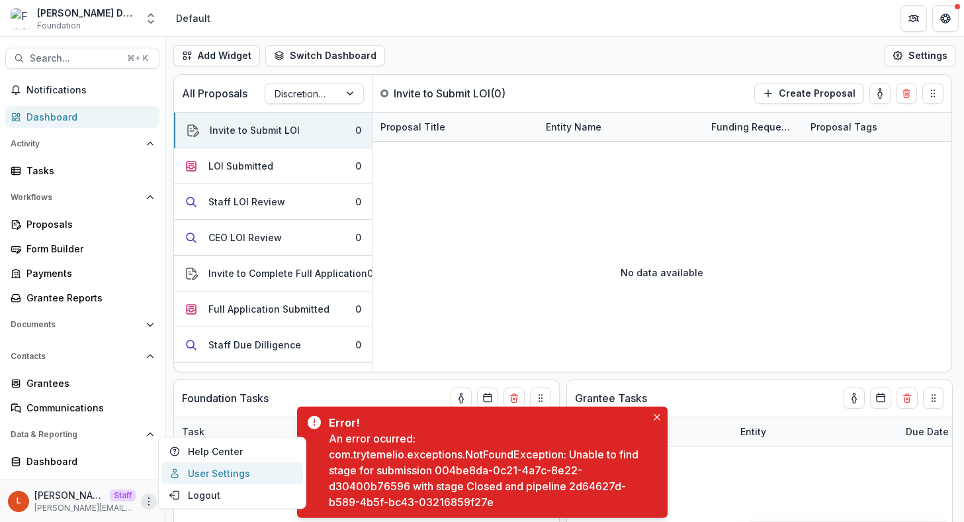
click at [187, 470] on link "User Settings" at bounding box center [232, 473] width 142 height 22
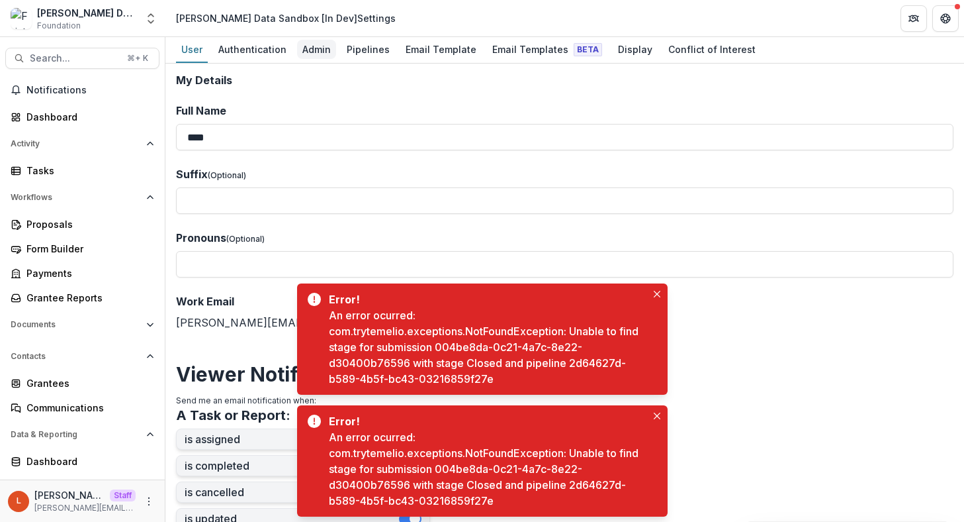
click at [302, 46] on div "Admin" at bounding box center [316, 49] width 39 height 19
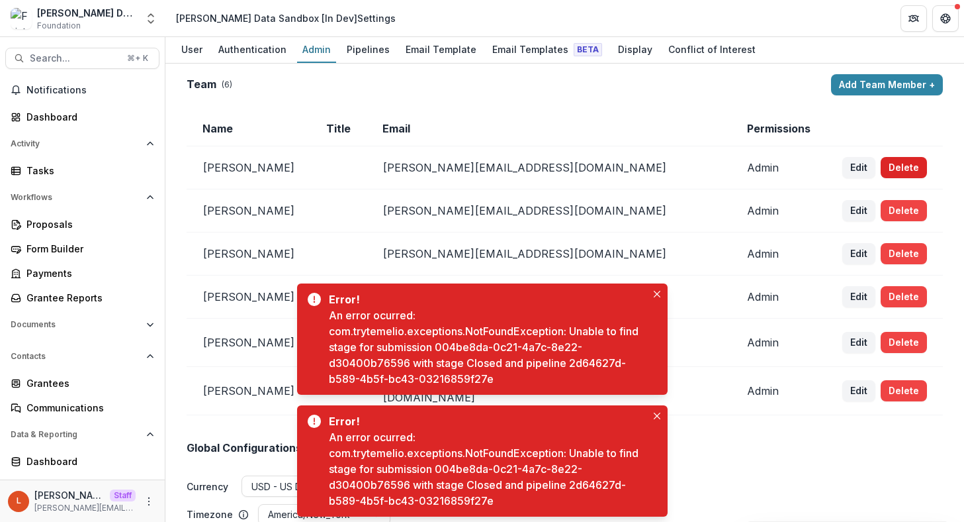
click at [881, 166] on button "Delete" at bounding box center [904, 167] width 46 height 21
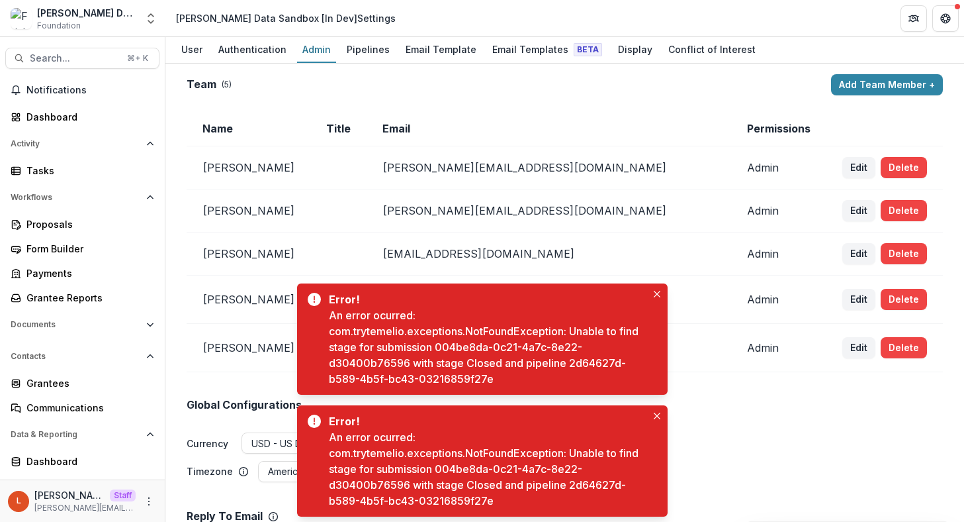
click at [881, 166] on button "Delete" at bounding box center [904, 167] width 46 height 21
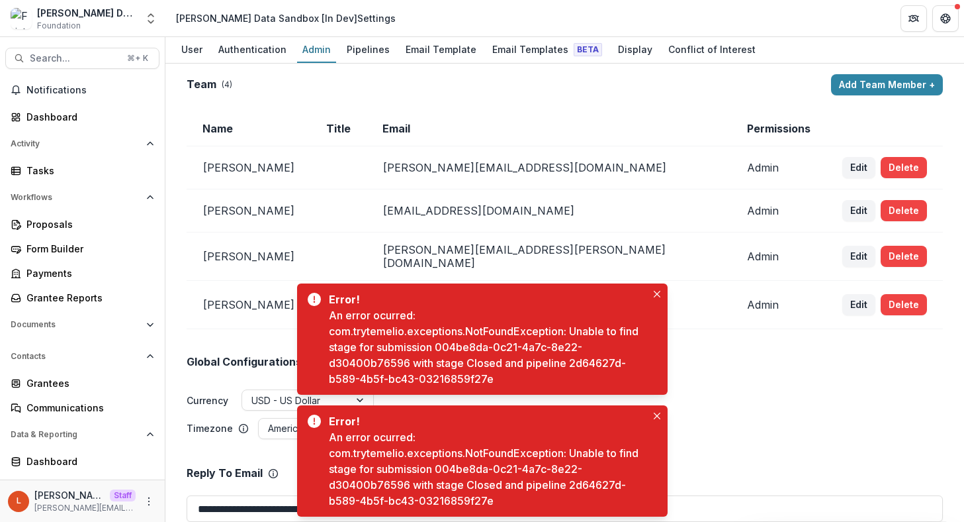
click at [881, 166] on button "Delete" at bounding box center [904, 167] width 46 height 21
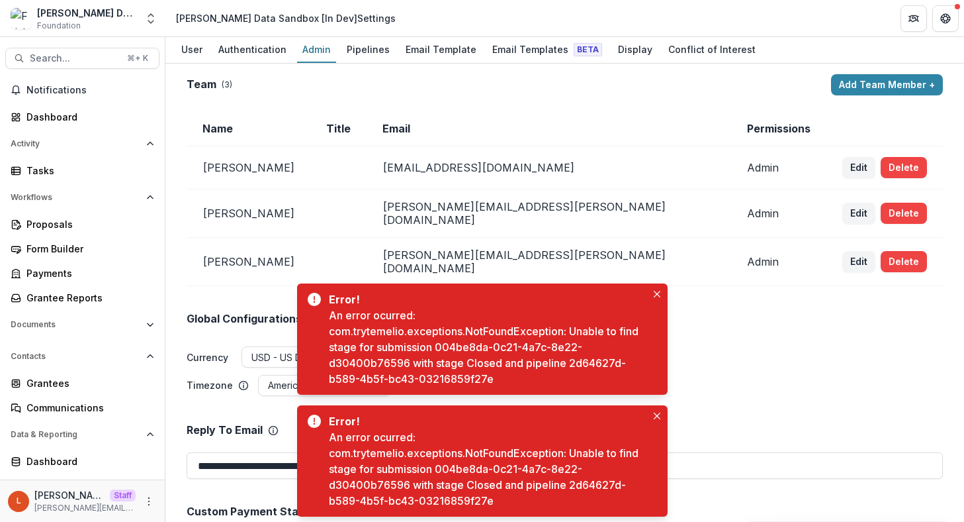
click at [881, 166] on button "Delete" at bounding box center [904, 167] width 46 height 21
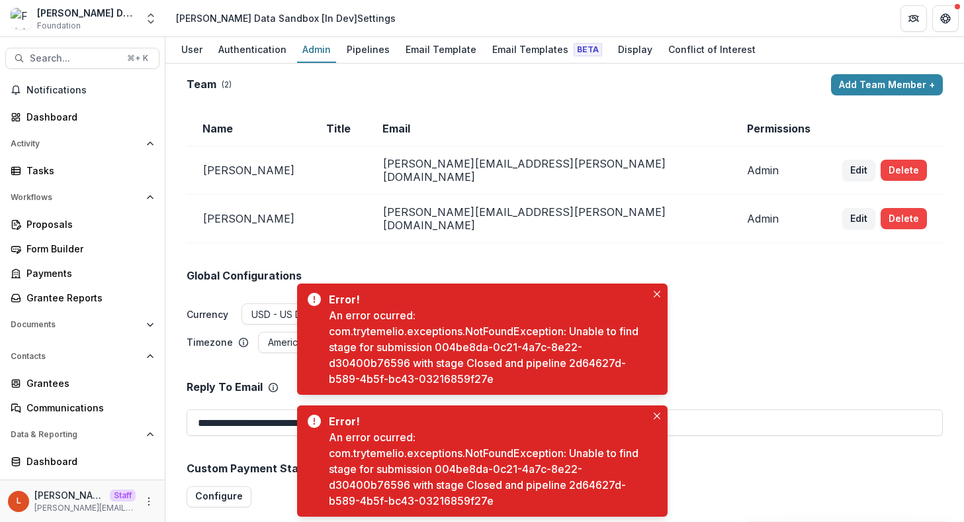
click at [881, 166] on button "Delete" at bounding box center [904, 169] width 46 height 21
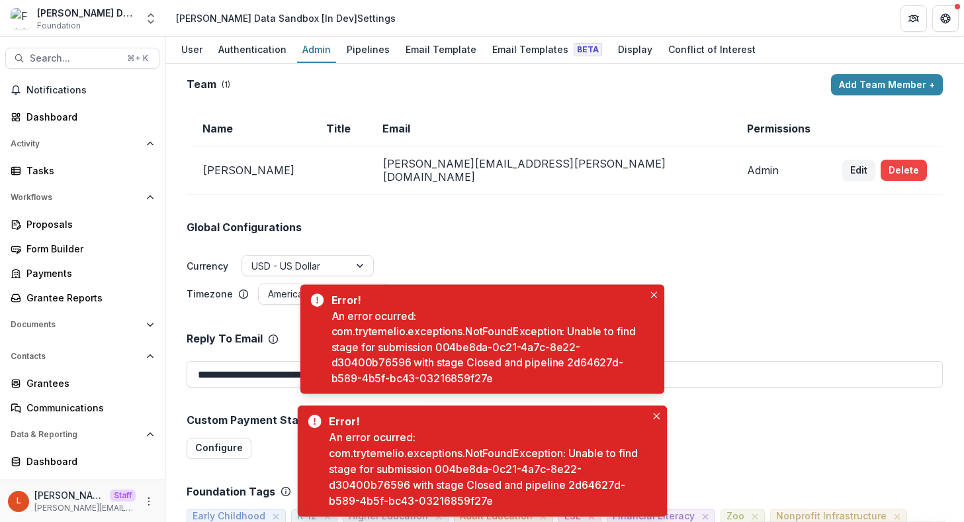
click at [881, 166] on button "Delete" at bounding box center [904, 169] width 46 height 21
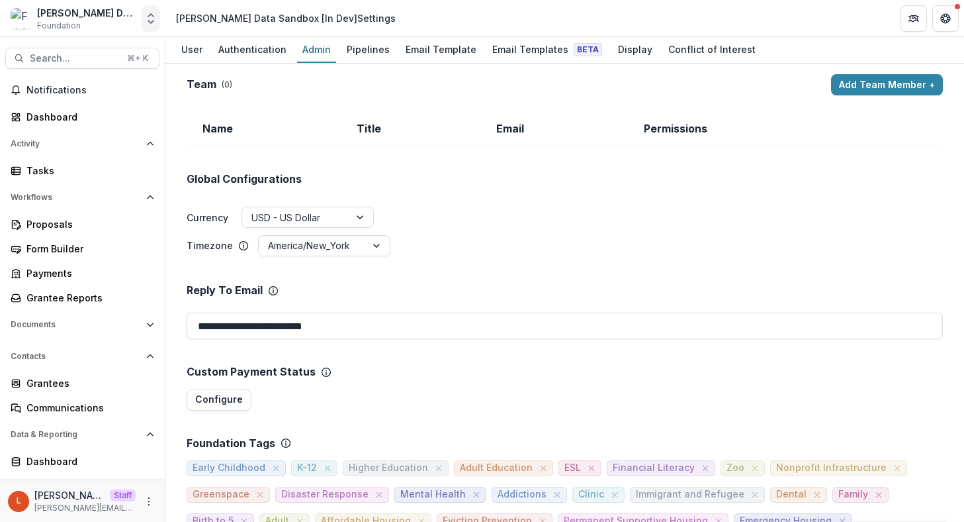
click at [151, 15] on icon "Open entity switcher" at bounding box center [150, 18] width 13 height 13
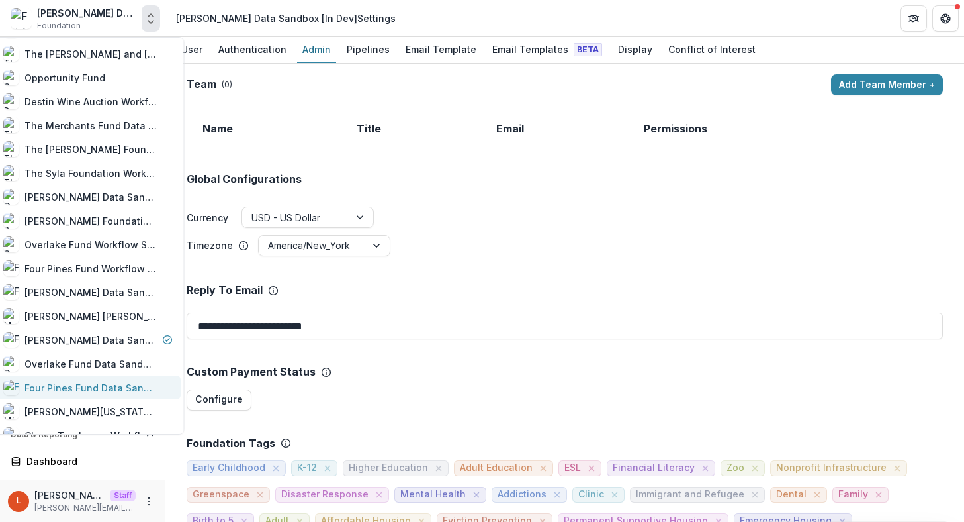
scroll to position [612, 0]
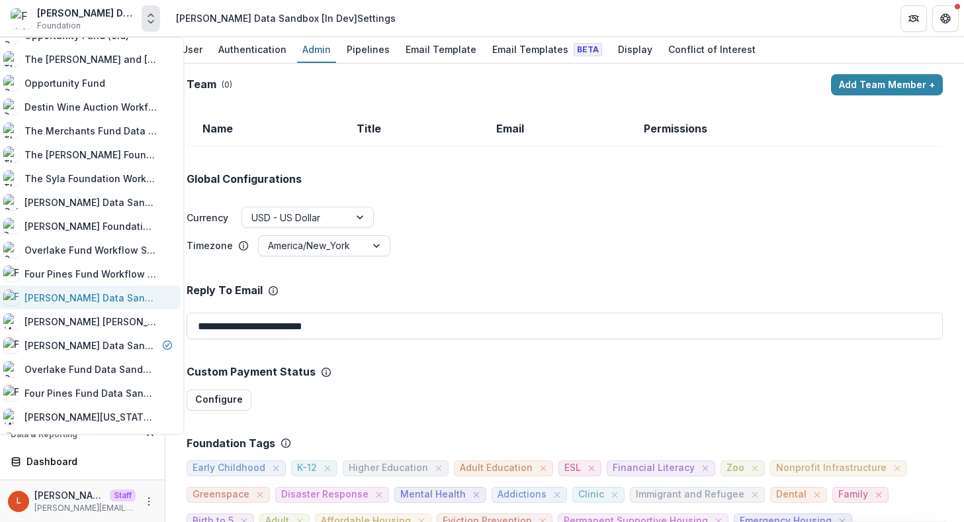
click at [103, 298] on div "Frist Data Sandbox [Deprecated]" at bounding box center [91, 298] width 132 height 14
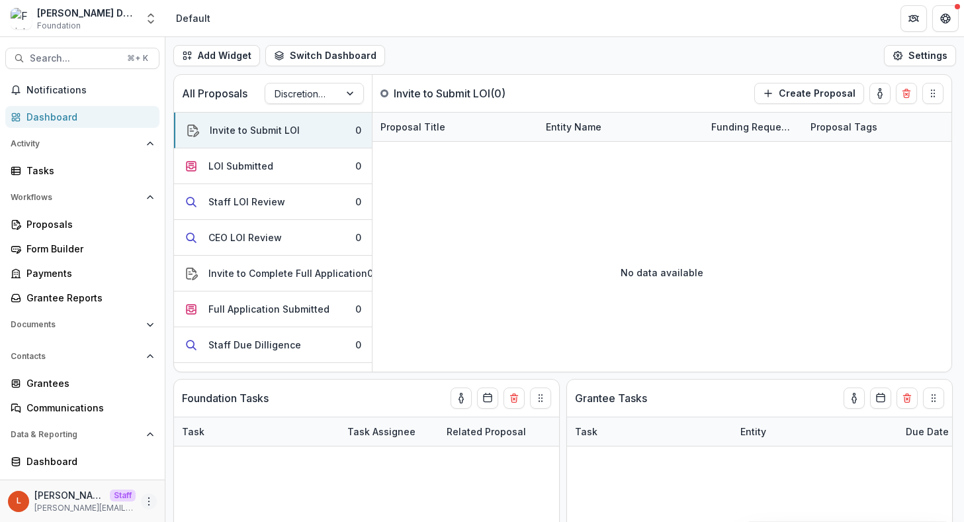
click at [148, 496] on icon "More" at bounding box center [149, 501] width 11 height 11
click at [195, 477] on link "User Settings" at bounding box center [232, 473] width 142 height 22
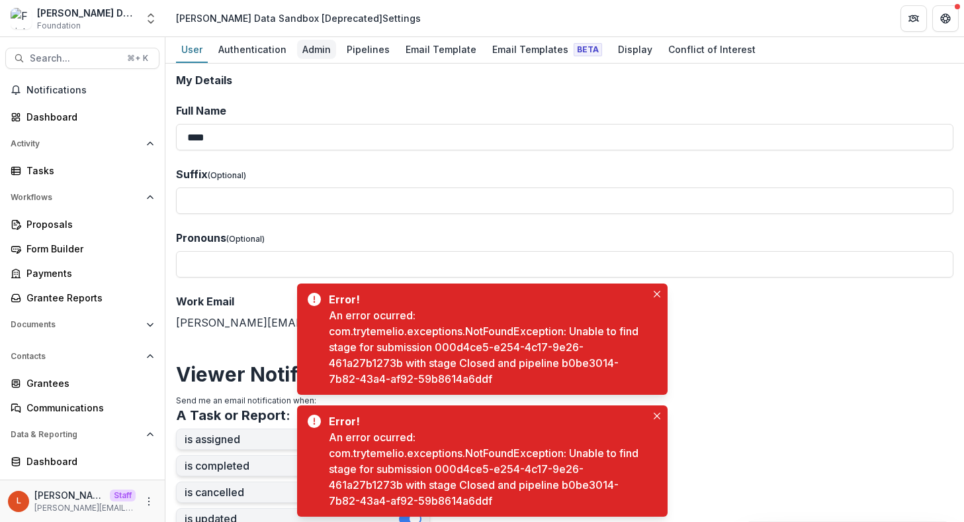
click at [314, 43] on div "Admin" at bounding box center [316, 49] width 39 height 19
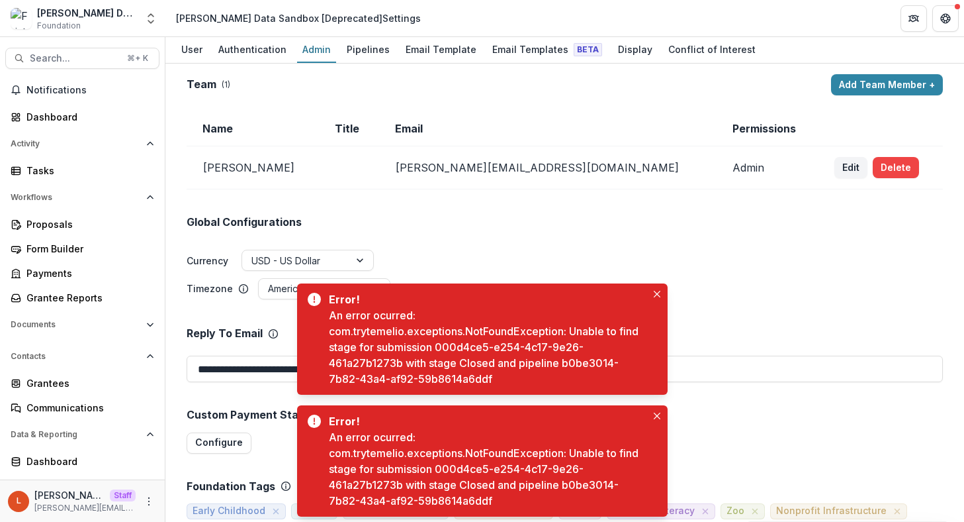
click at [857, 166] on div "Edit Delete" at bounding box center [881, 167] width 93 height 21
click at [873, 166] on button "Delete" at bounding box center [896, 167] width 46 height 21
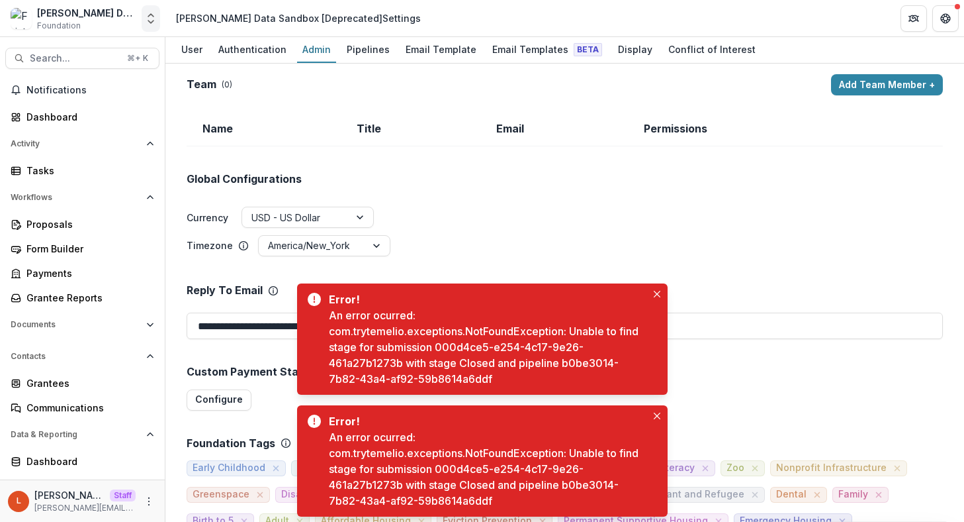
click at [156, 18] on icon "Open entity switcher" at bounding box center [150, 18] width 13 height 13
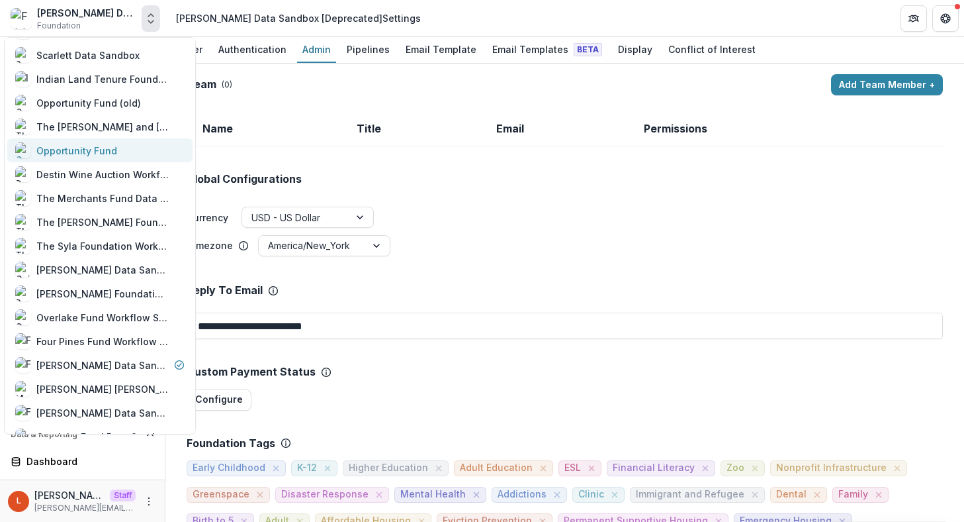
scroll to position [547, 0]
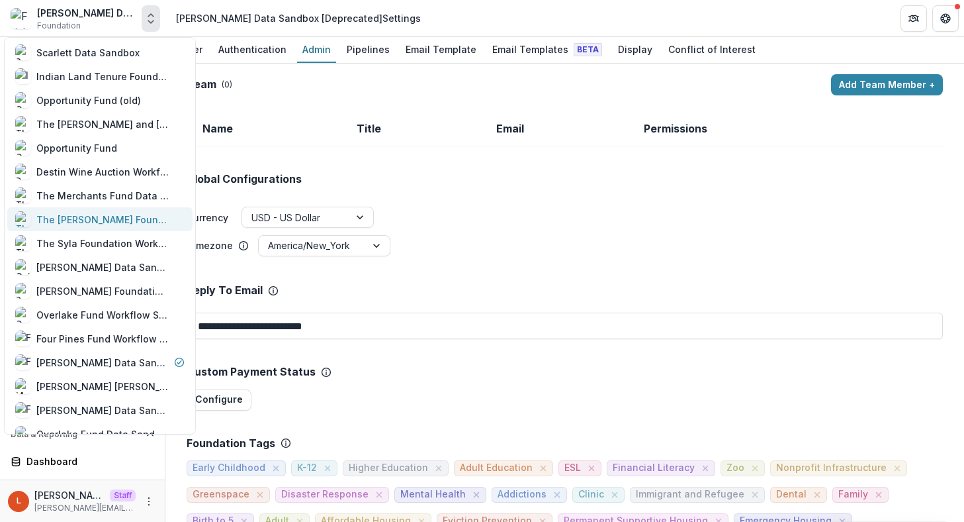
click at [94, 221] on div "The Frist Foundation Data Sandbox" at bounding box center [102, 219] width 132 height 14
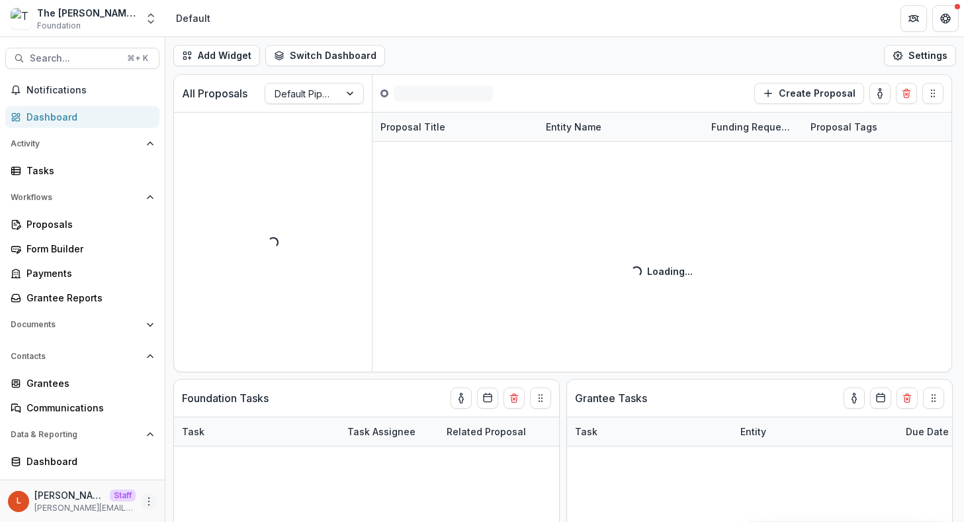
click at [144, 498] on icon "More" at bounding box center [149, 501] width 11 height 11
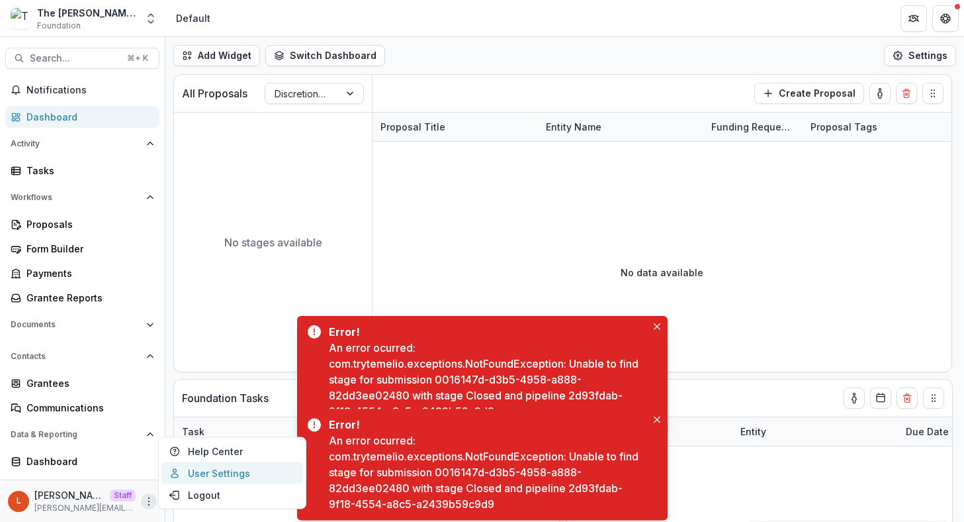
click at [188, 473] on link "User Settings" at bounding box center [232, 473] width 142 height 22
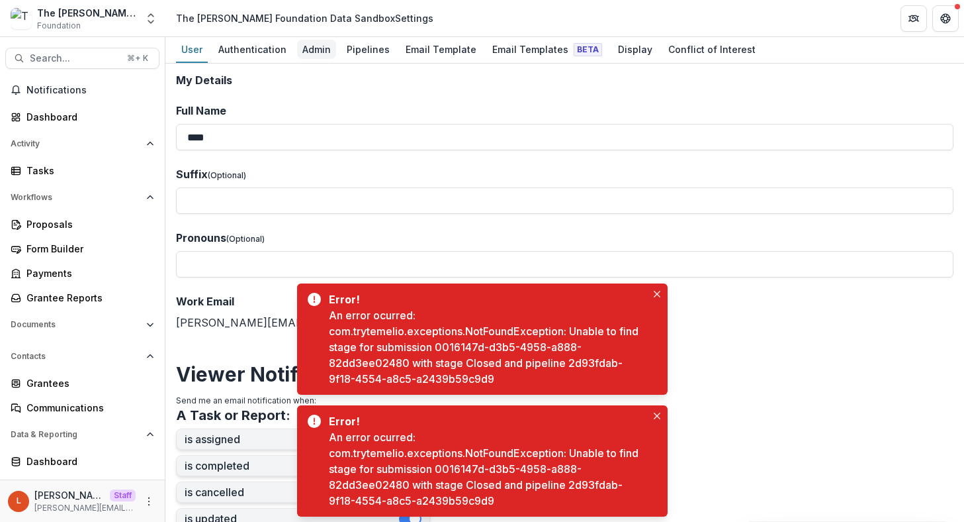
click at [310, 51] on div "Admin" at bounding box center [316, 49] width 39 height 19
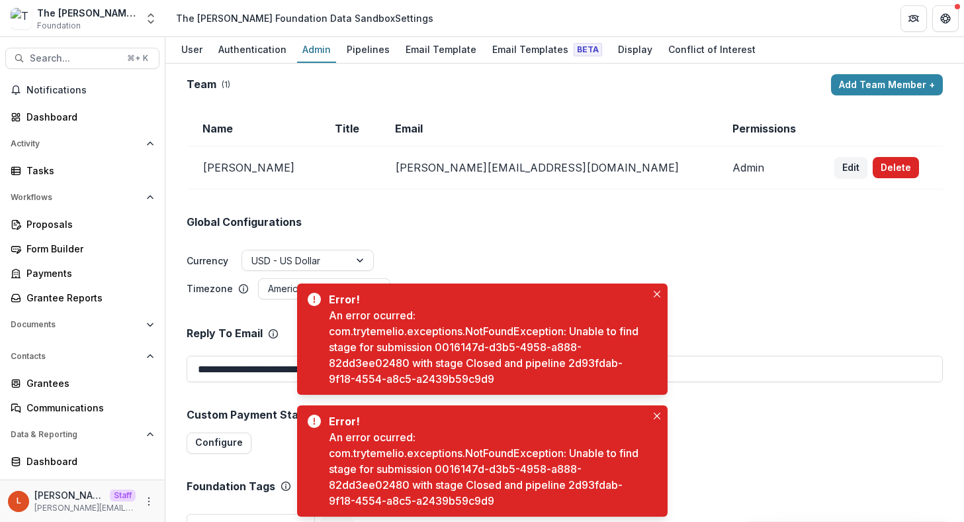
click at [873, 171] on button "Delete" at bounding box center [896, 167] width 46 height 21
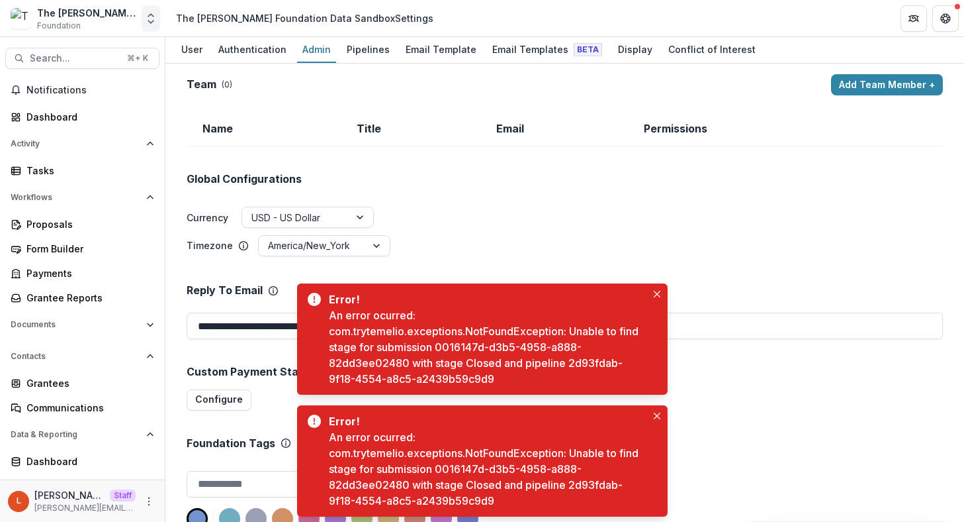
click at [148, 18] on icon "Open entity switcher" at bounding box center [150, 18] width 13 height 13
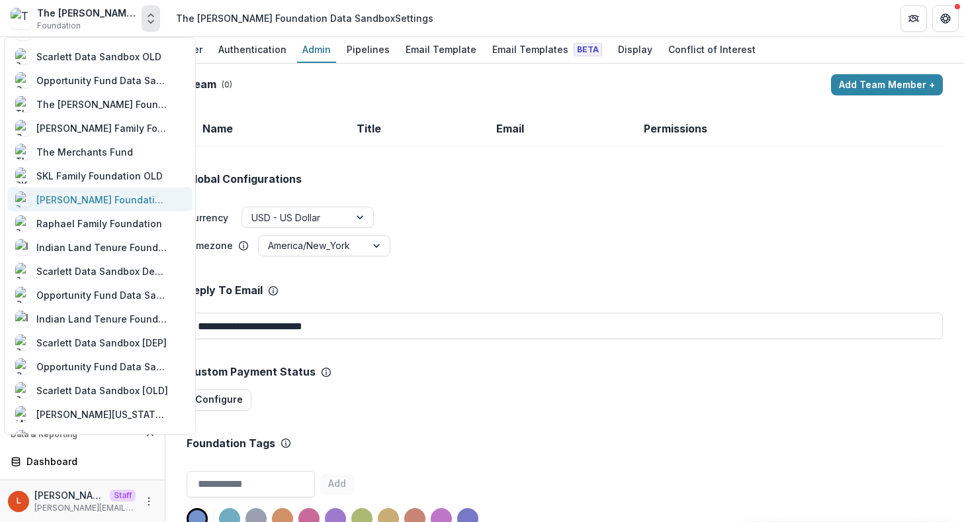
scroll to position [128, 0]
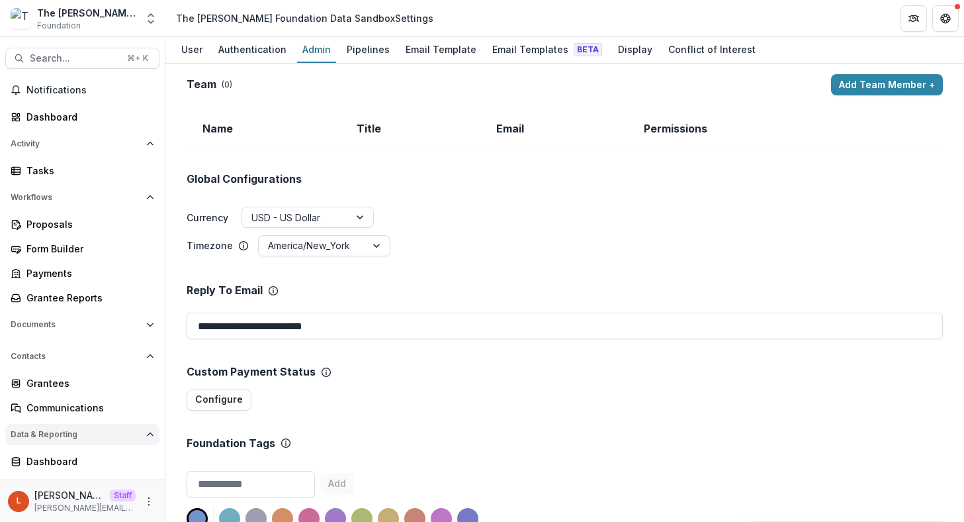
scroll to position [17, 0]
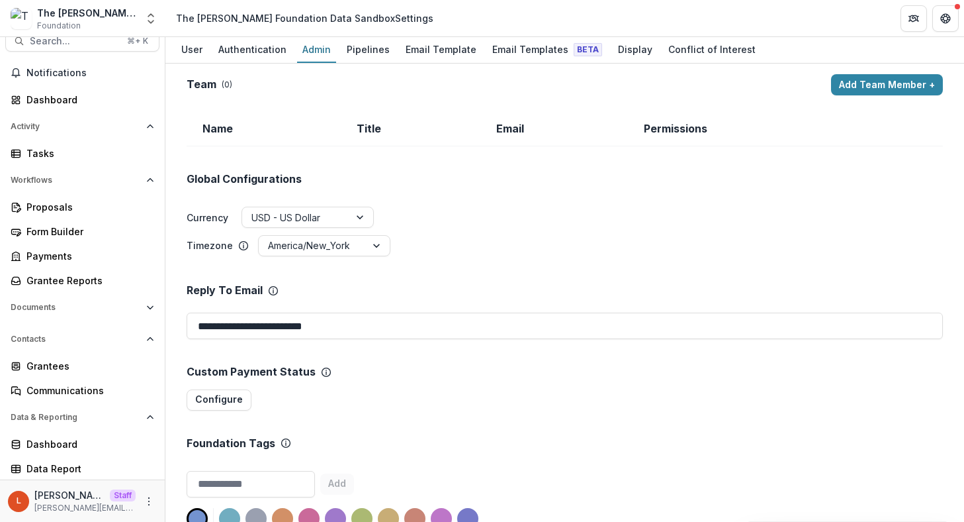
click at [147, 510] on div "L [PERSON_NAME] Staff [PERSON_NAME][EMAIL_ADDRESS][DOMAIN_NAME]" at bounding box center [82, 501] width 149 height 26
click at [147, 501] on icon "More" at bounding box center [149, 501] width 11 height 11
click at [200, 478] on link "User Settings" at bounding box center [232, 473] width 142 height 22
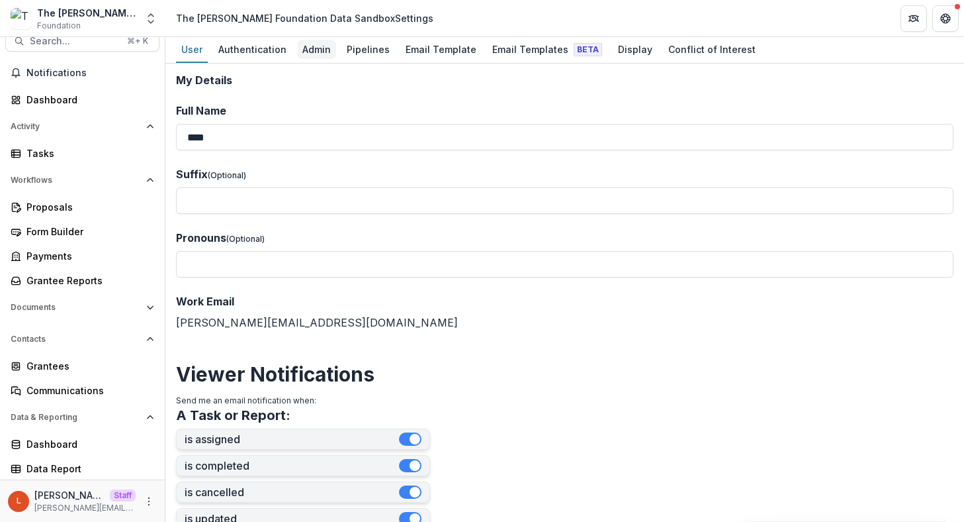
drag, startPoint x: 342, startPoint y: 54, endPoint x: 311, endPoint y: 54, distance: 31.1
click at [342, 54] on div "Pipelines" at bounding box center [368, 49] width 54 height 19
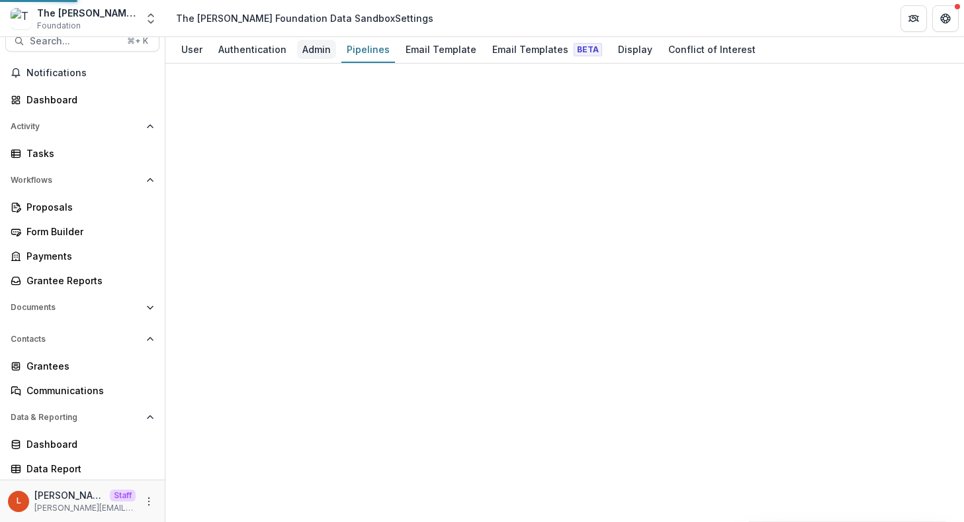
click at [311, 54] on div "Admin" at bounding box center [316, 49] width 39 height 19
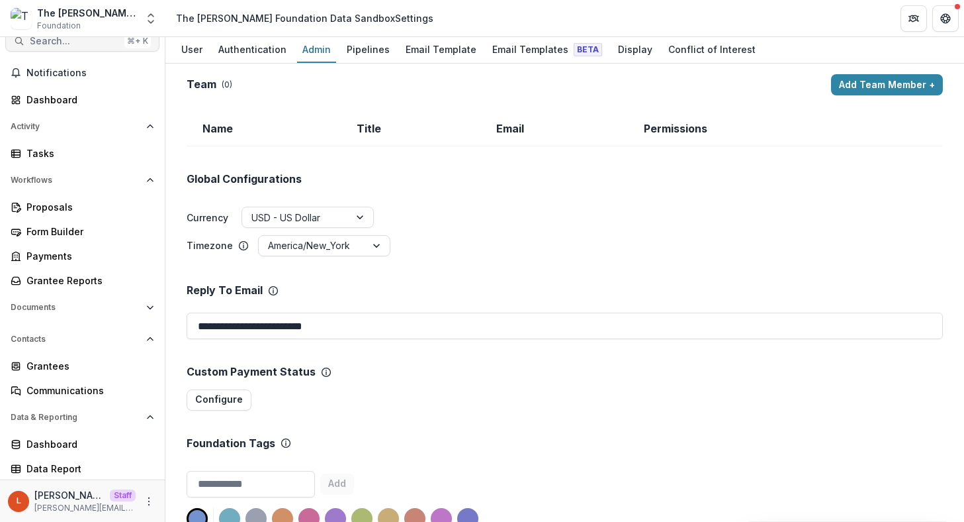
click at [141, 38] on div "⌘ + K" at bounding box center [137, 41] width 26 height 15
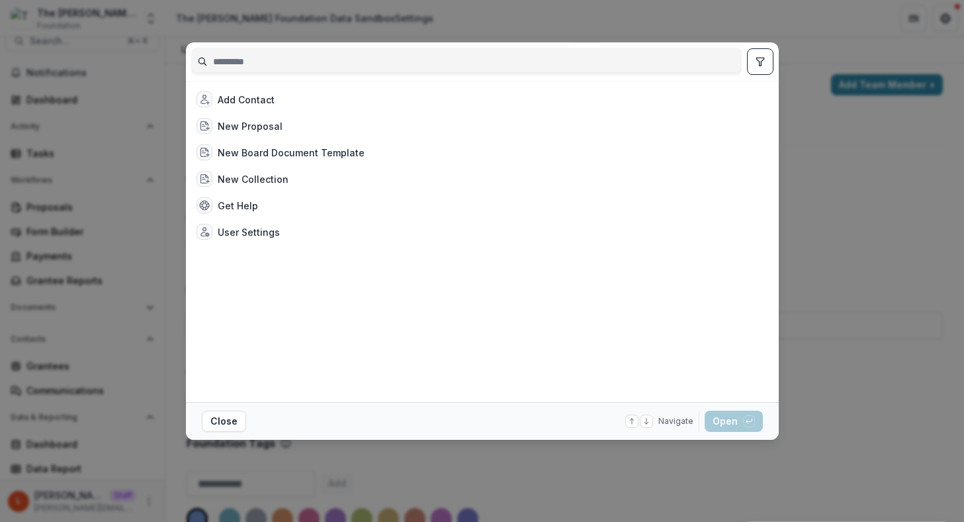
click at [148, 17] on div "Add Contact New Proposal New Board Document Template New Collection Get Help Us…" at bounding box center [482, 261] width 964 height 522
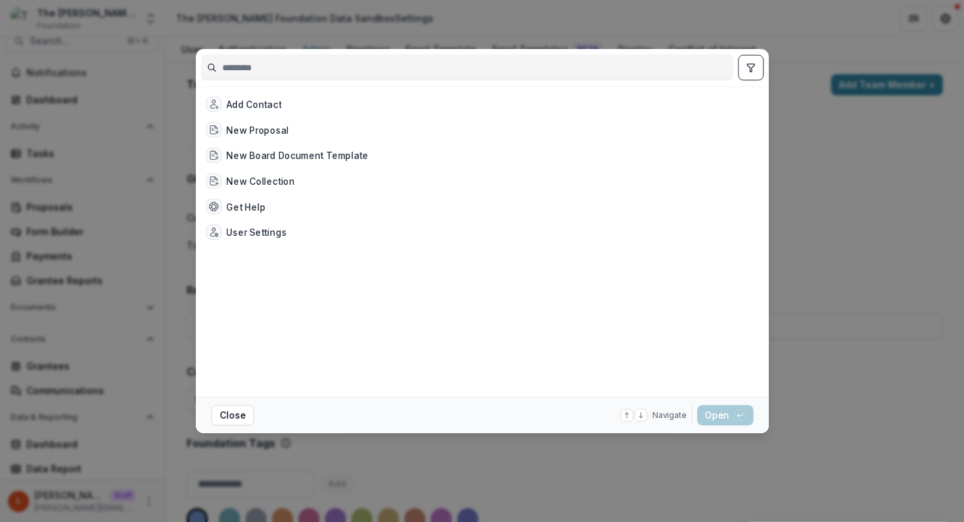
scroll to position [11, 0]
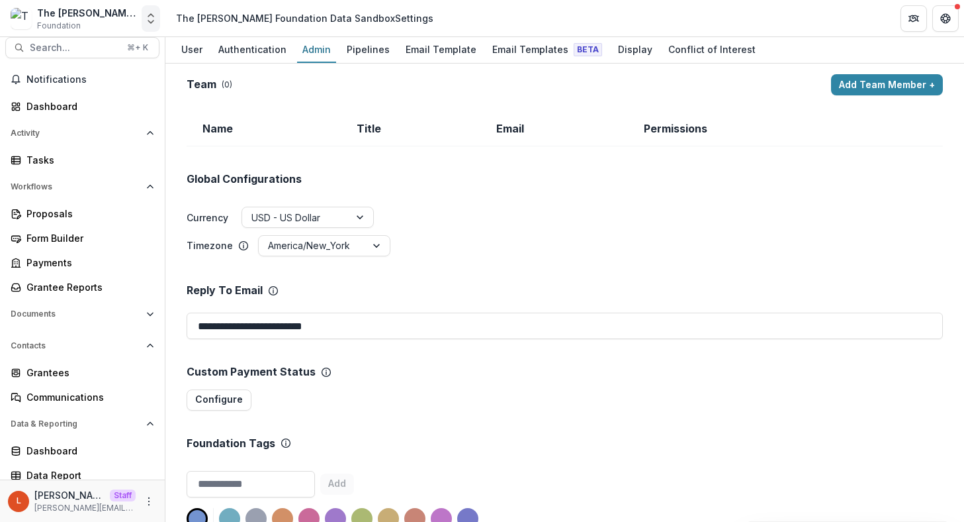
click at [150, 17] on icon "Open entity switcher" at bounding box center [150, 18] width 13 height 13
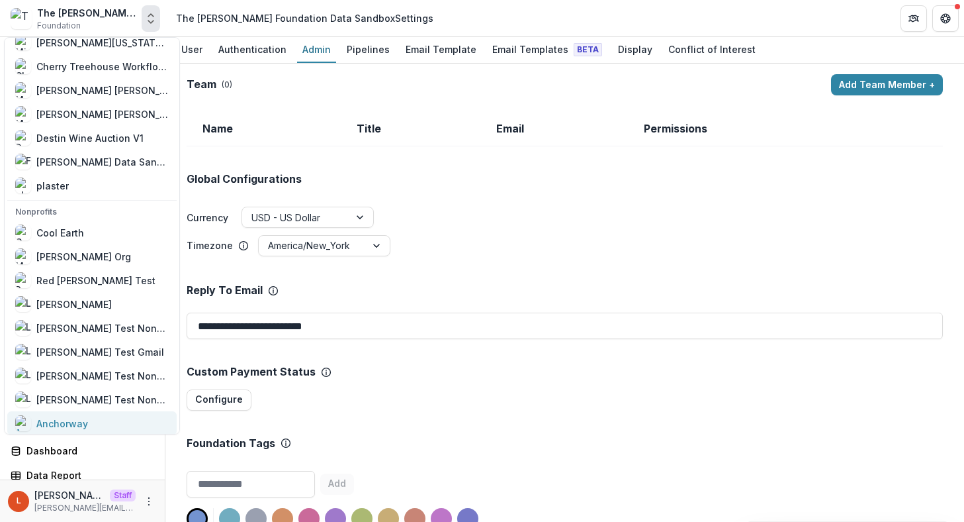
scroll to position [893, 0]
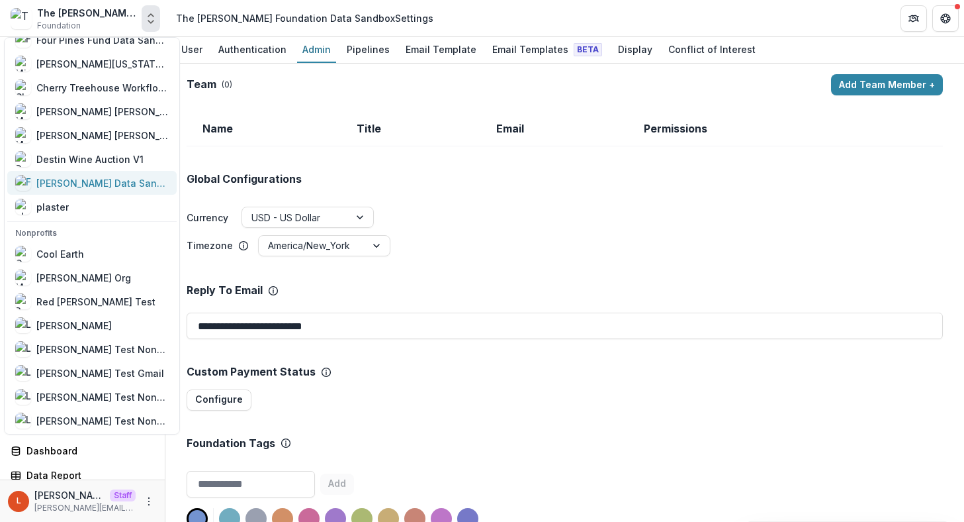
click at [89, 181] on div "[PERSON_NAME] Data Sandbox 10/10`" at bounding box center [102, 183] width 132 height 14
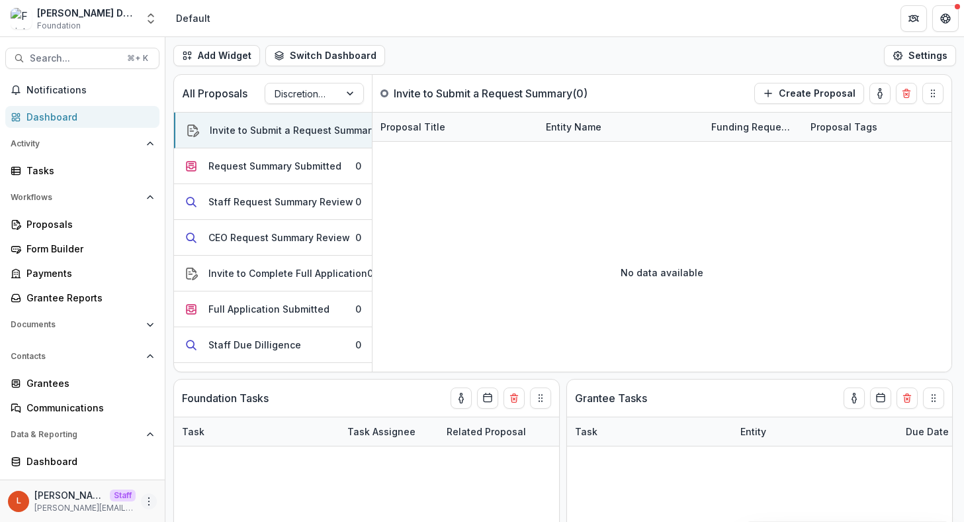
click at [146, 498] on icon "More" at bounding box center [149, 501] width 11 height 11
click at [223, 476] on link "User Settings" at bounding box center [232, 473] width 142 height 22
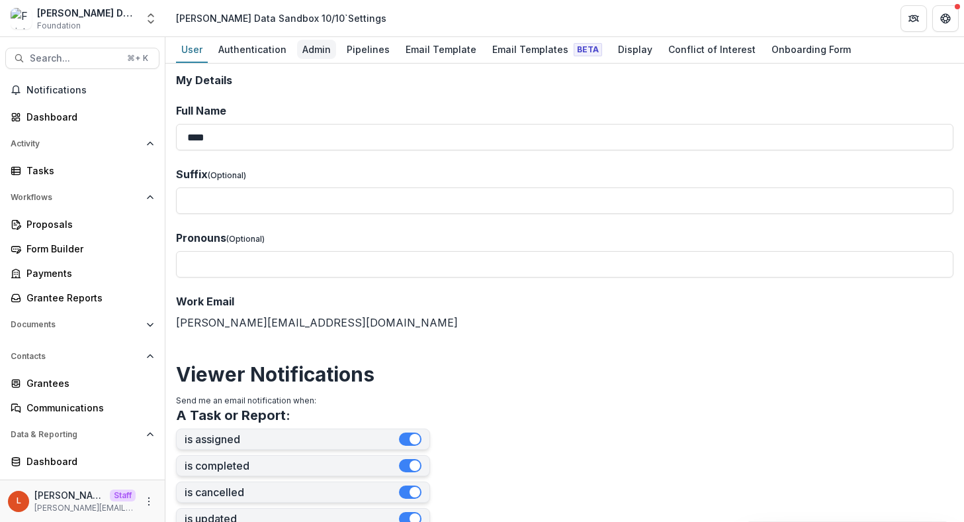
click at [315, 49] on div "Admin" at bounding box center [316, 49] width 39 height 19
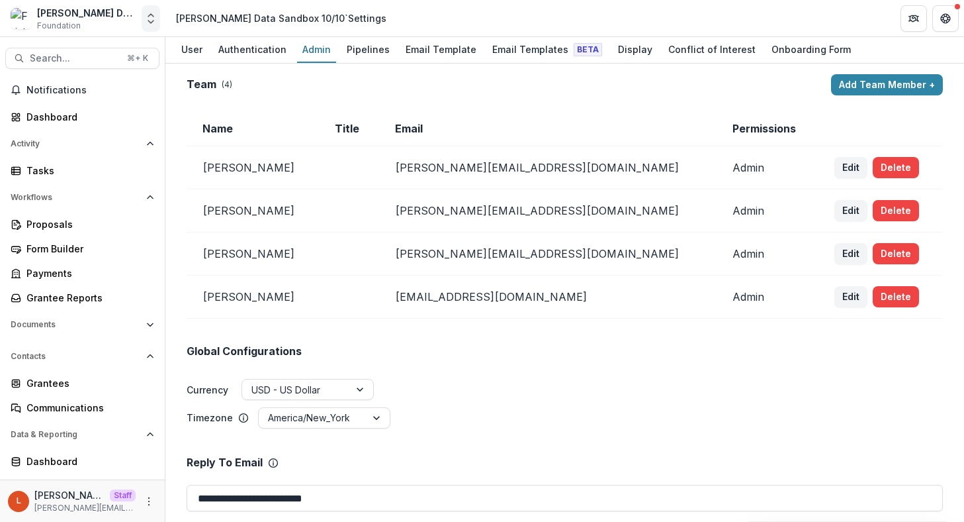
click at [145, 23] on icon "Open entity switcher" at bounding box center [150, 18] width 13 height 13
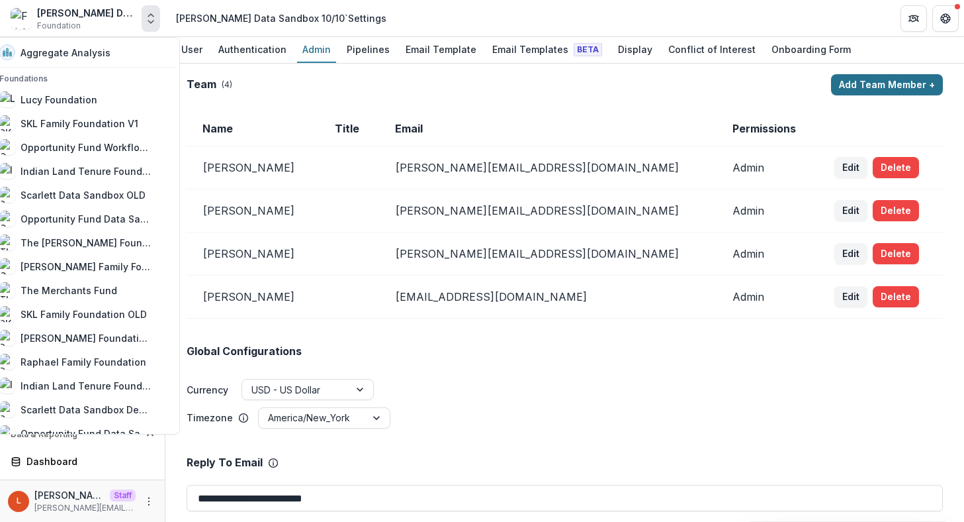
click at [873, 76] on button "Add Team Member +" at bounding box center [887, 84] width 112 height 21
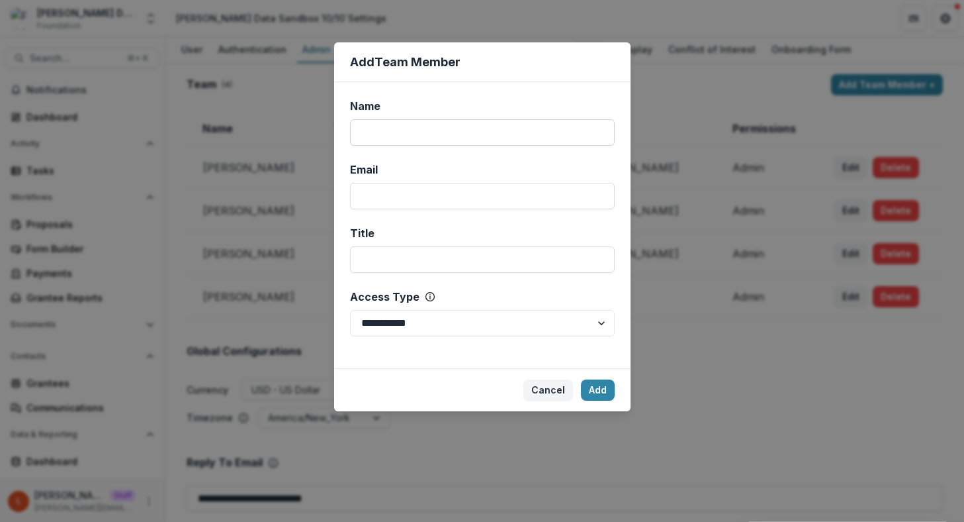
click at [459, 137] on input "Name" at bounding box center [482, 132] width 265 height 26
click at [396, 203] on input "Email" at bounding box center [482, 196] width 265 height 26
paste input "**********"
type input "**********"
click at [399, 138] on input "Name" at bounding box center [482, 132] width 265 height 26
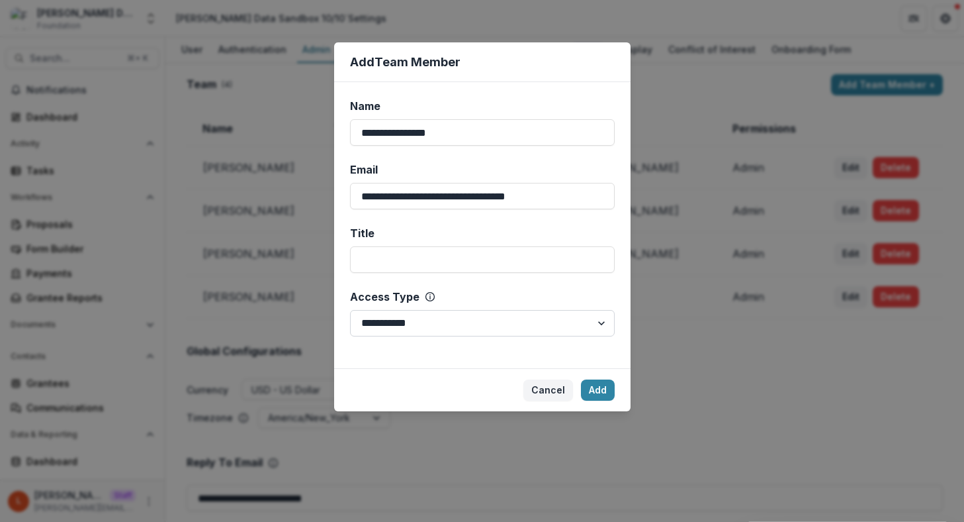
type input "**********"
click at [419, 323] on select "**********" at bounding box center [482, 323] width 265 height 26
select select "*****"
click at [350, 310] on select "**********" at bounding box center [482, 323] width 265 height 26
click at [597, 388] on button "Add" at bounding box center [598, 389] width 34 height 21
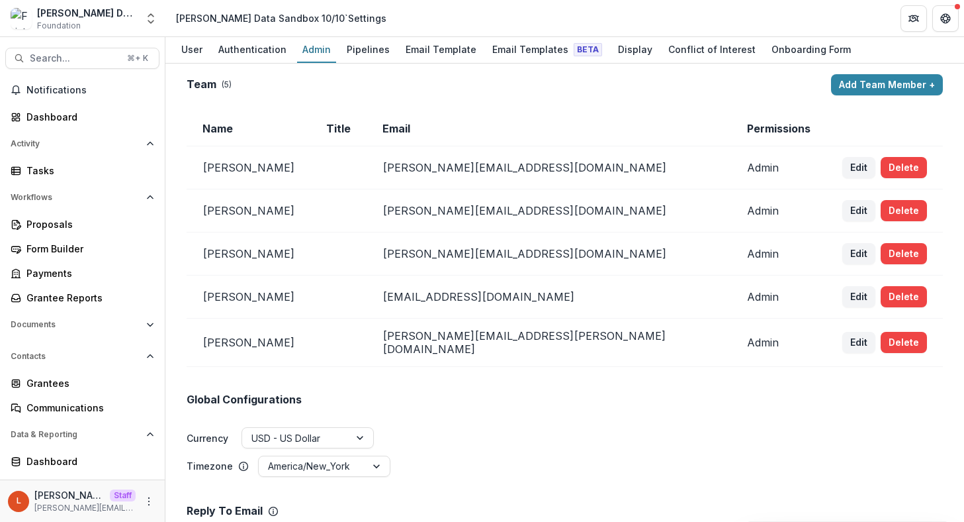
click at [874, 82] on button "Add Team Member +" at bounding box center [887, 84] width 112 height 21
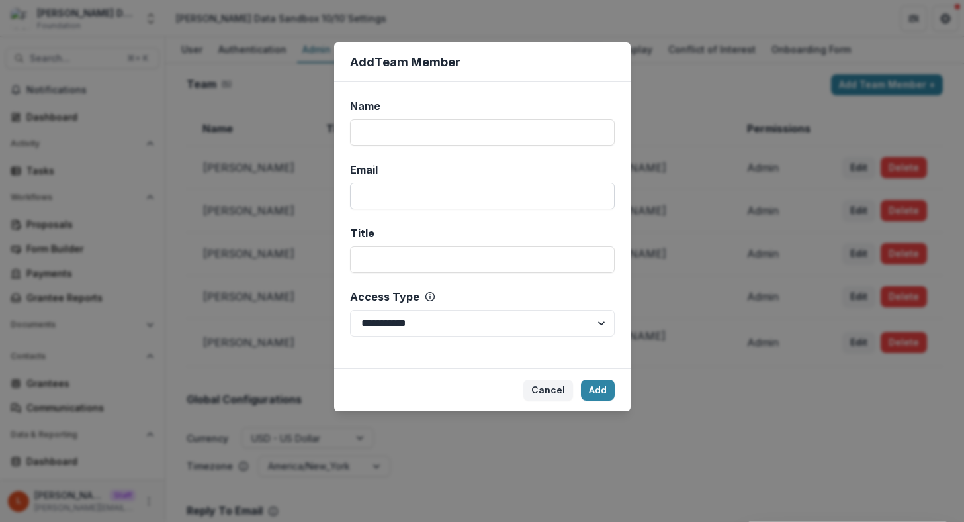
click at [433, 190] on input "Email" at bounding box center [482, 196] width 265 height 26
paste input "**********"
type input "**********"
click at [427, 134] on input "Name" at bounding box center [482, 132] width 265 height 26
type input "**********"
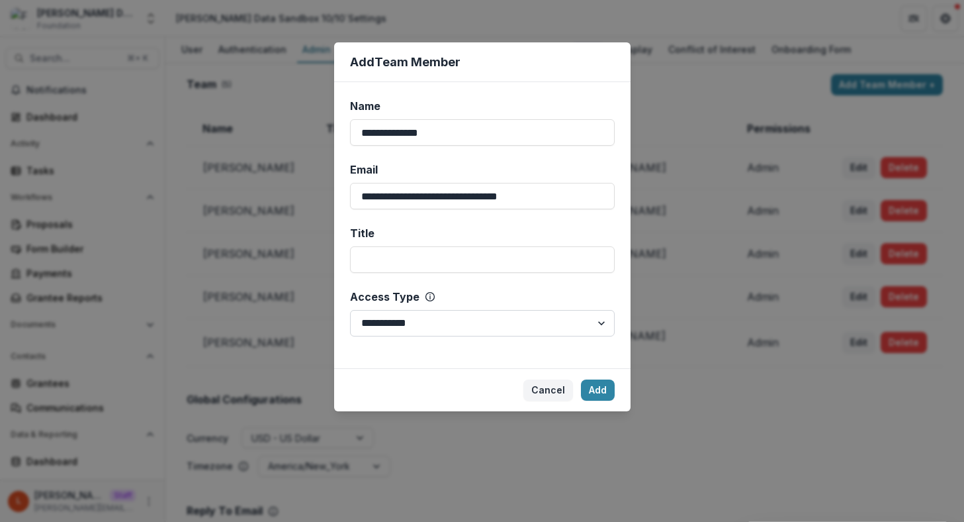
click at [472, 332] on select "**********" at bounding box center [482, 323] width 265 height 26
select select "*****"
click at [350, 310] on select "**********" at bounding box center [482, 323] width 265 height 26
click at [587, 391] on button "Add" at bounding box center [598, 389] width 34 height 21
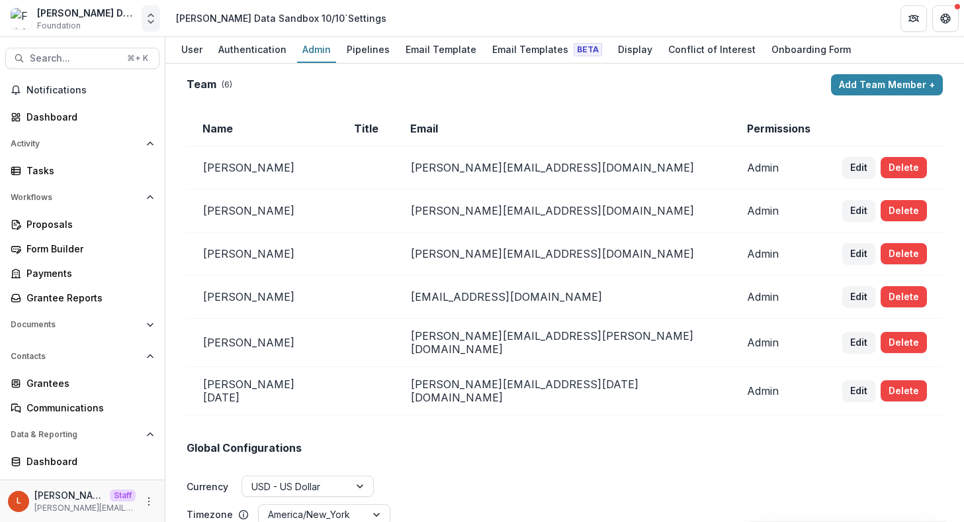
click at [152, 24] on icon "Open entity switcher" at bounding box center [150, 18] width 13 height 13
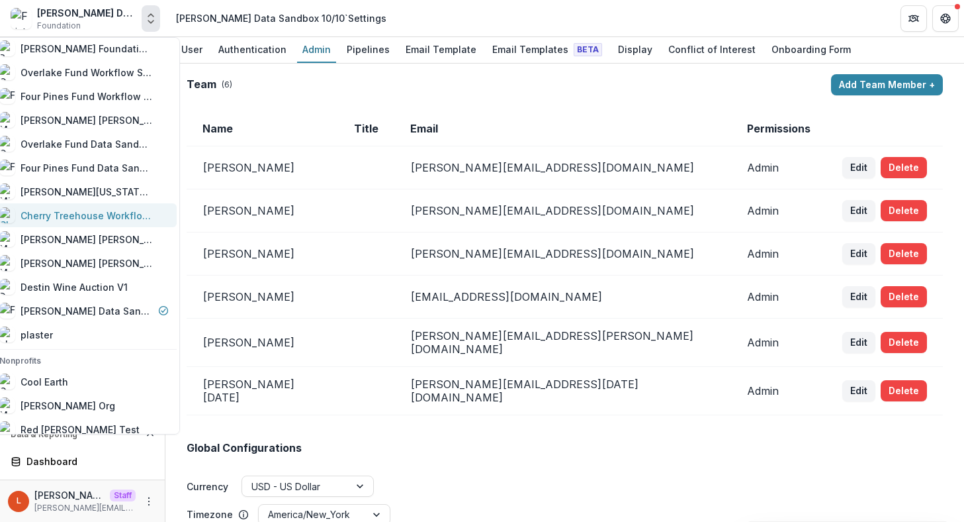
scroll to position [768, 0]
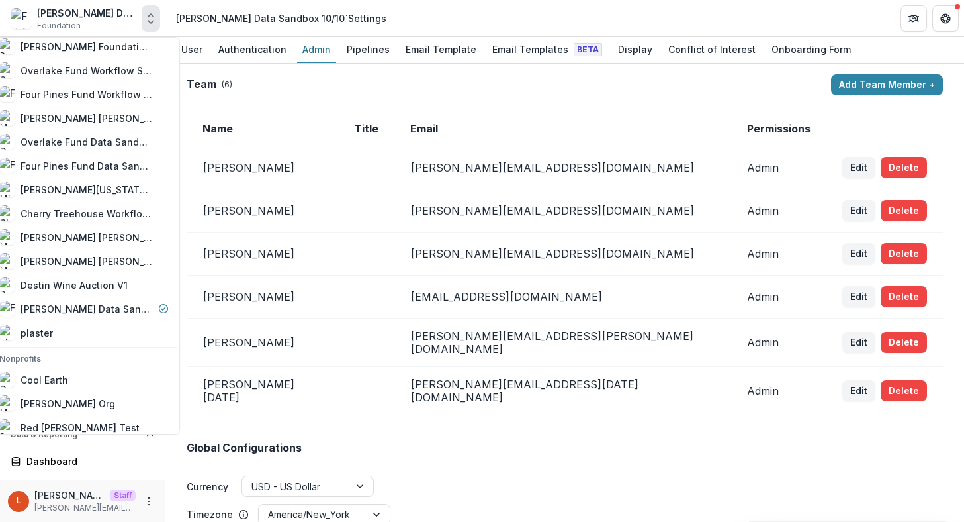
click at [296, 135] on td "Name" at bounding box center [263, 128] width 152 height 35
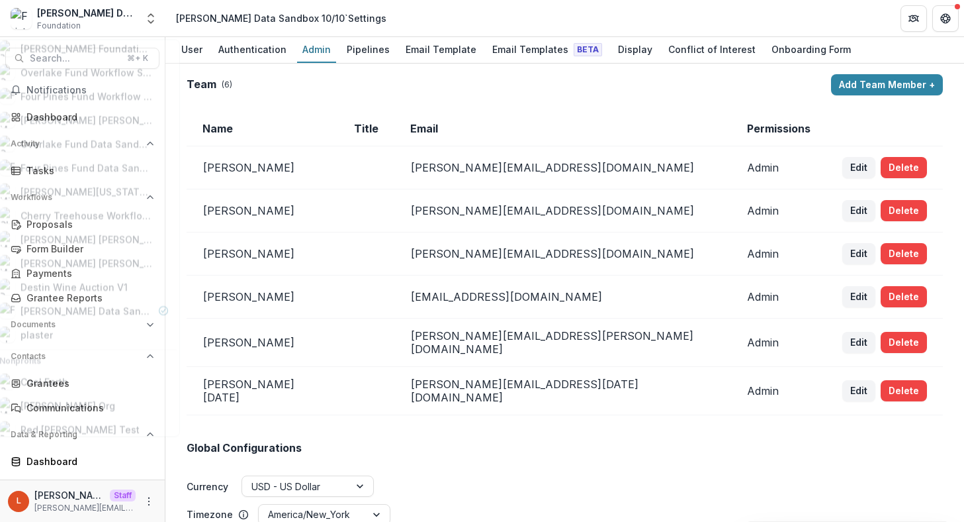
scroll to position [0, 0]
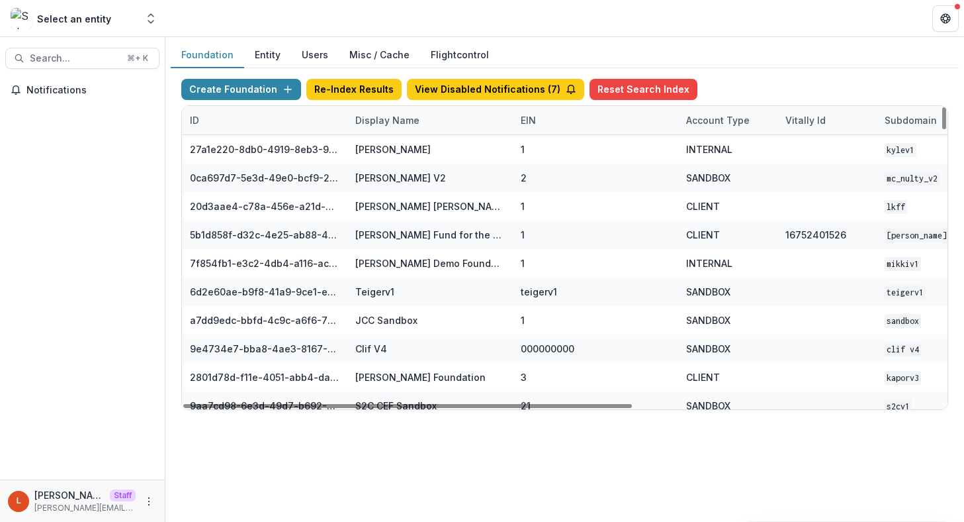
click at [383, 122] on div "Display Name" at bounding box center [387, 120] width 80 height 14
click at [383, 153] on input at bounding box center [429, 150] width 159 height 21
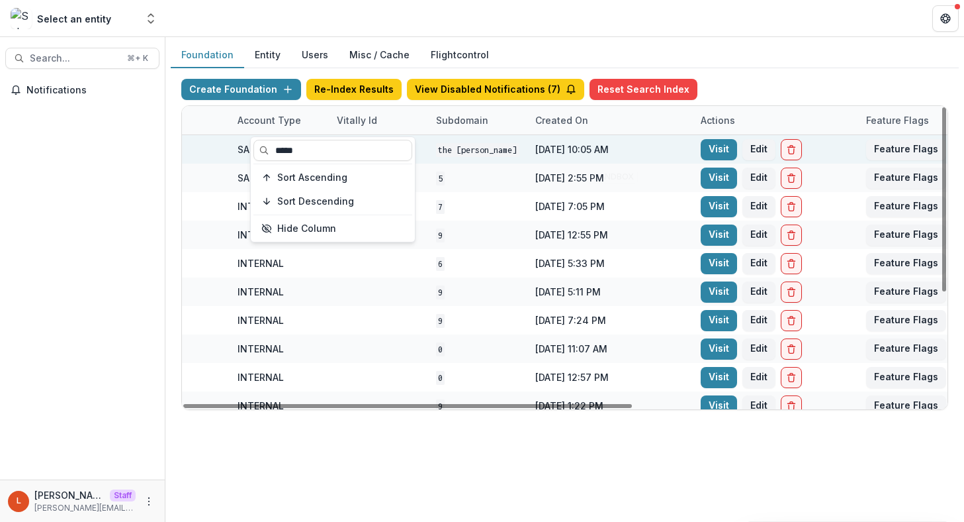
scroll to position [0, 525]
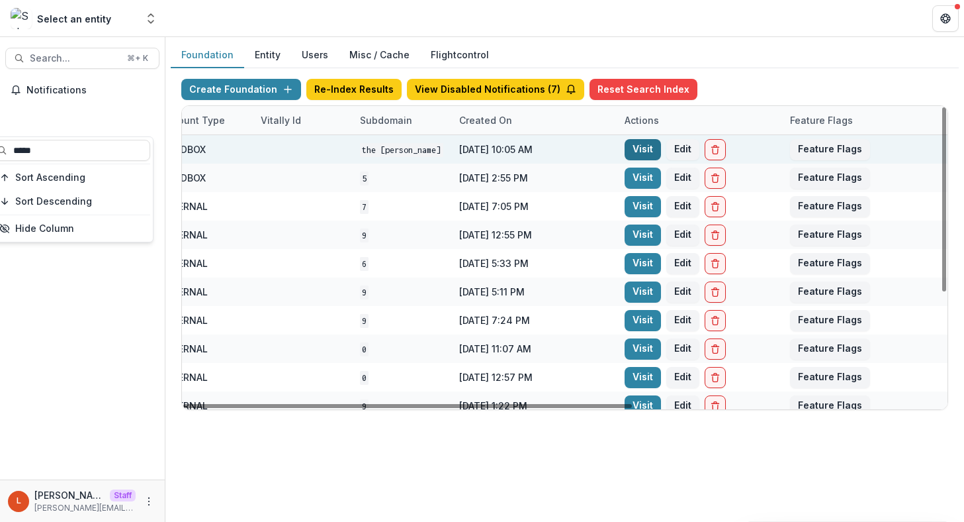
type input "*****"
click at [640, 146] on link "Visit" at bounding box center [643, 149] width 36 height 21
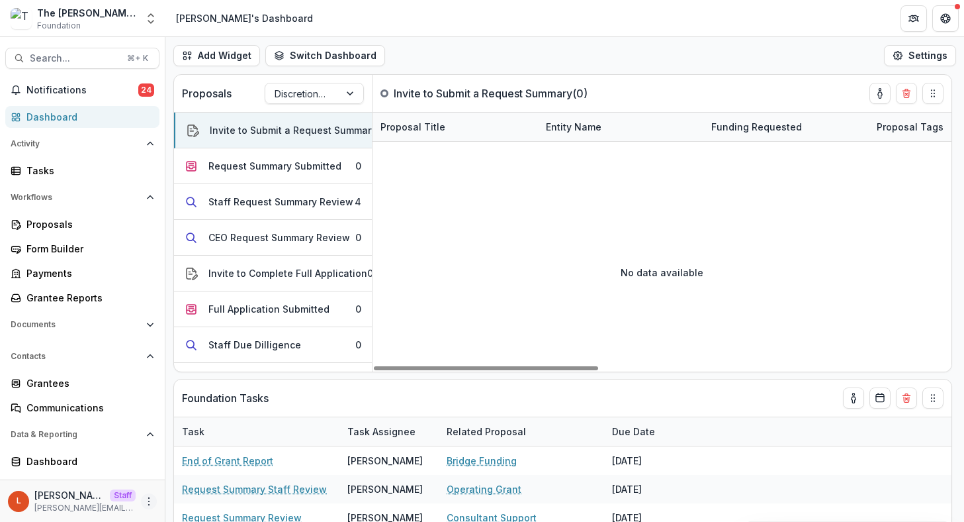
click at [146, 501] on icon "More" at bounding box center [149, 501] width 11 height 11
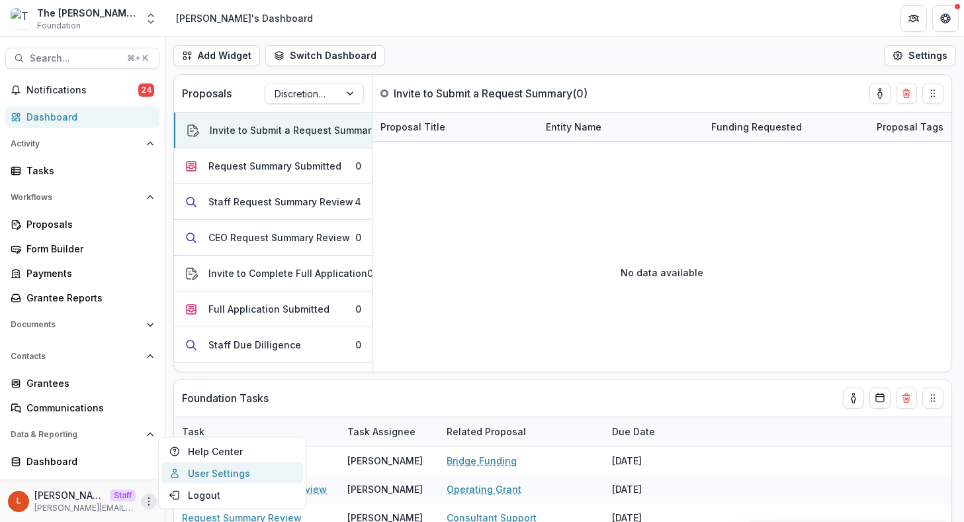
click at [201, 477] on link "User Settings" at bounding box center [232, 473] width 142 height 22
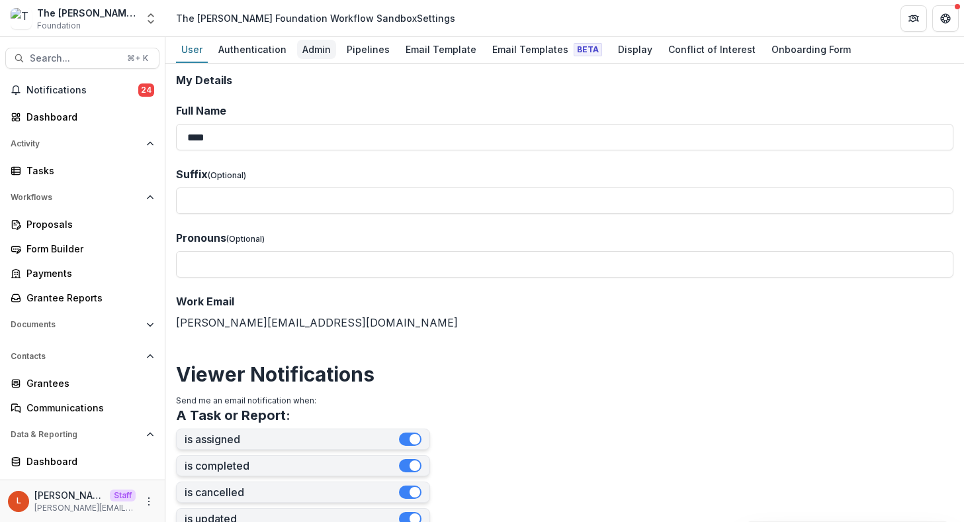
click at [309, 52] on div "Admin" at bounding box center [316, 49] width 39 height 19
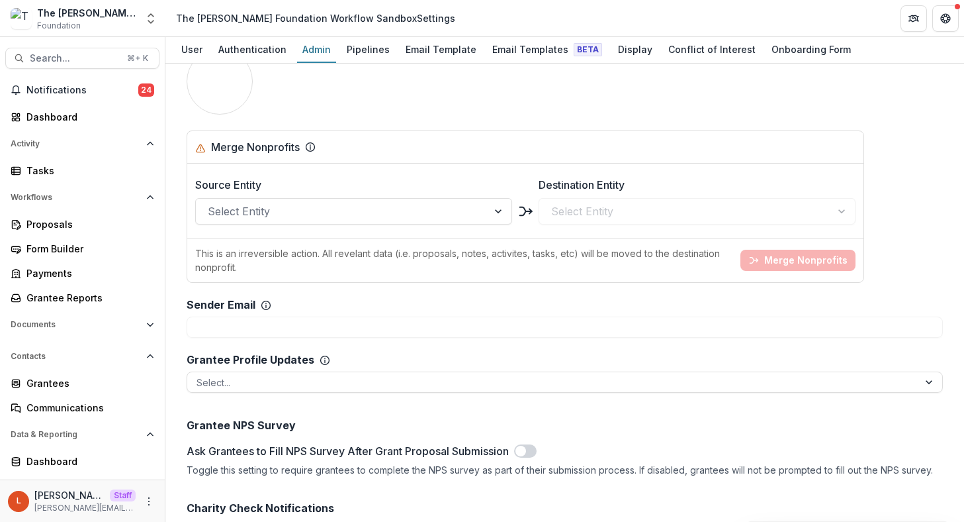
scroll to position [1708, 0]
